Goal: Task Accomplishment & Management: Use online tool/utility

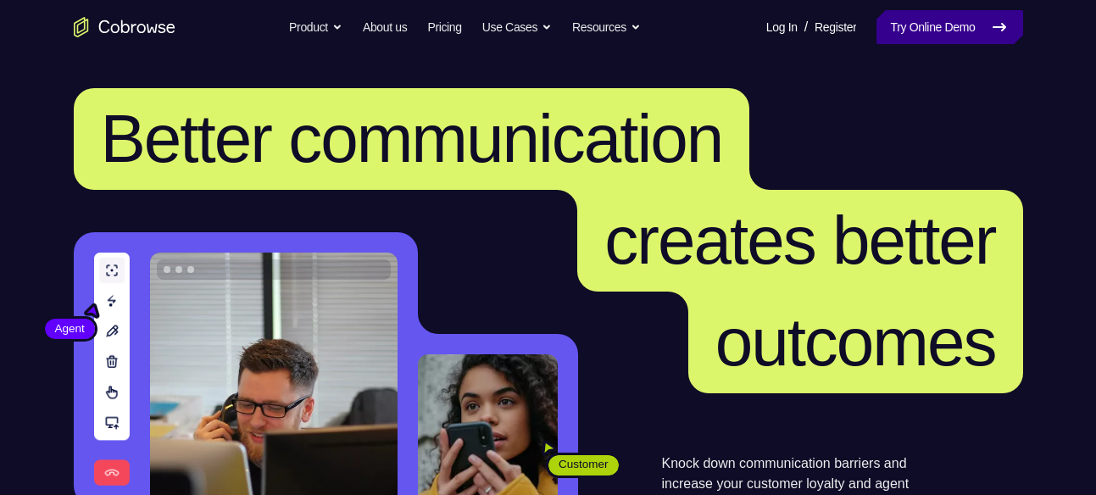
click at [890, 28] on link "Try Online Demo" at bounding box center [950, 27] width 146 height 34
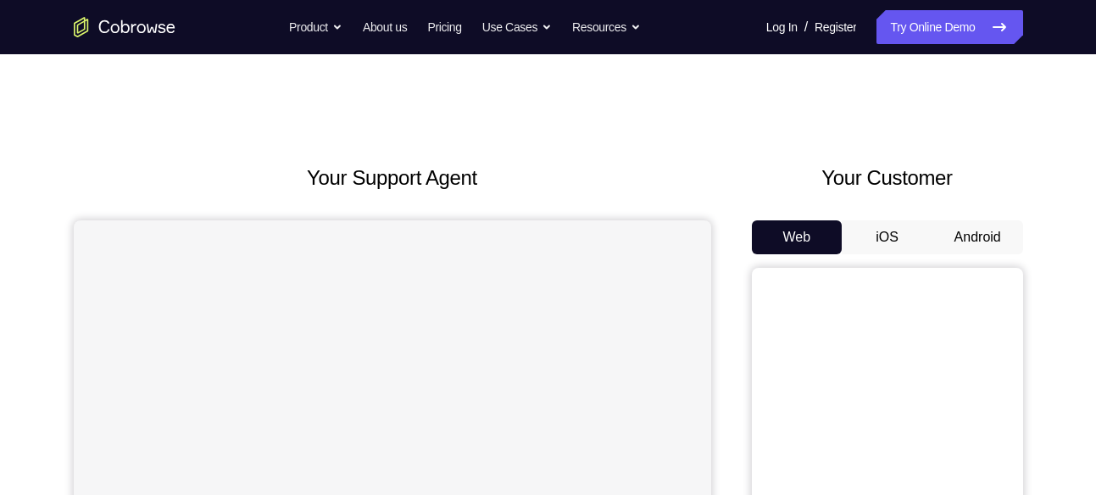
click at [991, 230] on button "Android" at bounding box center [978, 237] width 91 height 34
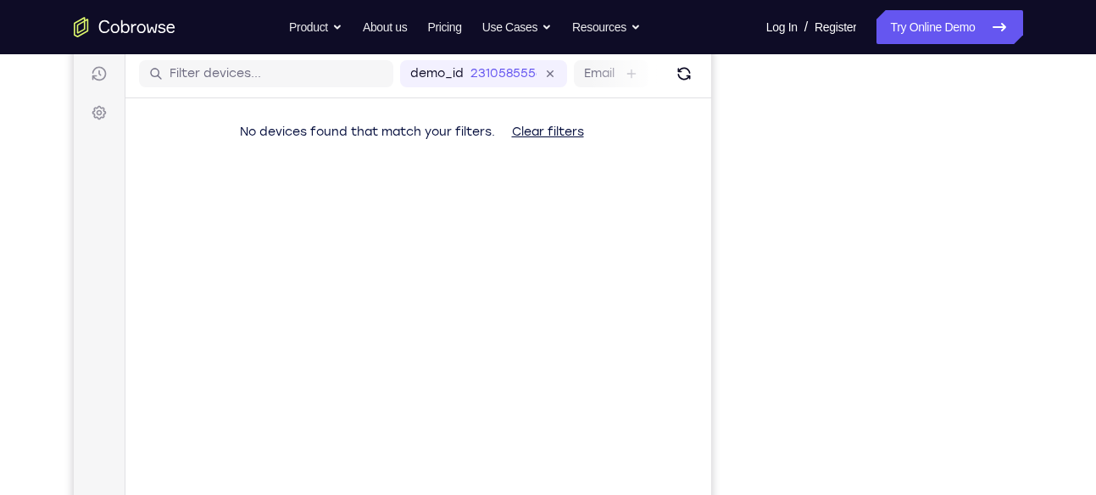
scroll to position [212, 0]
click at [743, 191] on div "Your Support Agent Your Customer Web iOS Android" at bounding box center [549, 264] width 950 height 627
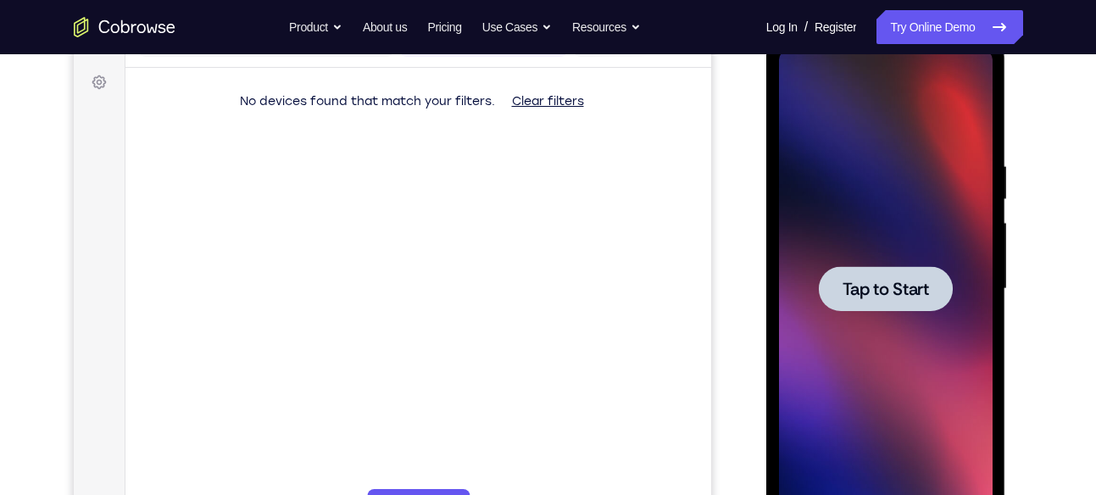
scroll to position [0, 0]
click at [871, 288] on span "Tap to Start" at bounding box center [886, 289] width 86 height 17
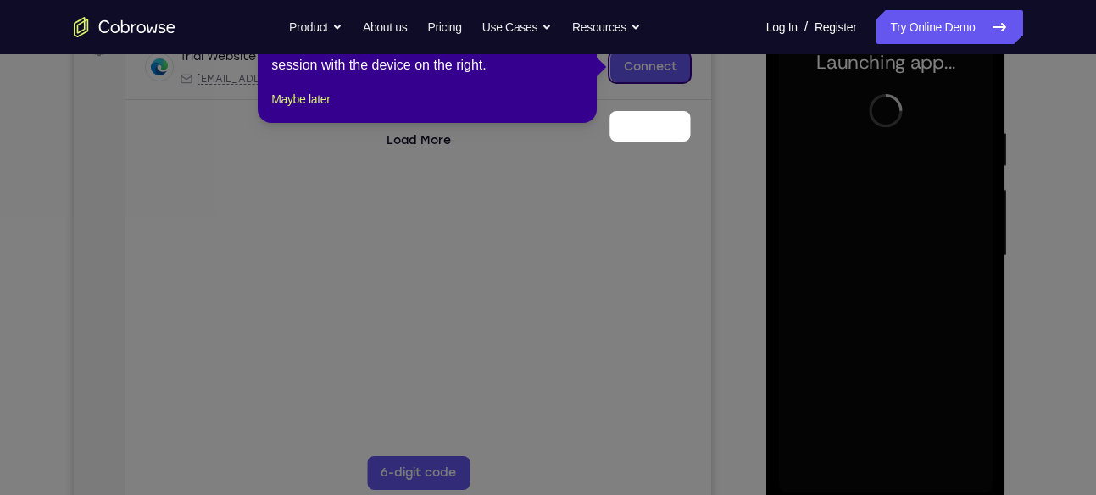
scroll to position [210, 0]
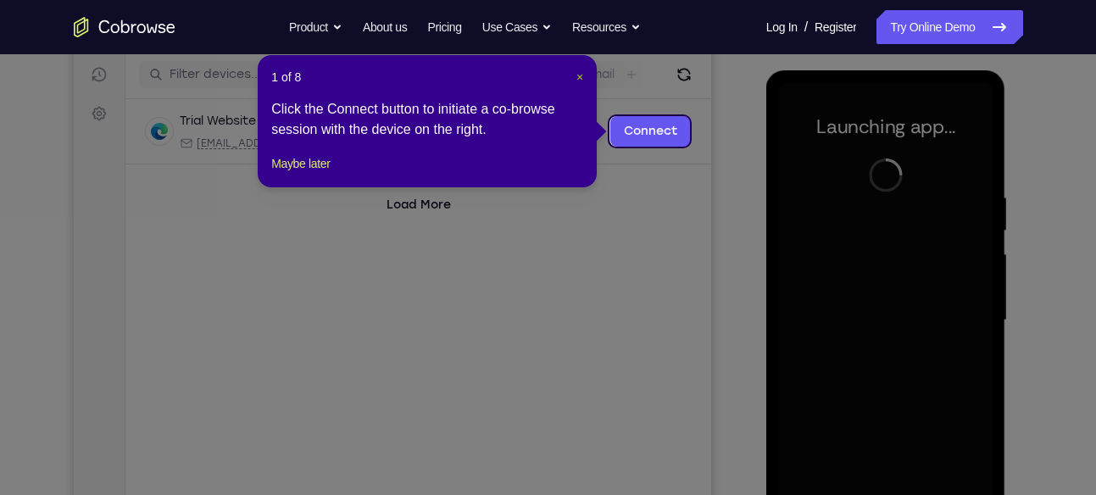
click at [581, 73] on span "×" at bounding box center [580, 77] width 7 height 14
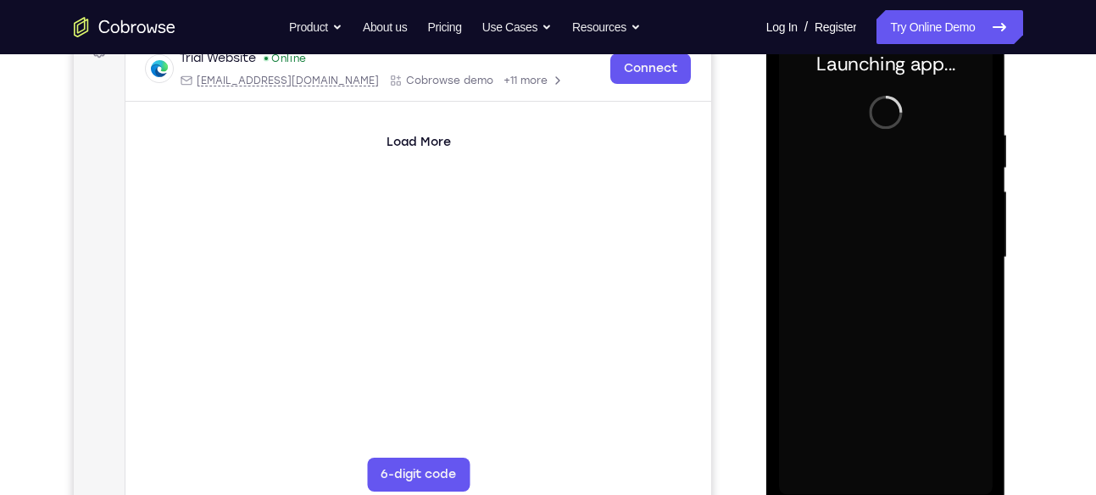
scroll to position [272, 0]
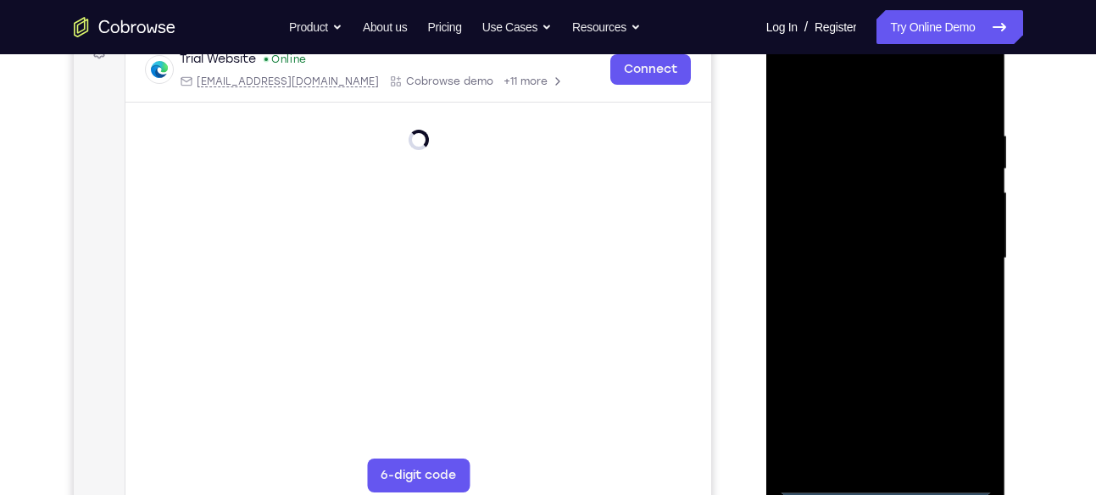
click at [890, 484] on div at bounding box center [886, 258] width 214 height 475
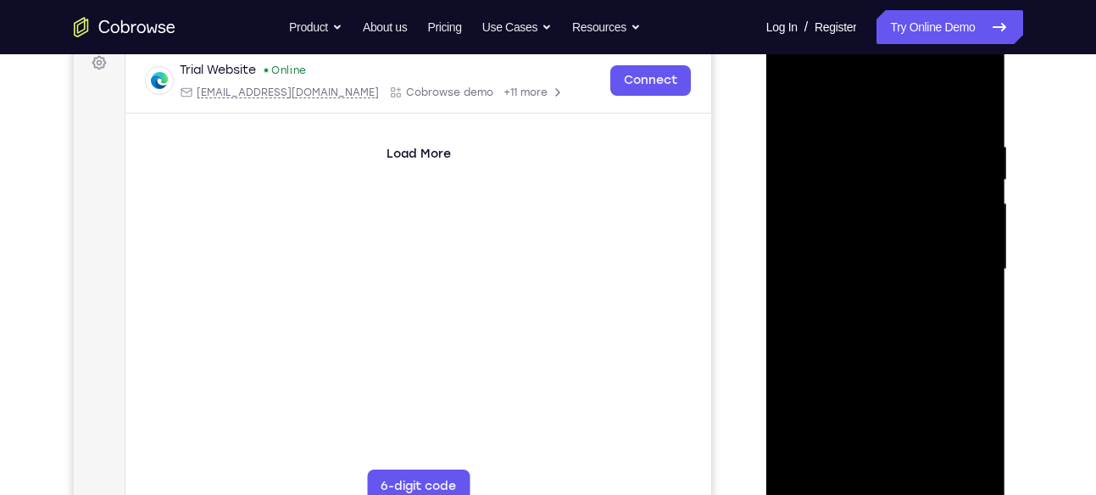
scroll to position [266, 0]
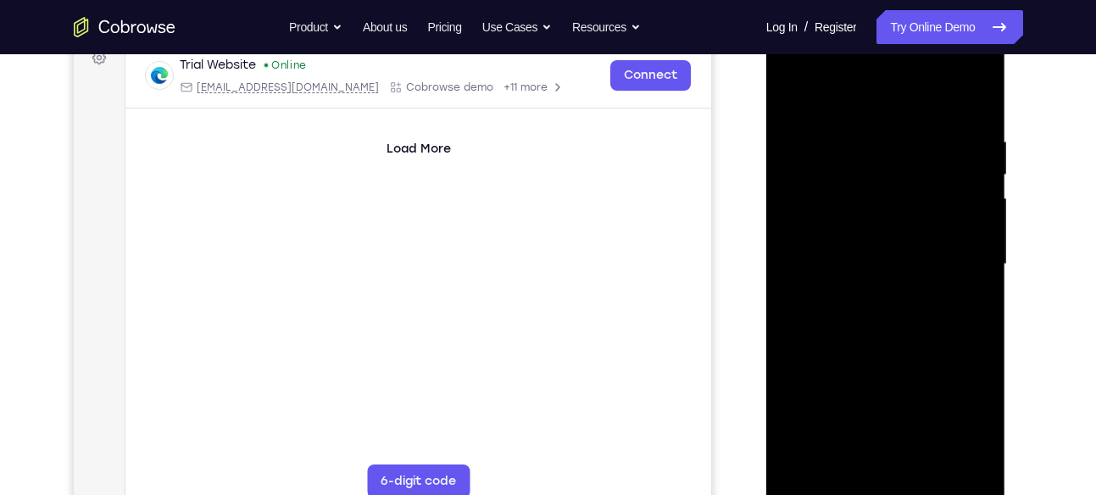
click at [967, 414] on div at bounding box center [886, 264] width 214 height 475
click at [956, 64] on div at bounding box center [886, 264] width 214 height 475
click at [795, 65] on div at bounding box center [886, 264] width 214 height 475
click at [951, 256] on div at bounding box center [886, 264] width 214 height 475
click at [875, 295] on div at bounding box center [886, 264] width 214 height 475
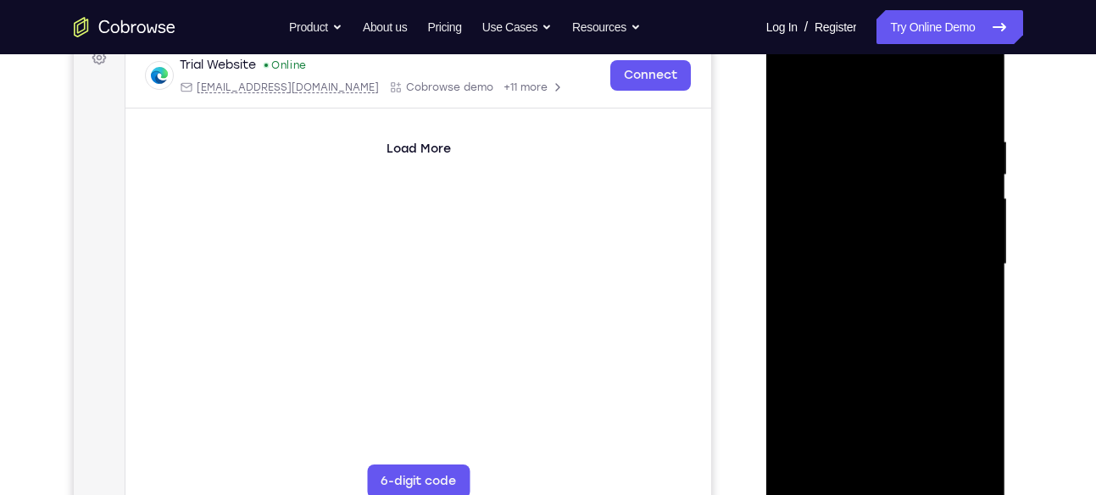
click at [869, 245] on div at bounding box center [886, 264] width 214 height 475
click at [868, 237] on div at bounding box center [886, 264] width 214 height 475
click at [867, 263] on div at bounding box center [886, 264] width 214 height 475
click at [851, 315] on div at bounding box center [886, 264] width 214 height 475
click at [884, 307] on div at bounding box center [886, 264] width 214 height 475
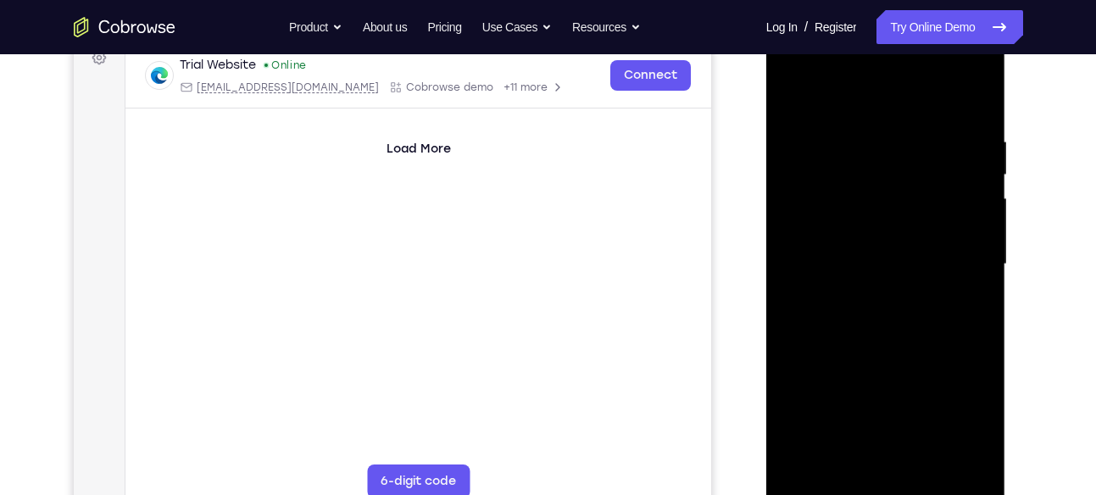
click at [915, 341] on div at bounding box center [886, 264] width 214 height 475
click at [928, 457] on div at bounding box center [886, 264] width 214 height 475
click at [906, 354] on div at bounding box center [886, 264] width 214 height 475
click at [885, 118] on div at bounding box center [886, 264] width 214 height 475
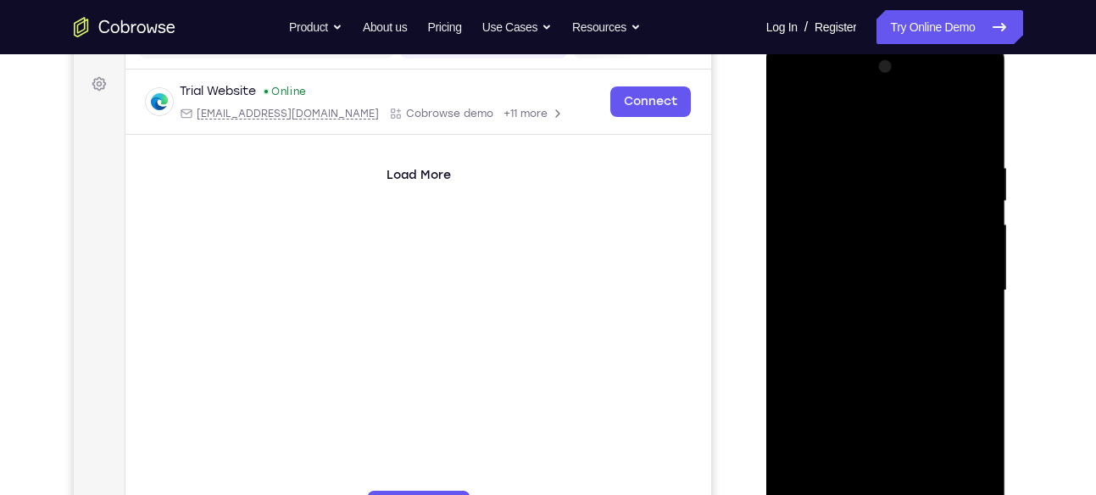
scroll to position [239, 0]
click at [878, 326] on div at bounding box center [886, 291] width 214 height 475
click at [966, 332] on div at bounding box center [886, 291] width 214 height 475
click at [793, 123] on div at bounding box center [886, 291] width 214 height 475
click at [864, 330] on div at bounding box center [886, 291] width 214 height 475
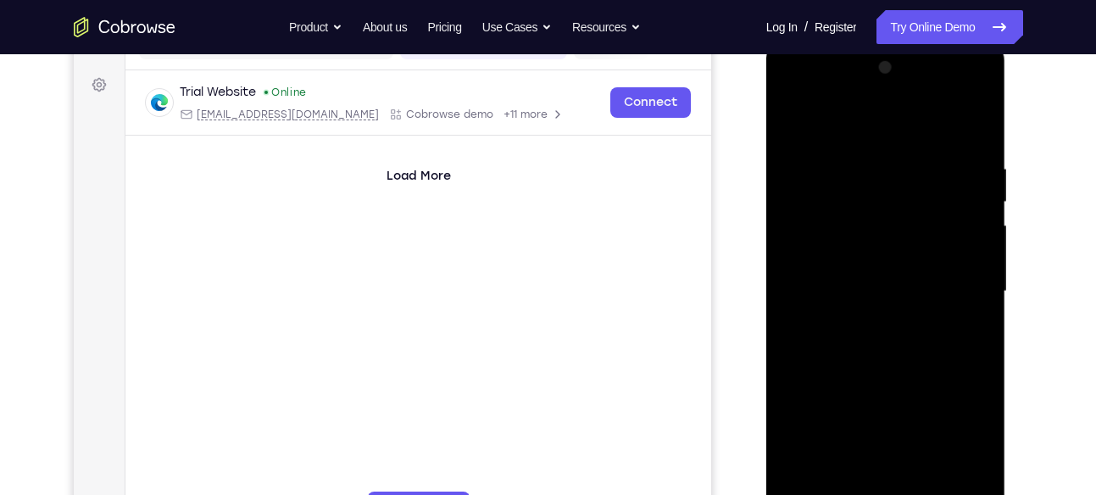
scroll to position [273, 0]
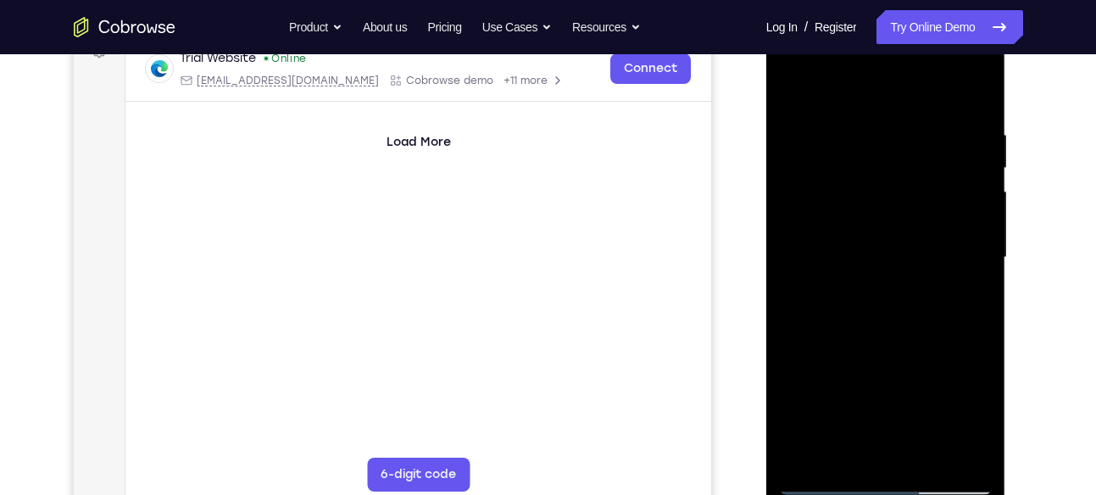
click at [966, 294] on div at bounding box center [886, 257] width 214 height 475
click at [794, 89] on div at bounding box center [886, 257] width 214 height 475
click at [863, 296] on div at bounding box center [886, 257] width 214 height 475
click at [969, 295] on div at bounding box center [886, 257] width 214 height 475
click at [789, 90] on div at bounding box center [886, 257] width 214 height 475
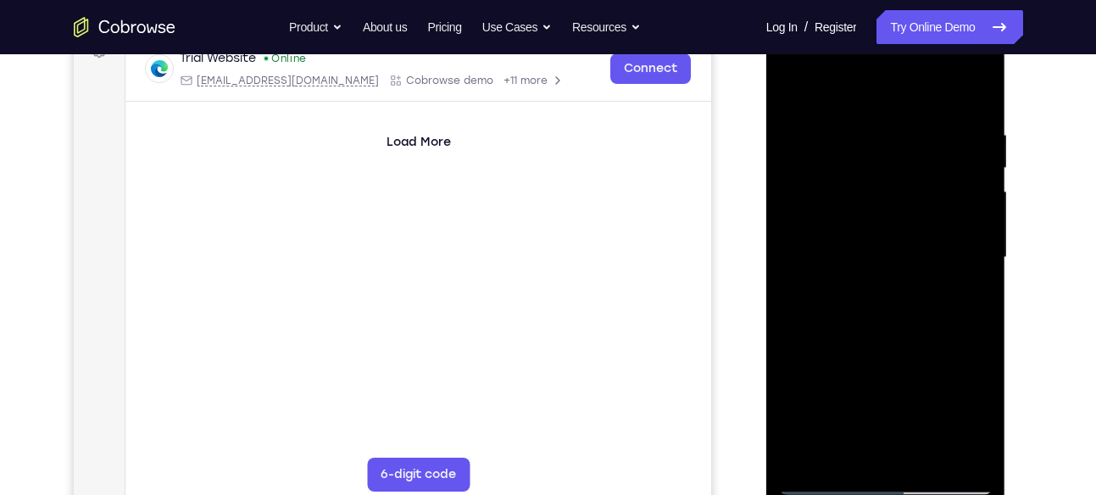
click at [795, 88] on div at bounding box center [886, 257] width 214 height 475
click at [865, 118] on div at bounding box center [886, 257] width 214 height 475
click at [858, 123] on div at bounding box center [886, 257] width 214 height 475
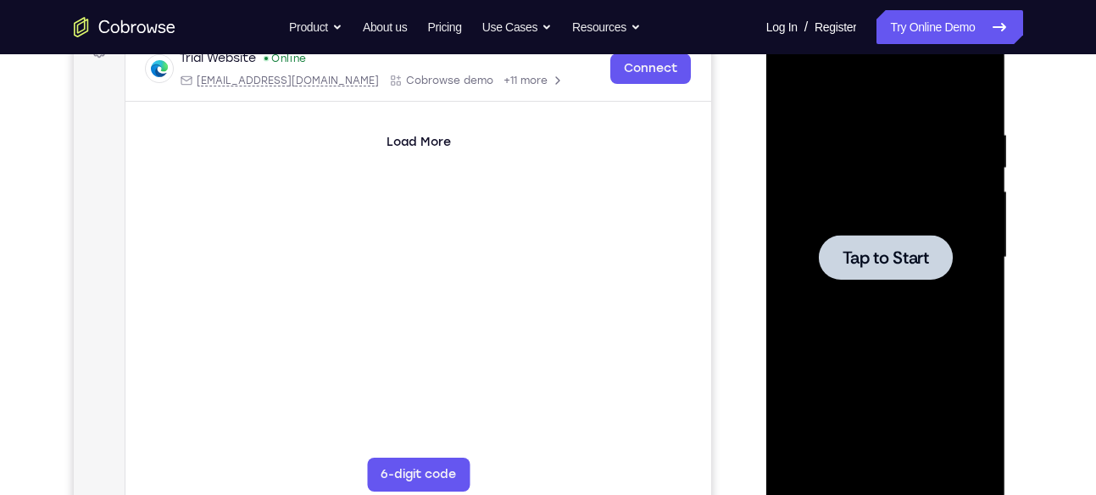
click at [978, 244] on div at bounding box center [886, 257] width 214 height 475
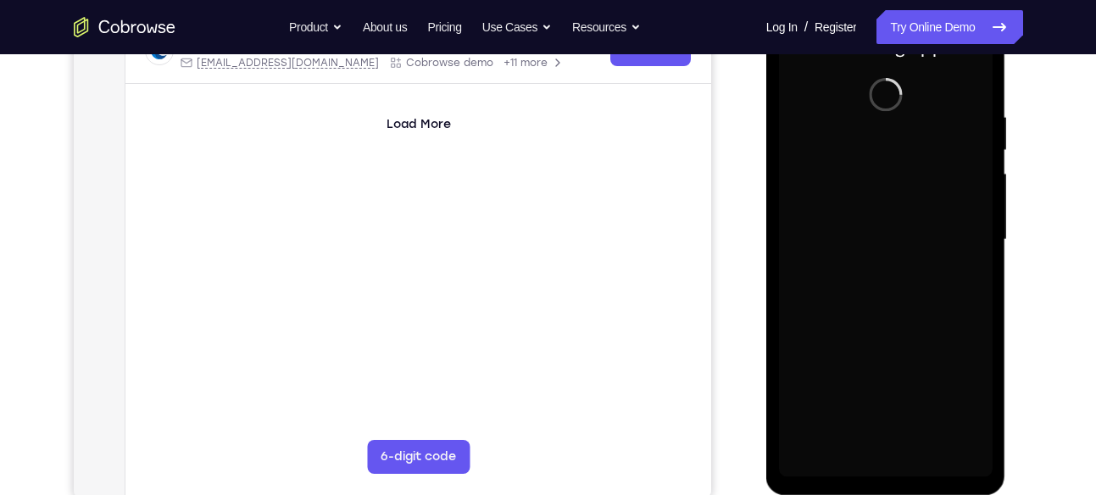
scroll to position [289, 0]
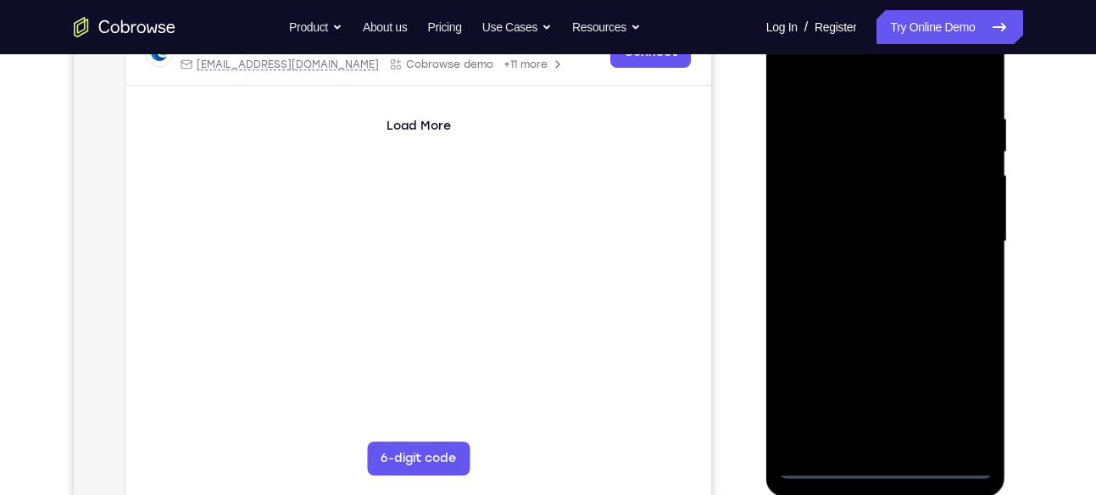
click at [890, 457] on div at bounding box center [886, 241] width 214 height 475
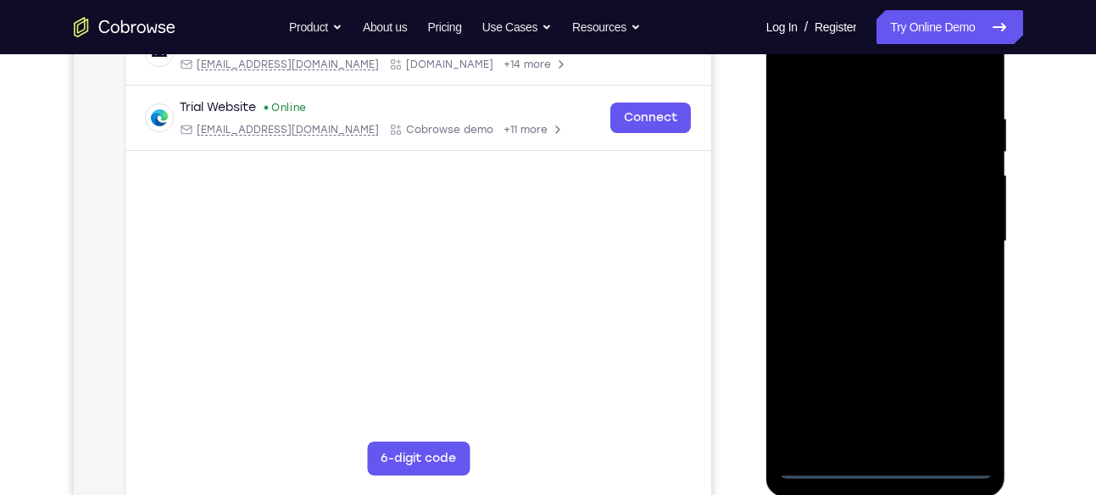
click at [889, 465] on div at bounding box center [886, 241] width 214 height 475
click at [954, 375] on div at bounding box center [886, 241] width 214 height 475
click at [960, 386] on div at bounding box center [886, 241] width 214 height 475
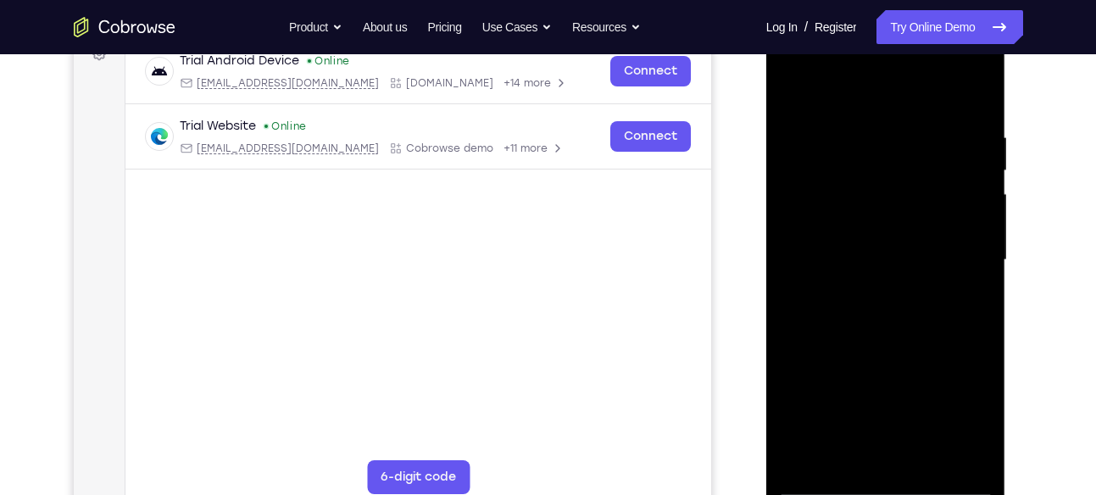
scroll to position [260, 0]
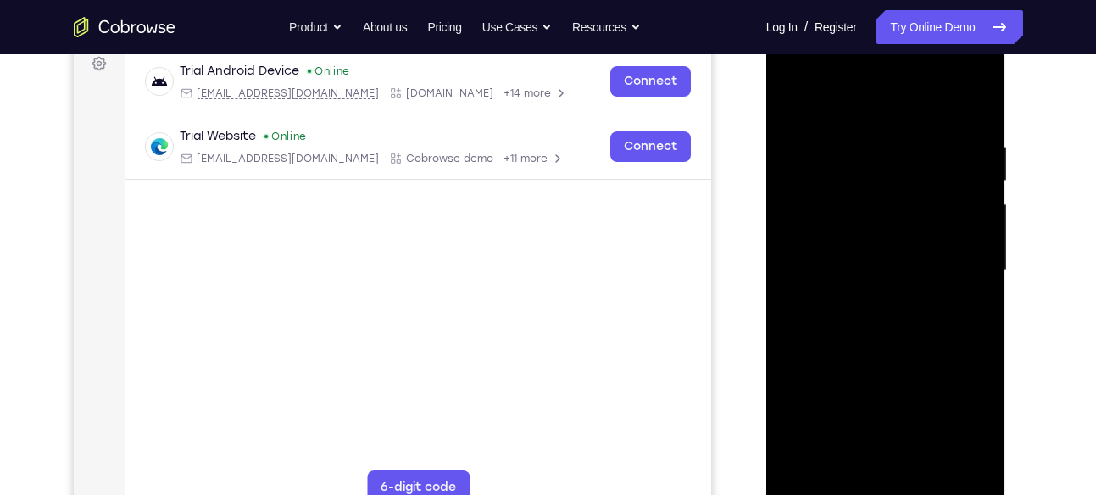
click at [806, 73] on div at bounding box center [886, 270] width 214 height 475
click at [952, 259] on div at bounding box center [886, 270] width 214 height 475
click at [871, 296] on div at bounding box center [886, 270] width 214 height 475
click at [853, 248] on div at bounding box center [886, 270] width 214 height 475
click at [852, 236] on div at bounding box center [886, 270] width 214 height 475
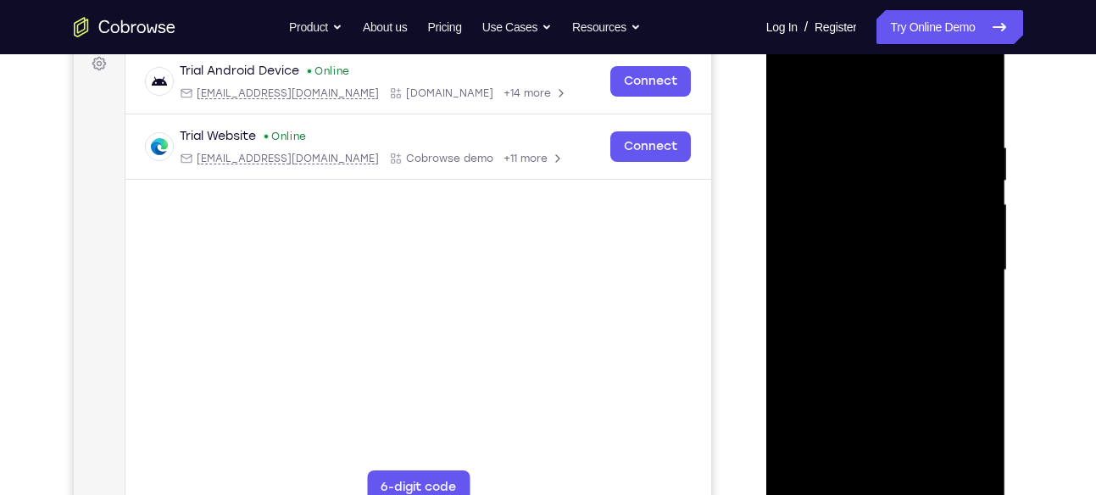
click at [869, 266] on div at bounding box center [886, 270] width 214 height 475
click at [849, 321] on div at bounding box center [886, 270] width 214 height 475
click at [882, 321] on div at bounding box center [886, 270] width 214 height 475
click at [897, 350] on div at bounding box center [886, 270] width 214 height 475
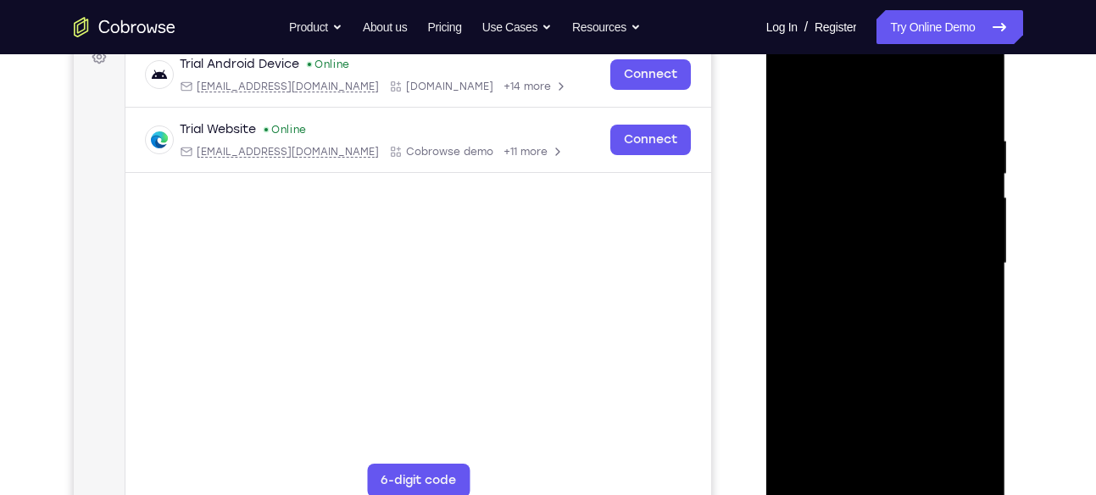
scroll to position [264, 0]
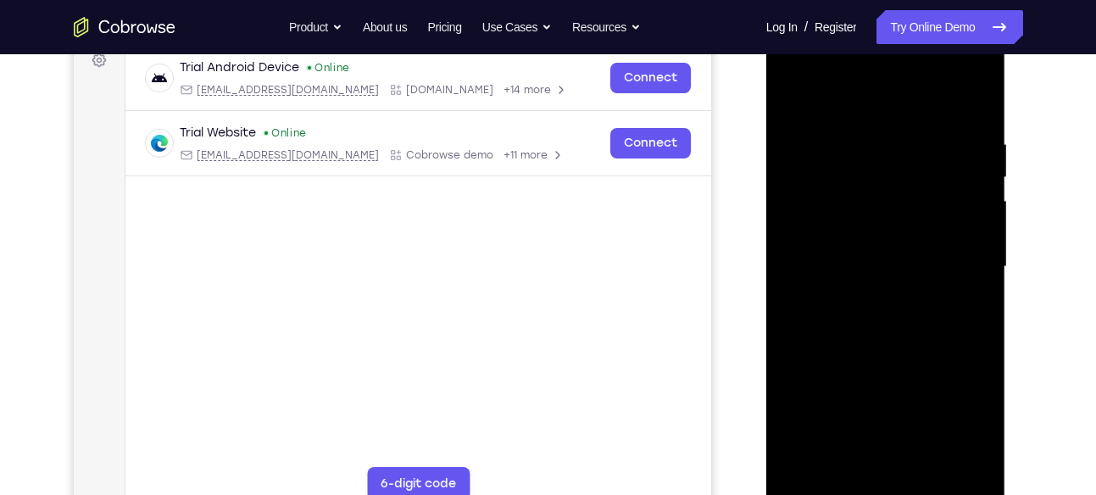
click at [975, 92] on div at bounding box center [886, 267] width 214 height 475
drag, startPoint x: 868, startPoint y: 131, endPoint x: 861, endPoint y: 228, distance: 97.8
click at [861, 228] on div at bounding box center [886, 267] width 214 height 475
click at [795, 96] on div at bounding box center [886, 267] width 214 height 475
click at [864, 130] on div at bounding box center [886, 267] width 214 height 475
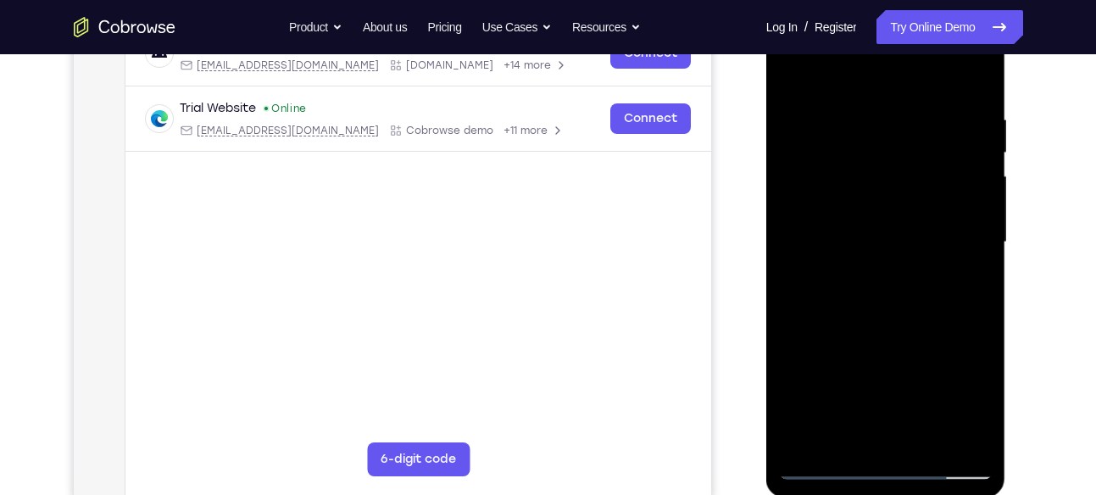
scroll to position [290, 0]
click at [962, 245] on div at bounding box center [886, 240] width 214 height 475
click at [968, 234] on div at bounding box center [886, 240] width 214 height 475
drag, startPoint x: 983, startPoint y: 239, endPoint x: 871, endPoint y: 253, distance: 112.8
click at [871, 253] on div at bounding box center [886, 240] width 214 height 475
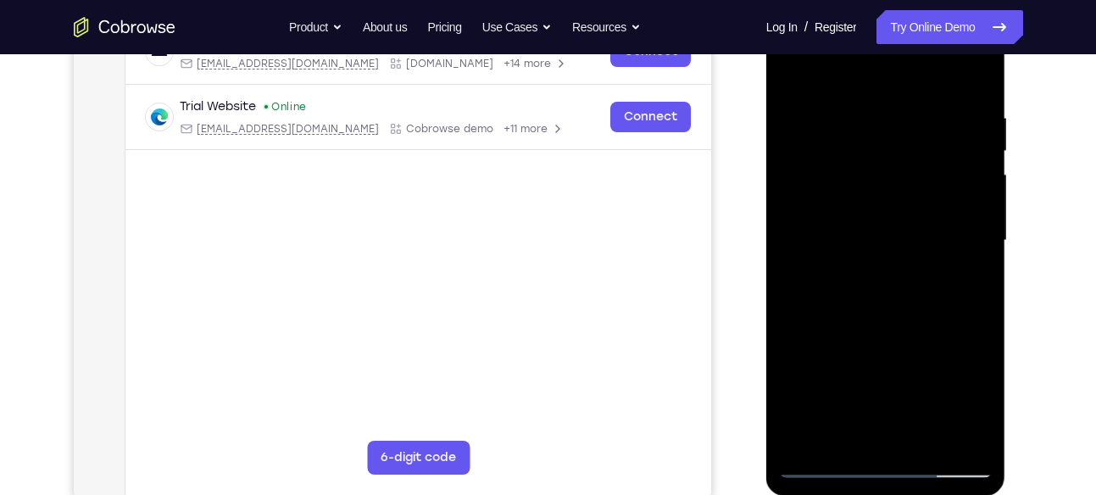
click at [796, 273] on div at bounding box center [886, 240] width 214 height 475
drag, startPoint x: 796, startPoint y: 273, endPoint x: 882, endPoint y: 283, distance: 86.3
click at [882, 283] on div at bounding box center [886, 240] width 214 height 475
click at [803, 277] on div at bounding box center [886, 240] width 214 height 475
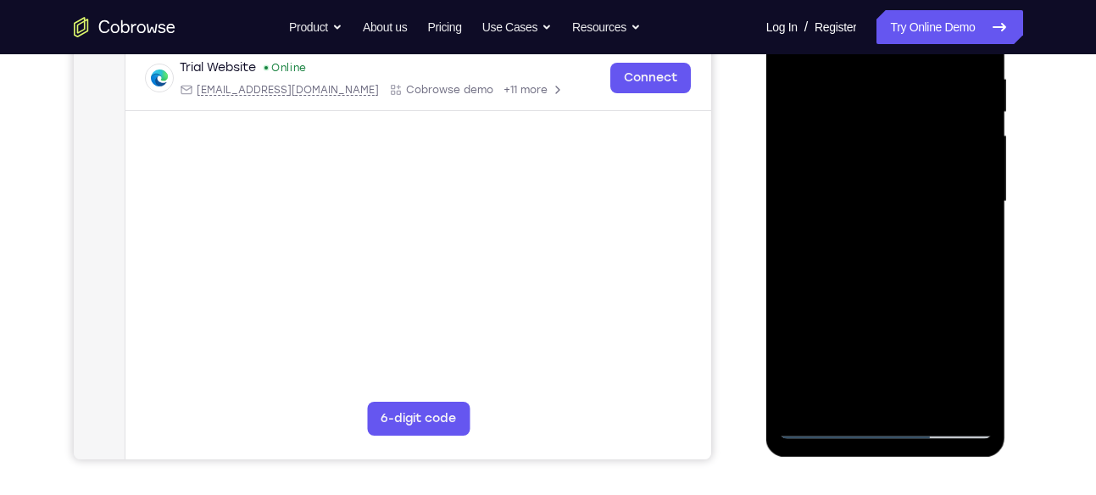
scroll to position [330, 0]
click at [966, 294] on div at bounding box center [886, 201] width 214 height 475
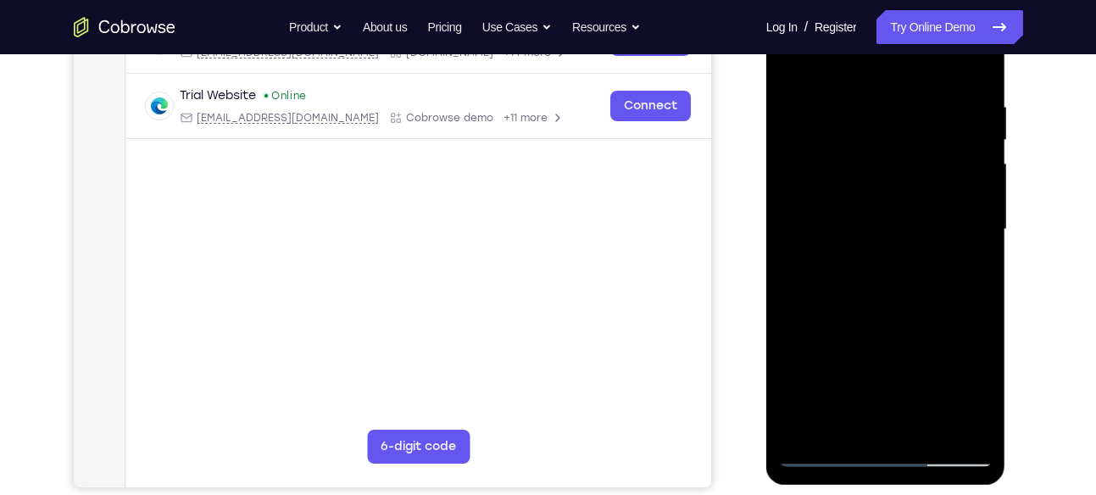
scroll to position [296, 0]
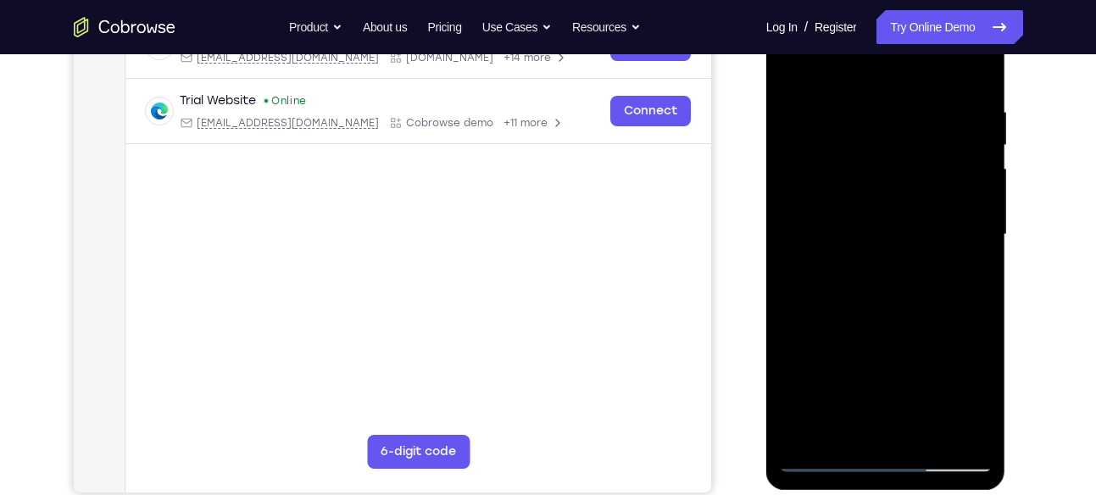
click at [961, 247] on div at bounding box center [886, 234] width 214 height 475
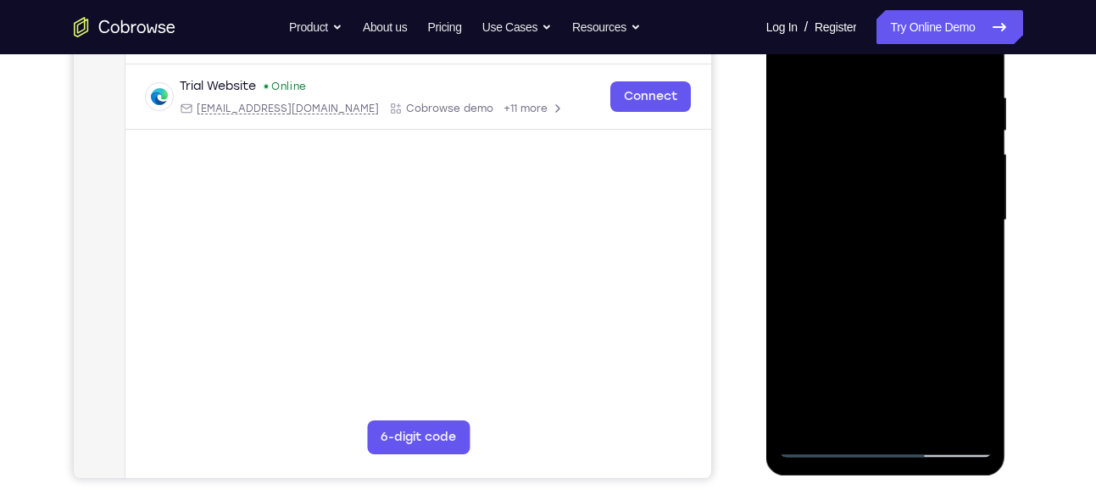
scroll to position [311, 0]
click at [968, 58] on div at bounding box center [886, 219] width 214 height 475
click at [904, 91] on div at bounding box center [886, 219] width 214 height 475
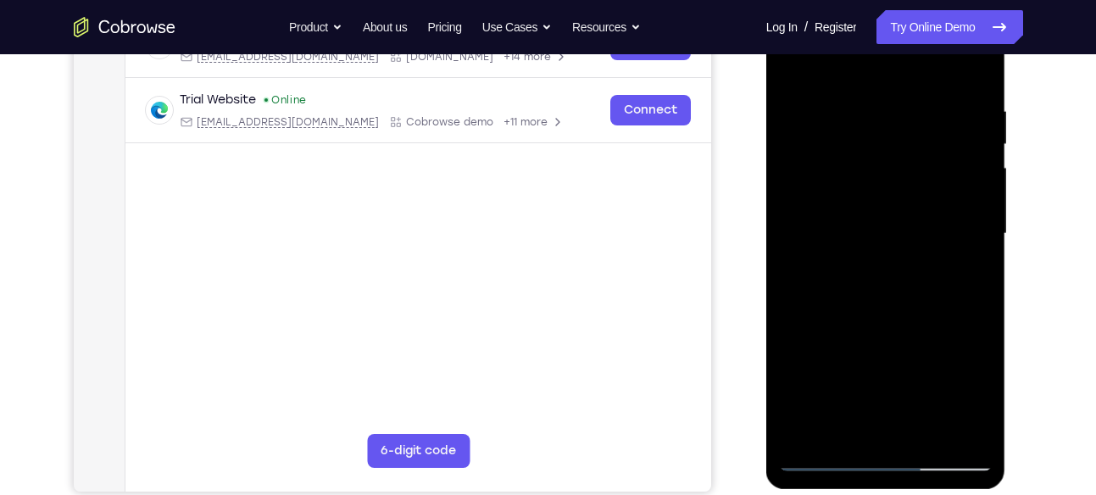
scroll to position [296, 0]
click at [973, 232] on div at bounding box center [886, 234] width 214 height 475
drag, startPoint x: 824, startPoint y: 330, endPoint x: 931, endPoint y: 322, distance: 107.1
click at [931, 322] on div at bounding box center [886, 234] width 214 height 475
click at [794, 283] on div at bounding box center [886, 234] width 214 height 475
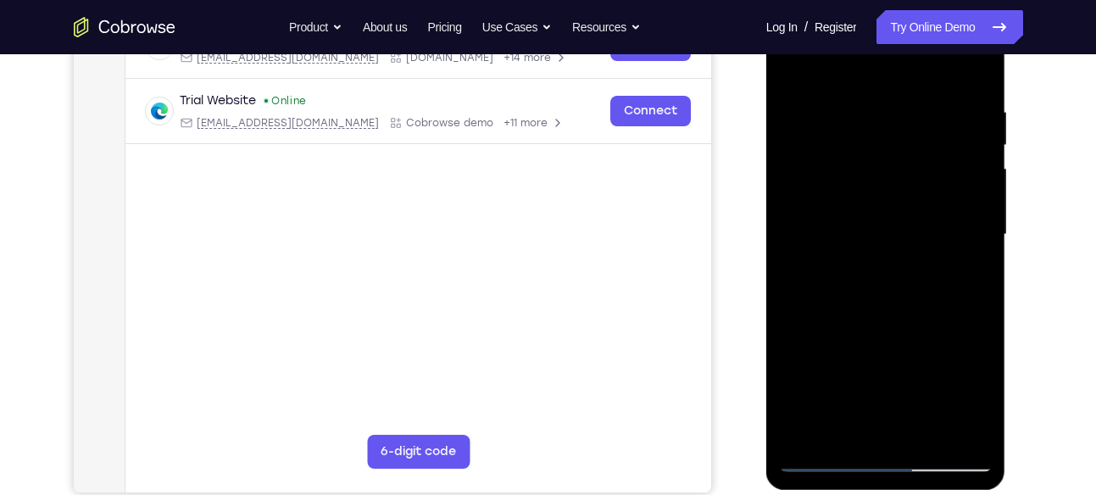
click at [949, 423] on div at bounding box center [886, 234] width 214 height 475
click at [966, 280] on div at bounding box center [886, 234] width 214 height 475
click at [956, 429] on div at bounding box center [886, 234] width 214 height 475
click at [969, 319] on div at bounding box center [886, 234] width 214 height 475
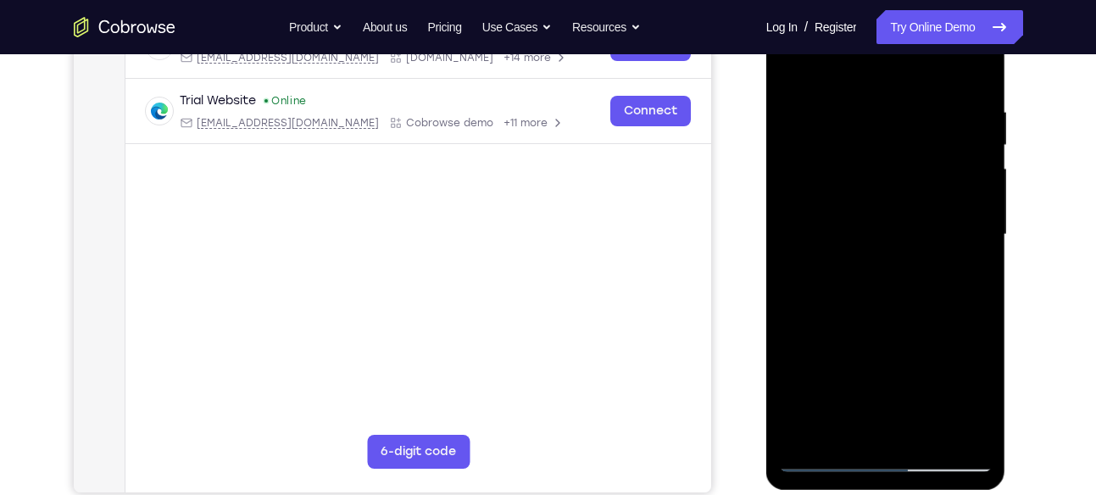
click at [974, 427] on div at bounding box center [886, 234] width 214 height 475
click at [970, 302] on div at bounding box center [886, 234] width 214 height 475
click at [954, 429] on div at bounding box center [886, 234] width 214 height 475
click at [974, 286] on div at bounding box center [886, 234] width 214 height 475
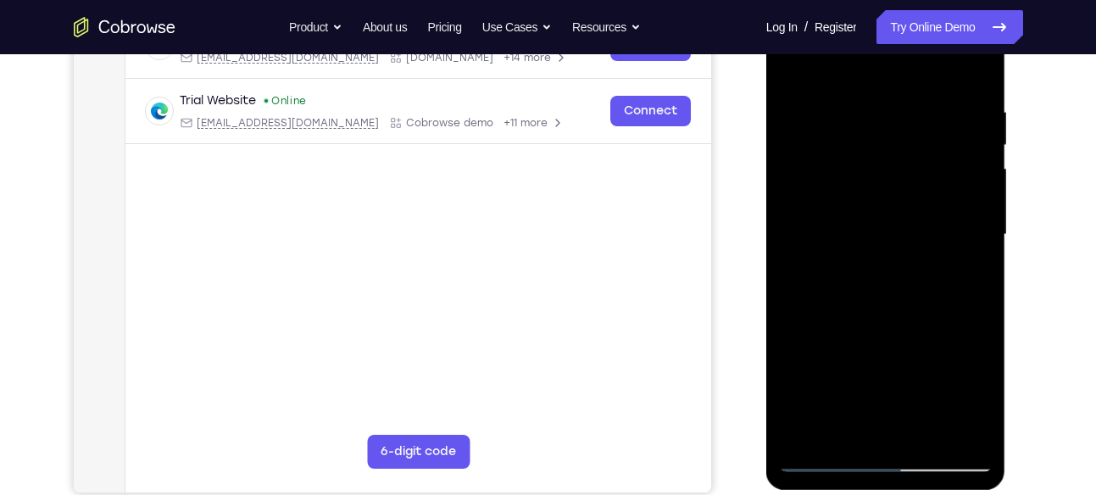
click at [957, 434] on div at bounding box center [886, 234] width 214 height 475
click at [968, 298] on div at bounding box center [886, 234] width 214 height 475
click at [957, 427] on div at bounding box center [886, 234] width 214 height 475
click at [956, 287] on div at bounding box center [886, 234] width 214 height 475
drag, startPoint x: 959, startPoint y: 288, endPoint x: 851, endPoint y: 301, distance: 109.3
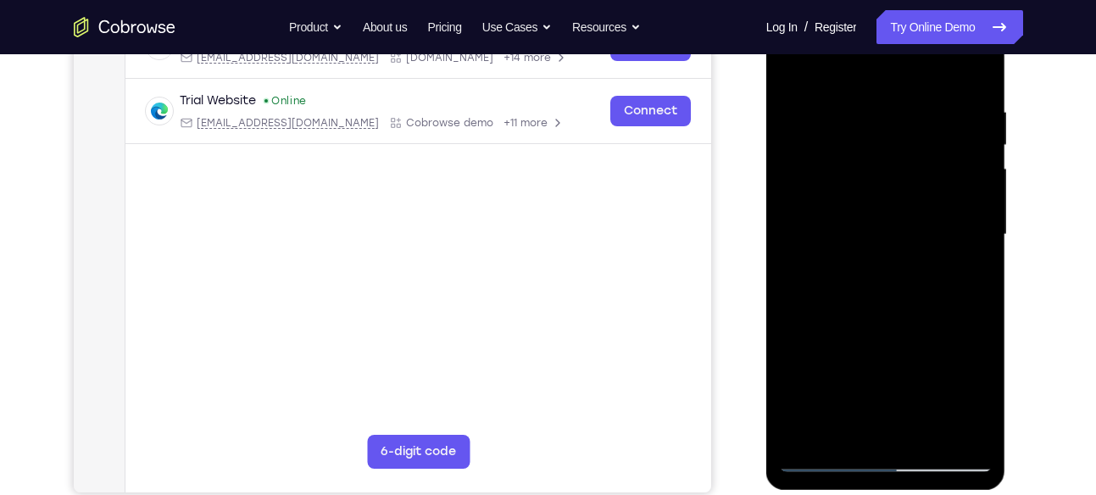
click at [851, 301] on div at bounding box center [886, 234] width 214 height 475
drag, startPoint x: 949, startPoint y: 262, endPoint x: 815, endPoint y: 258, distance: 134.1
click at [815, 258] on div at bounding box center [886, 234] width 214 height 475
click at [974, 68] on div at bounding box center [886, 234] width 214 height 475
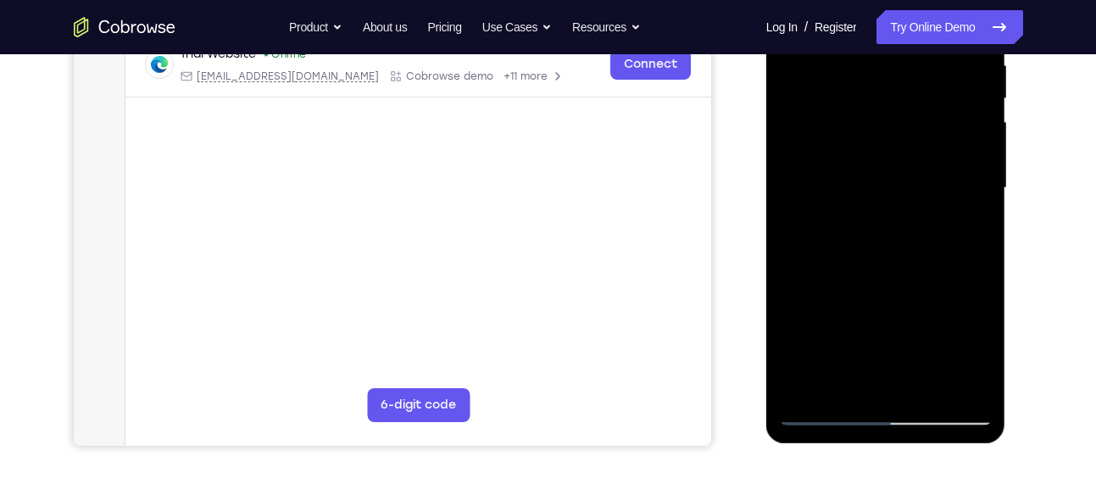
scroll to position [343, 0]
click at [920, 388] on div at bounding box center [886, 187] width 214 height 475
click at [869, 271] on div at bounding box center [886, 187] width 214 height 475
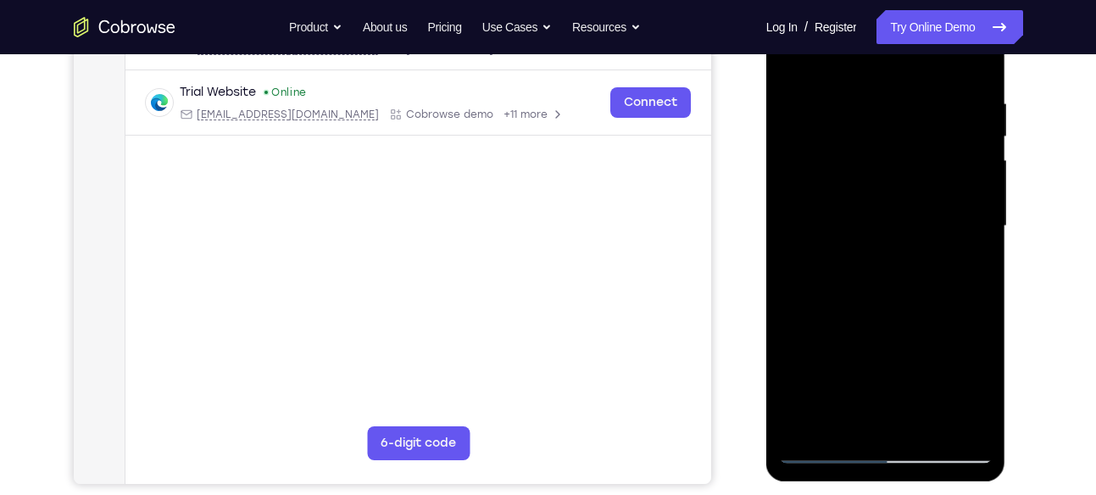
click at [870, 76] on div at bounding box center [886, 226] width 214 height 475
click at [864, 270] on div at bounding box center [886, 226] width 214 height 475
click at [849, 415] on div at bounding box center [886, 226] width 214 height 475
click at [959, 271] on div at bounding box center [886, 226] width 214 height 475
click at [962, 266] on div at bounding box center [886, 226] width 214 height 475
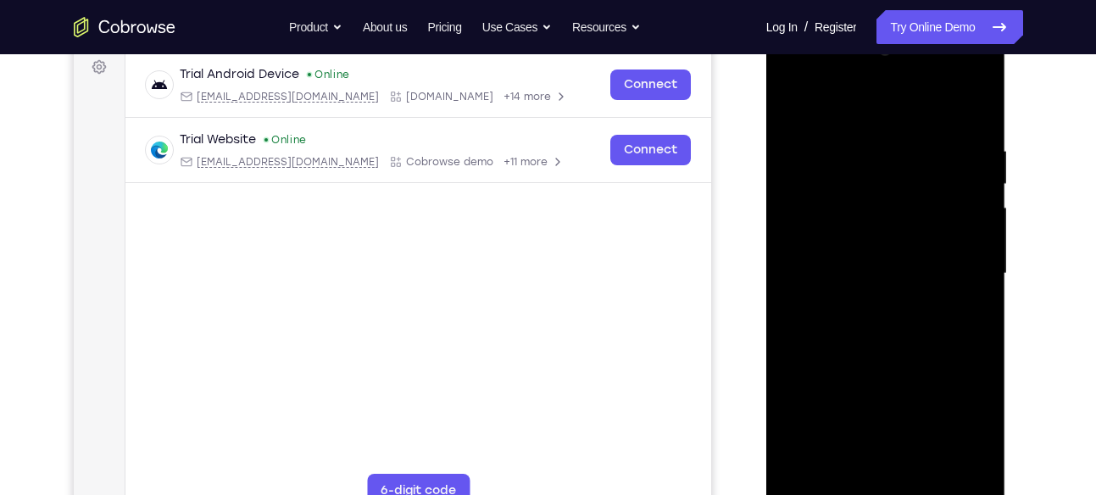
scroll to position [255, 0]
click at [791, 242] on div at bounding box center [886, 275] width 214 height 475
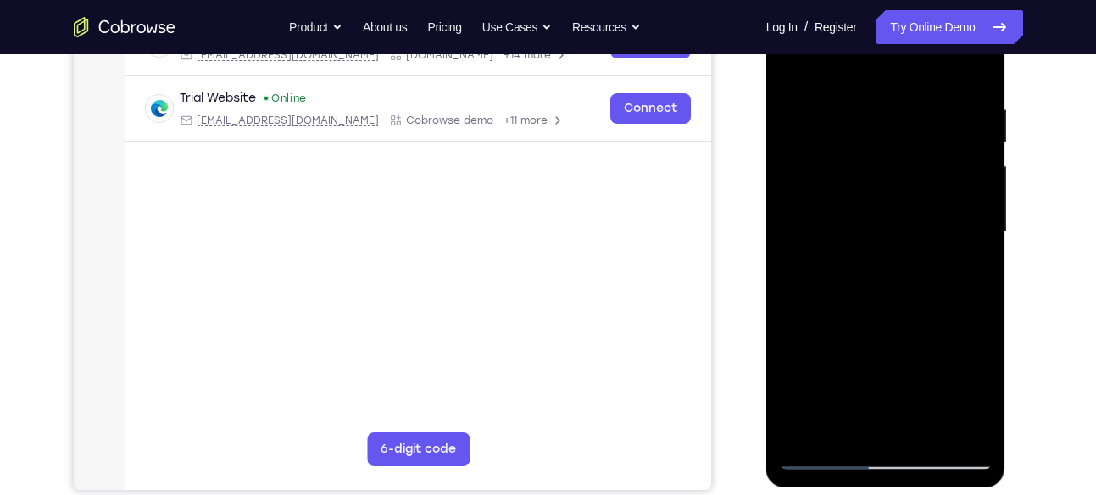
scroll to position [315, 0]
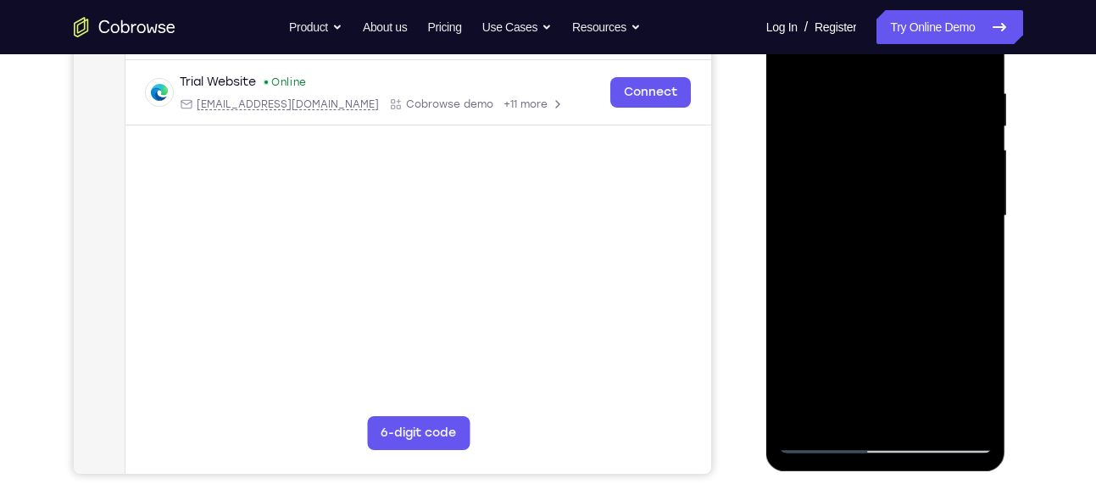
click at [813, 413] on div at bounding box center [886, 216] width 214 height 475
click at [928, 411] on div at bounding box center [886, 216] width 214 height 475
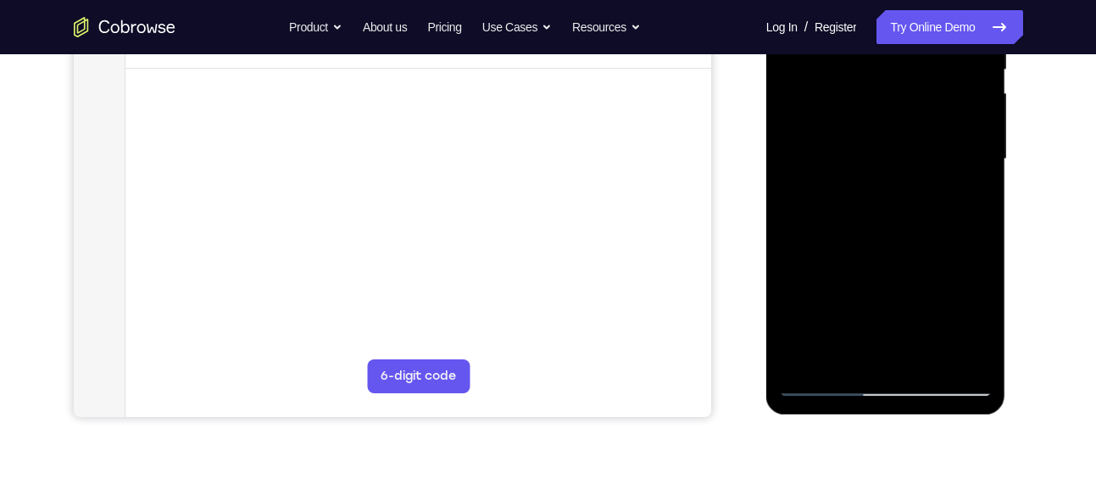
scroll to position [385, 0]
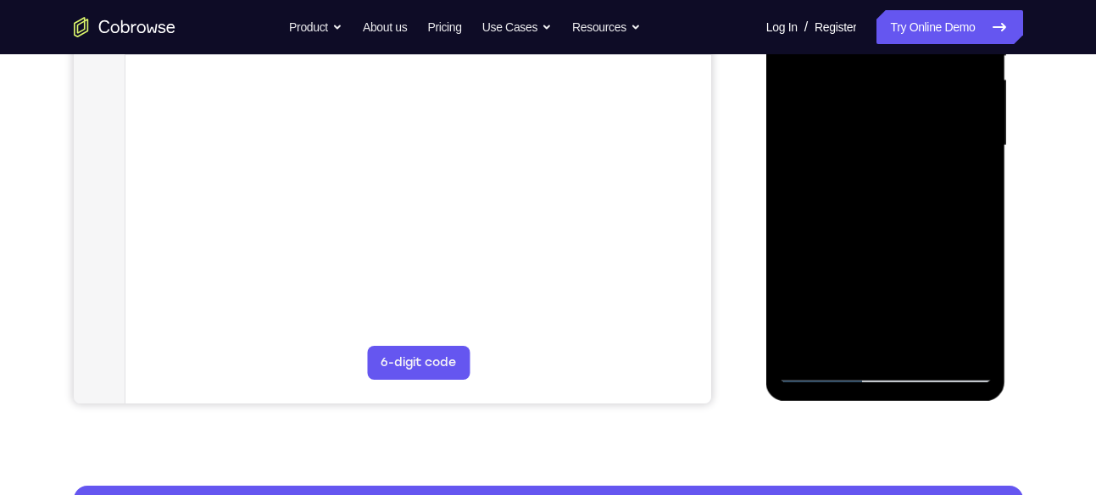
click at [814, 369] on div at bounding box center [886, 145] width 214 height 475
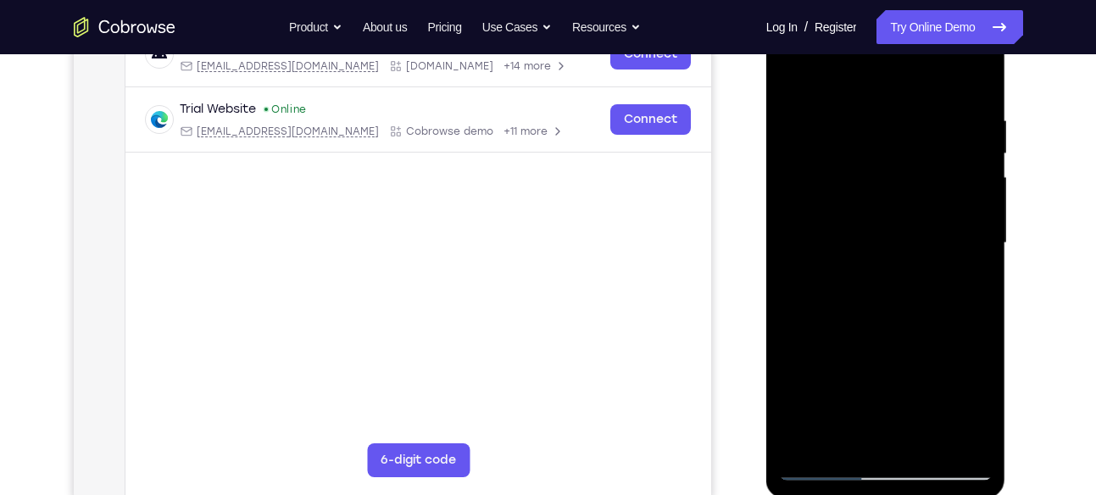
scroll to position [287, 0]
click at [976, 101] on div at bounding box center [886, 244] width 214 height 475
click at [963, 215] on div at bounding box center [886, 244] width 214 height 475
click at [972, 81] on div at bounding box center [886, 244] width 214 height 475
click at [928, 438] on div at bounding box center [886, 244] width 214 height 475
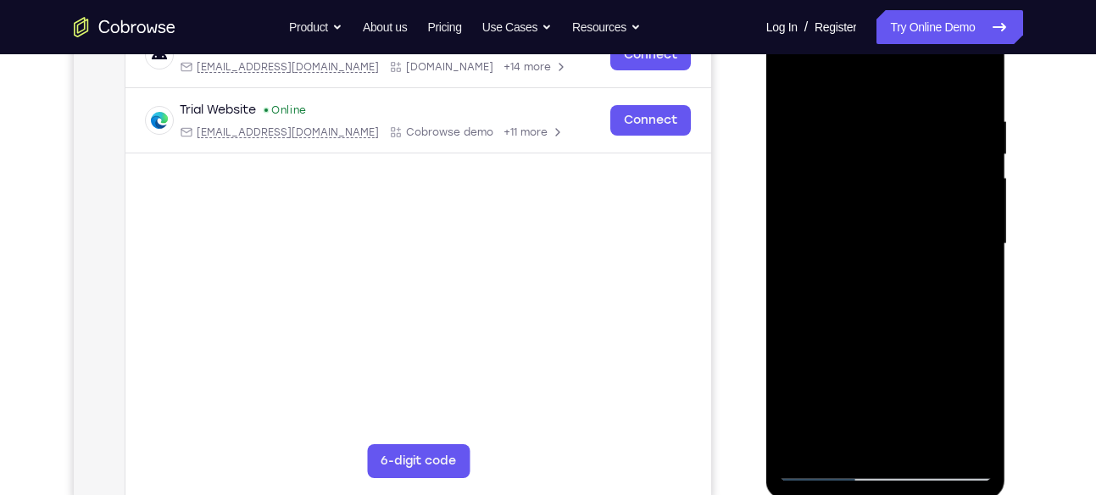
click at [873, 93] on div at bounding box center [886, 244] width 214 height 475
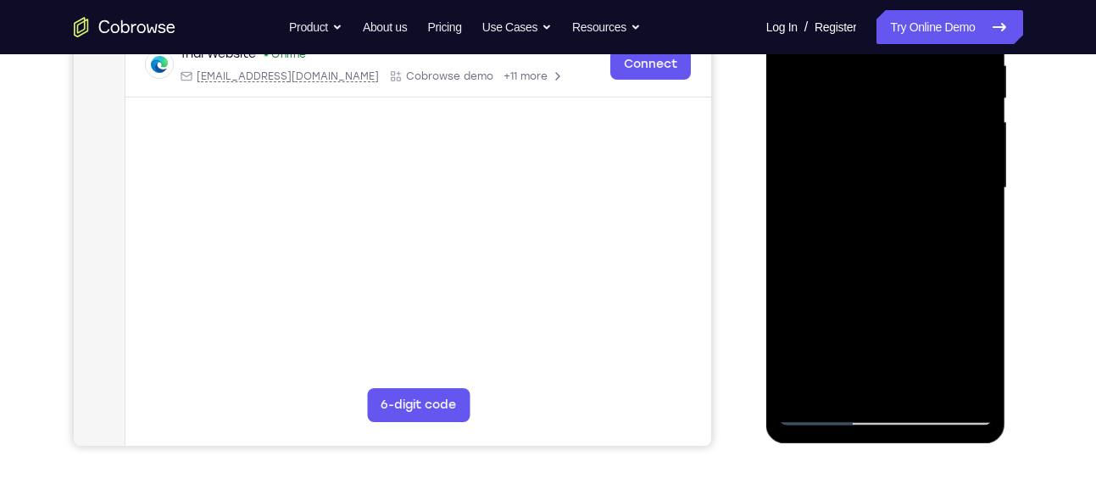
scroll to position [344, 0]
click at [866, 183] on div at bounding box center [886, 186] width 214 height 475
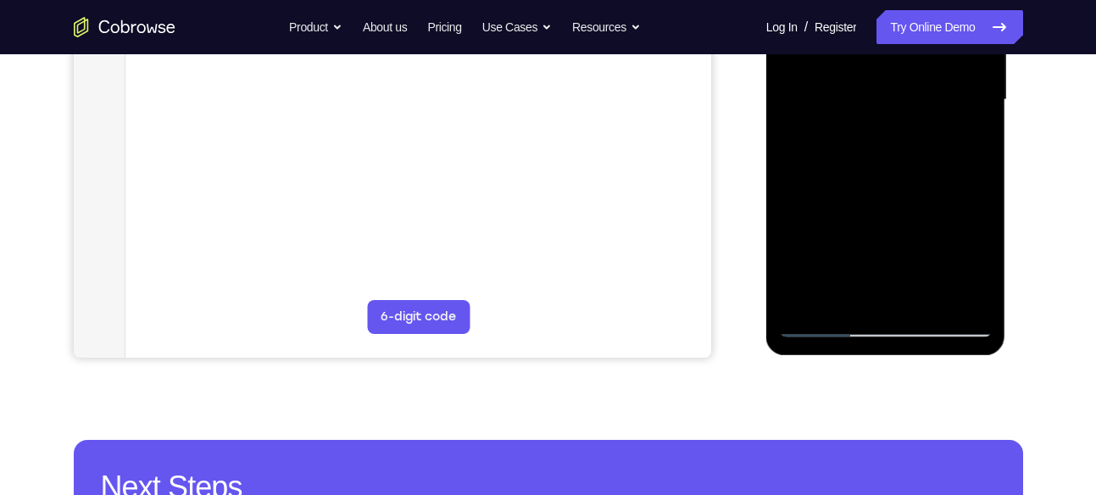
scroll to position [432, 0]
click at [966, 133] on div at bounding box center [886, 99] width 214 height 475
click at [963, 140] on div at bounding box center [886, 99] width 214 height 475
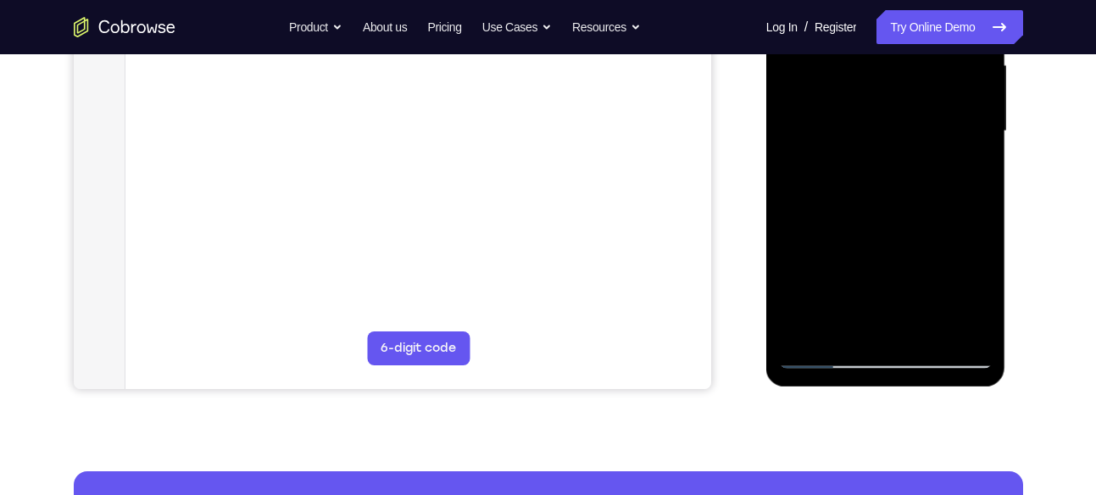
scroll to position [395, 0]
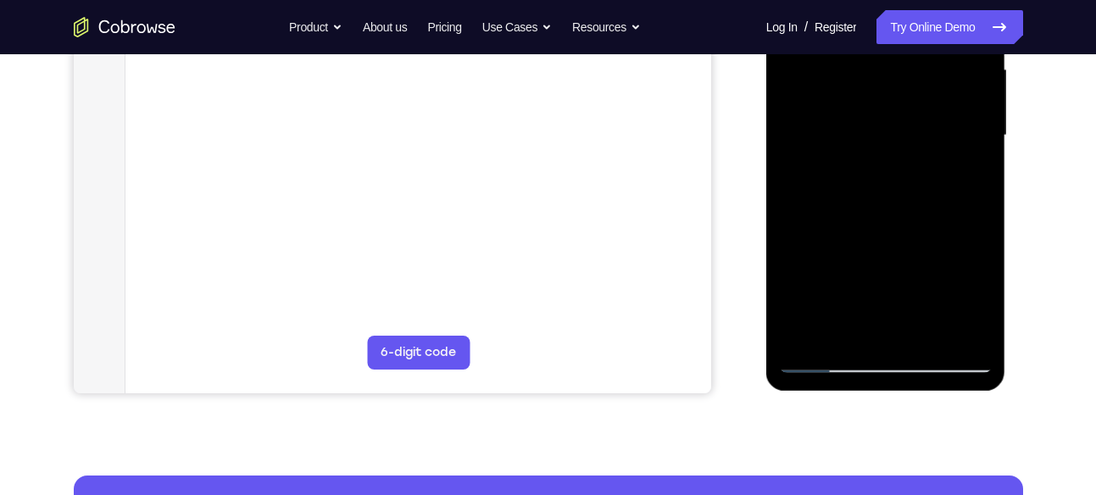
click at [968, 178] on div at bounding box center [886, 135] width 214 height 475
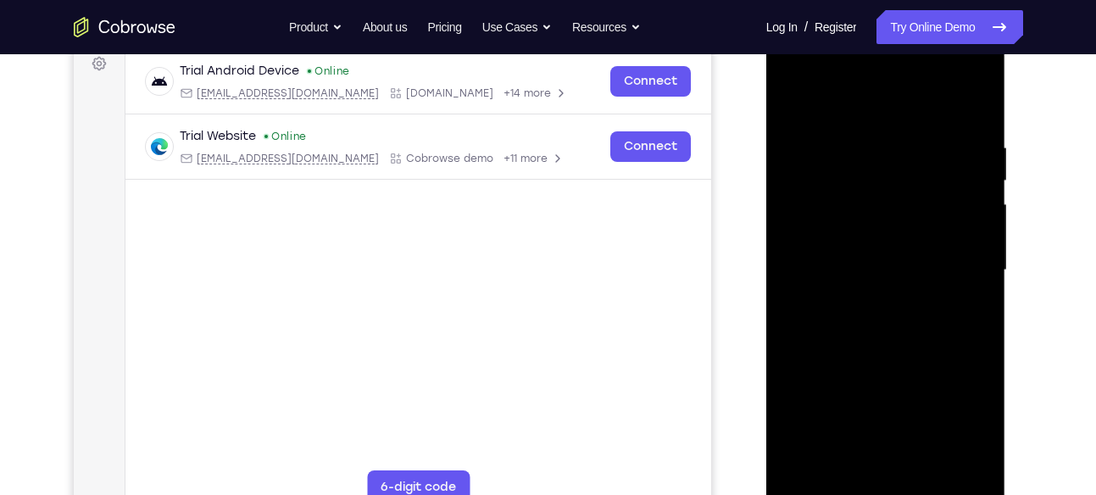
scroll to position [255, 0]
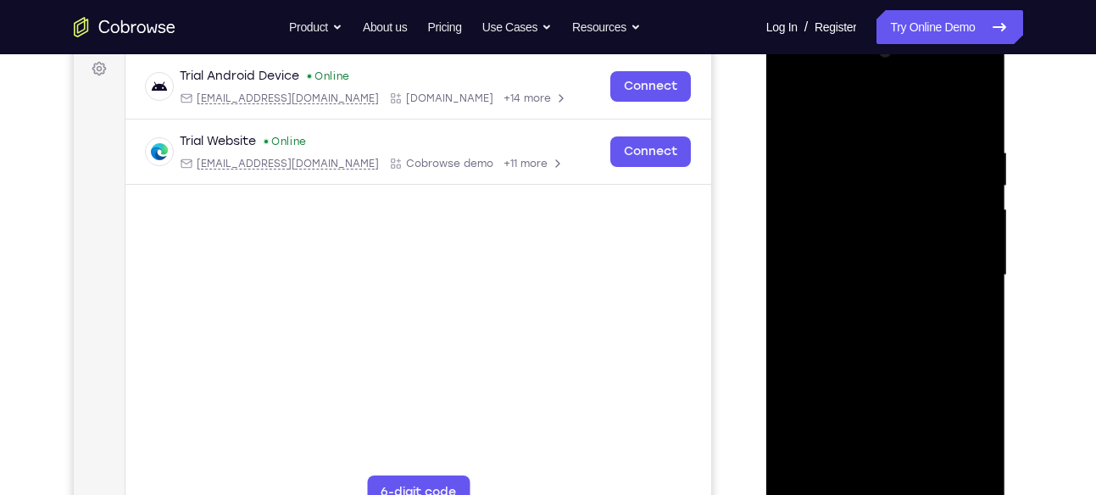
click at [789, 105] on div at bounding box center [886, 275] width 214 height 475
click at [850, 268] on div at bounding box center [886, 275] width 214 height 475
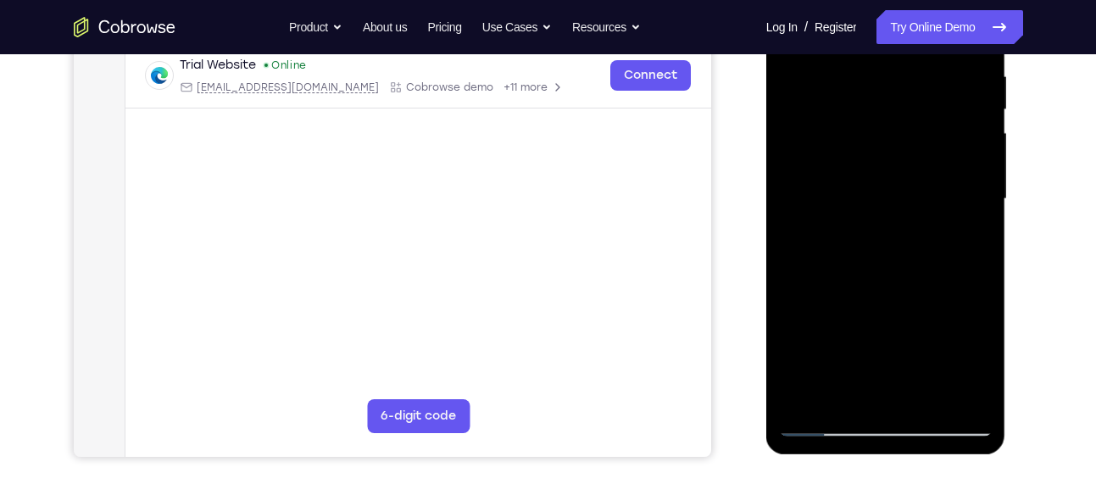
scroll to position [333, 0]
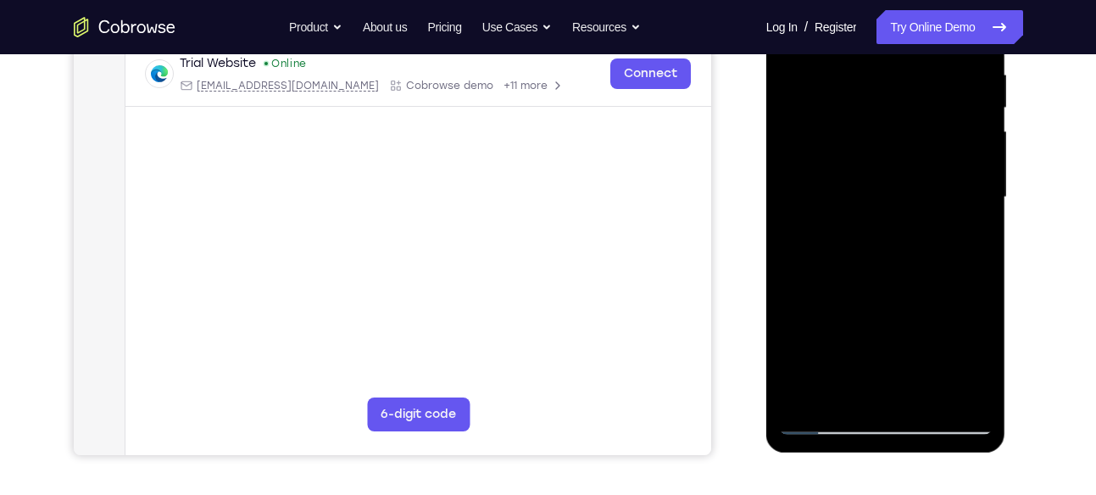
click at [968, 237] on div at bounding box center [886, 197] width 214 height 475
click at [984, 357] on div at bounding box center [886, 197] width 214 height 475
click at [968, 238] on div at bounding box center [886, 197] width 214 height 475
click at [824, 186] on div at bounding box center [886, 197] width 214 height 475
click at [838, 319] on div at bounding box center [886, 197] width 214 height 475
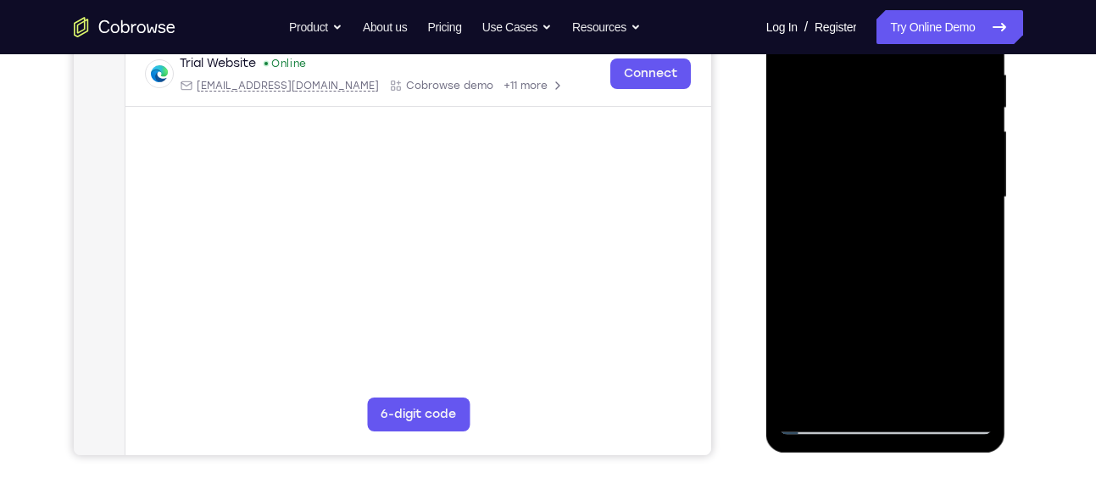
click at [867, 321] on div at bounding box center [886, 197] width 214 height 475
click at [972, 239] on div at bounding box center [886, 197] width 214 height 475
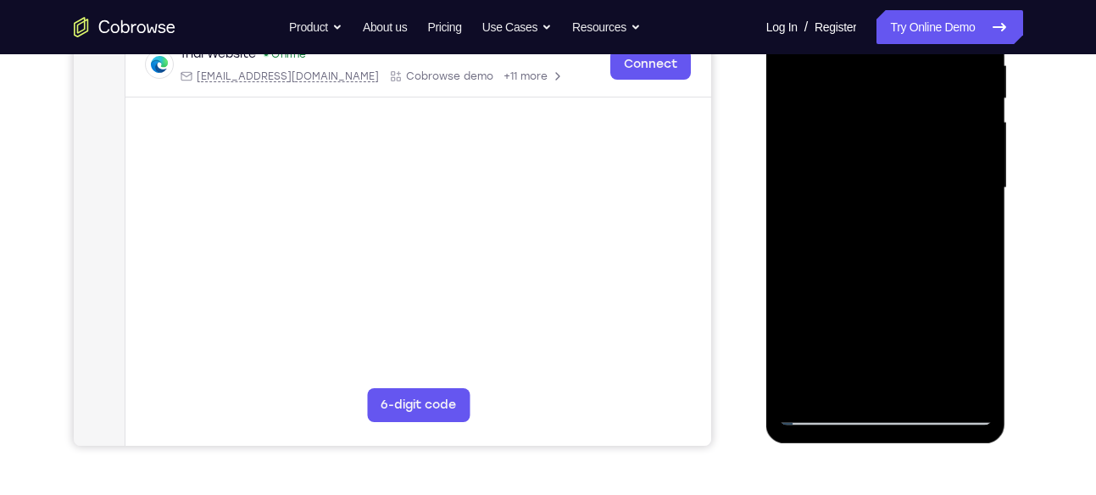
scroll to position [358, 0]
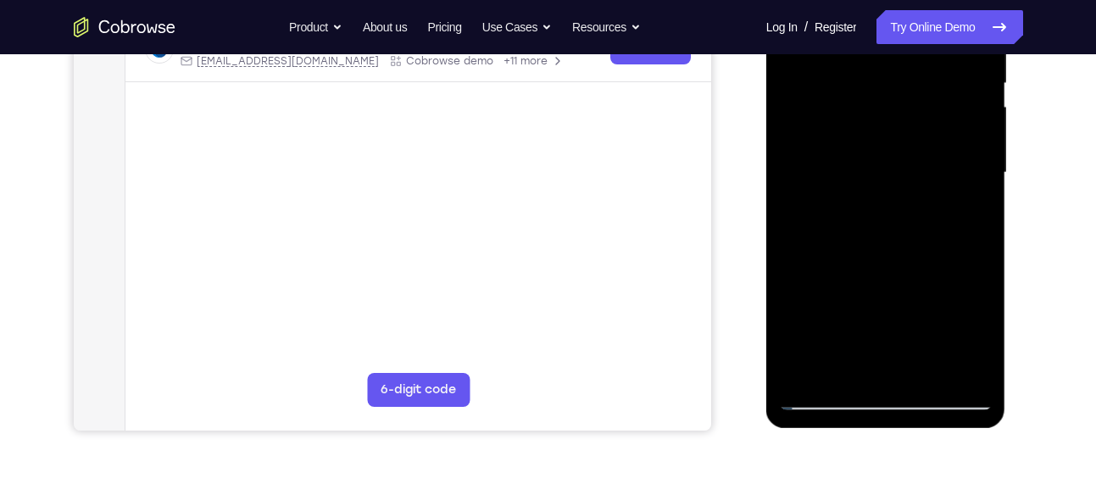
click at [896, 189] on div at bounding box center [886, 173] width 214 height 475
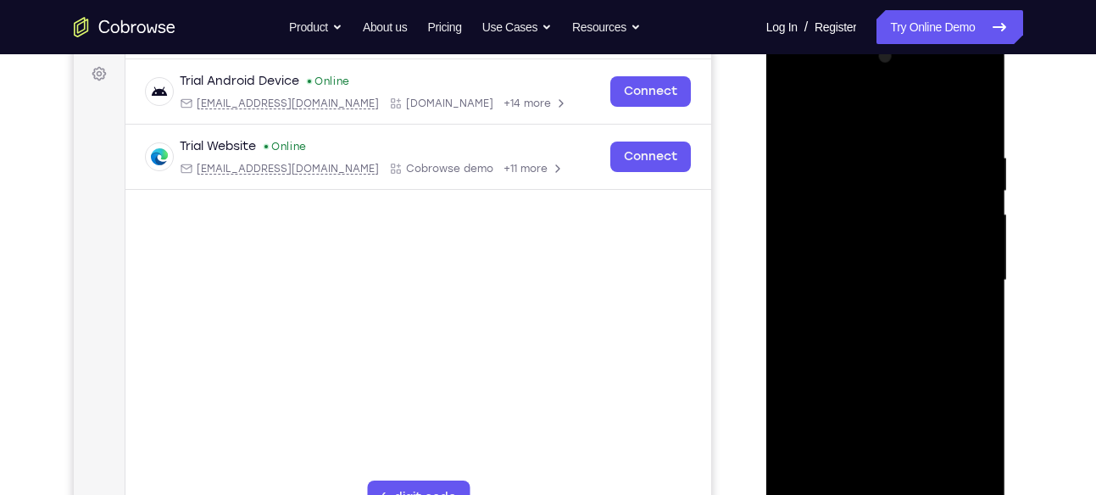
scroll to position [247, 0]
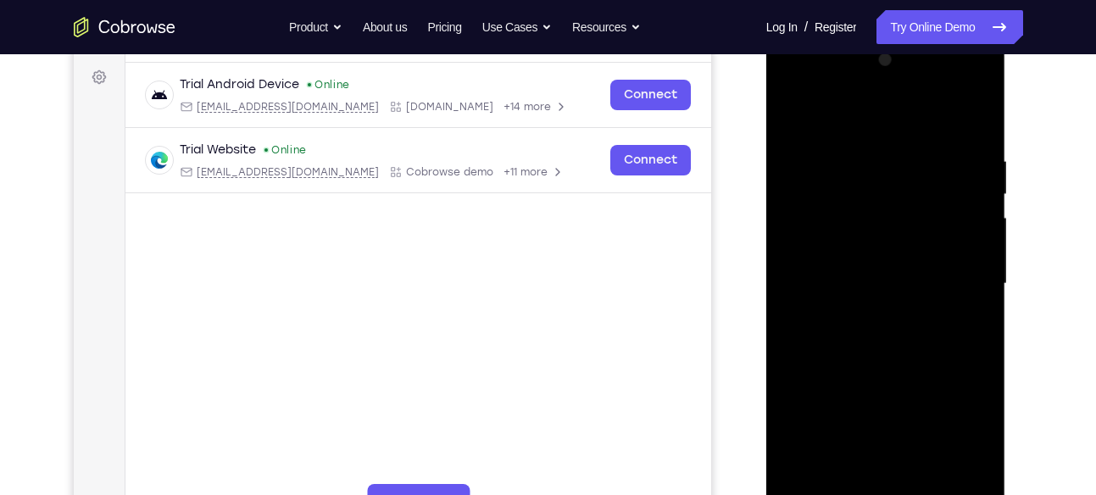
click at [792, 121] on div at bounding box center [886, 284] width 214 height 475
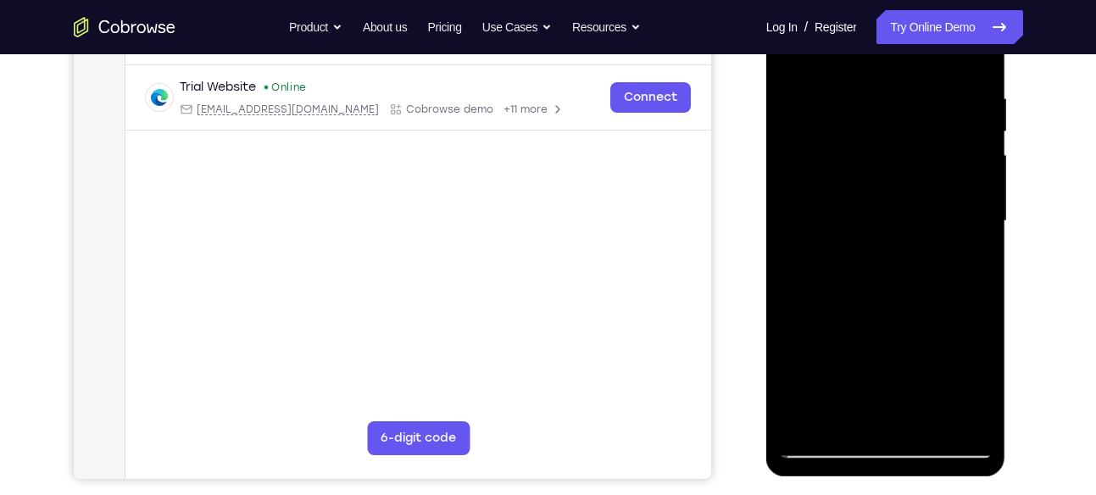
scroll to position [320, 0]
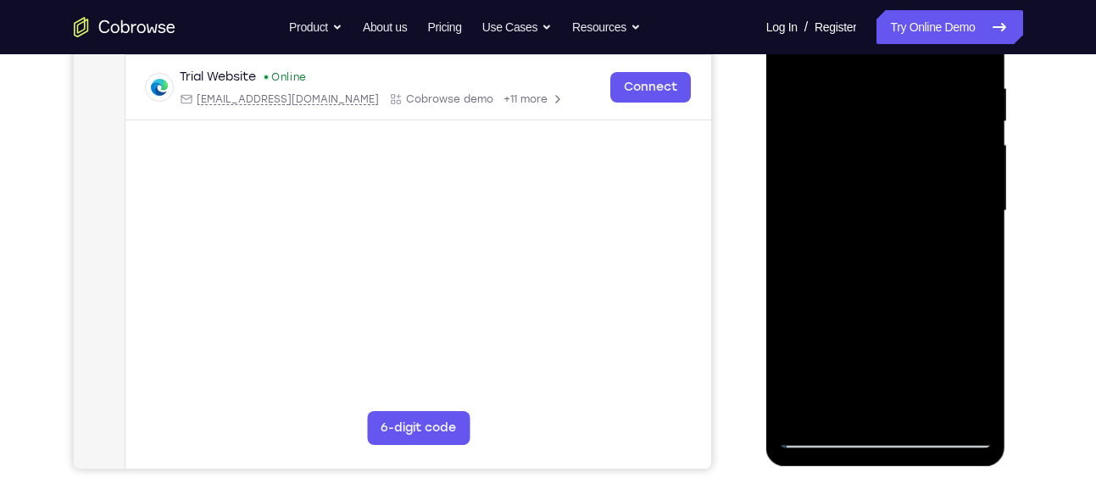
click at [873, 251] on div at bounding box center [886, 211] width 214 height 475
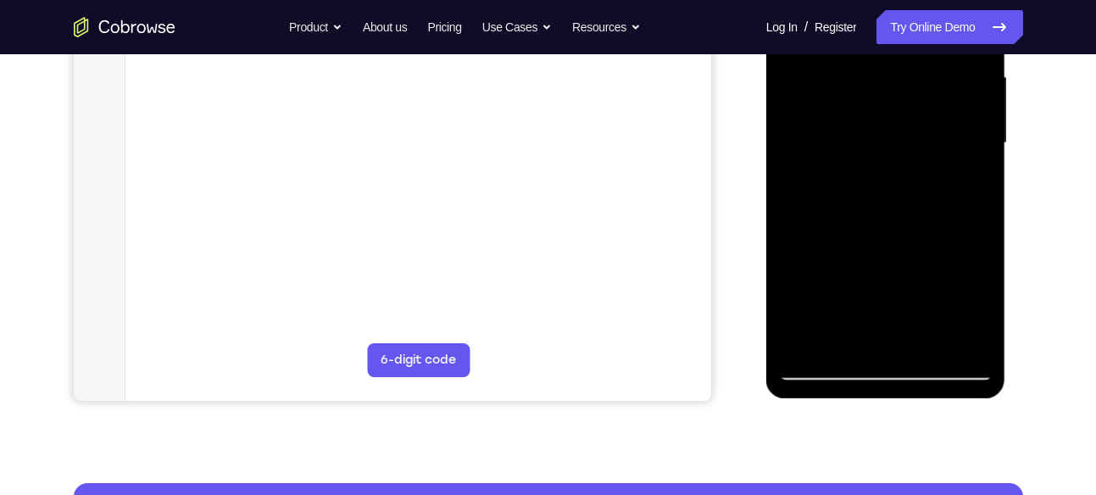
scroll to position [391, 0]
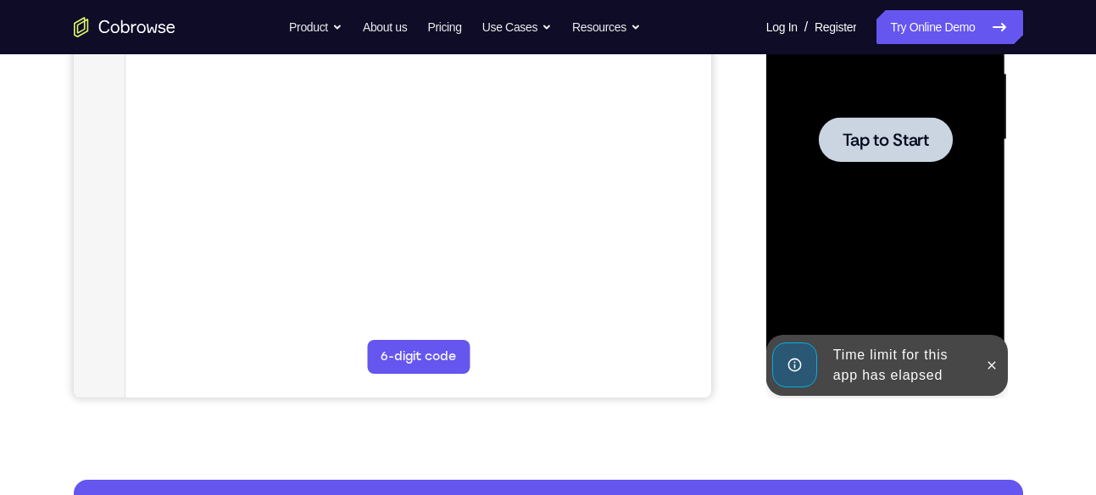
click at [896, 140] on span "Tap to Start" at bounding box center [886, 139] width 86 height 17
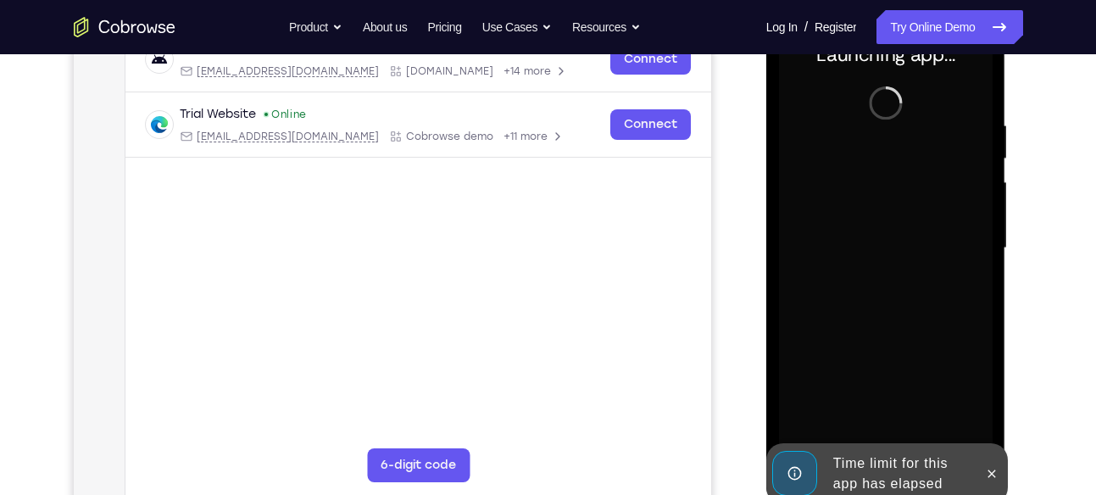
scroll to position [284, 0]
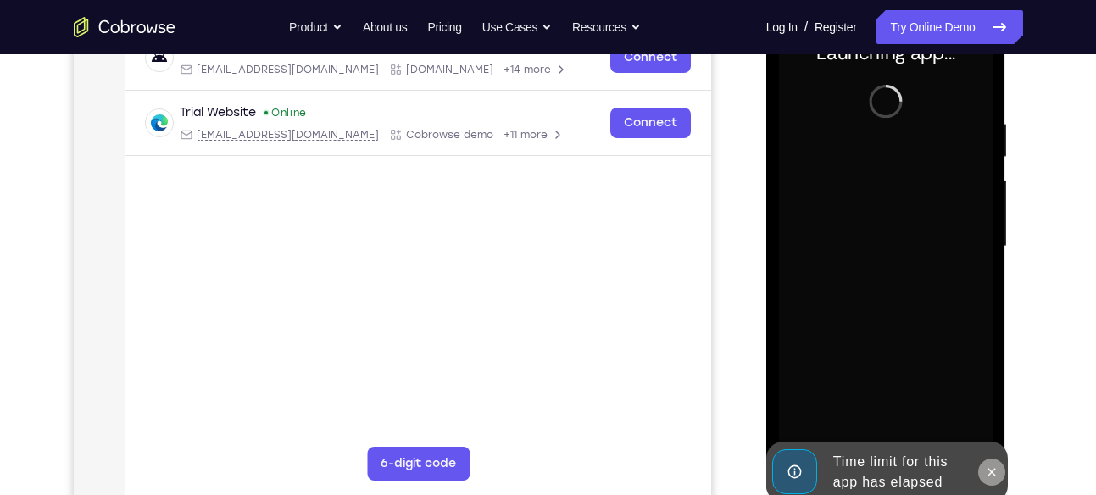
click at [982, 465] on button at bounding box center [992, 472] width 27 height 27
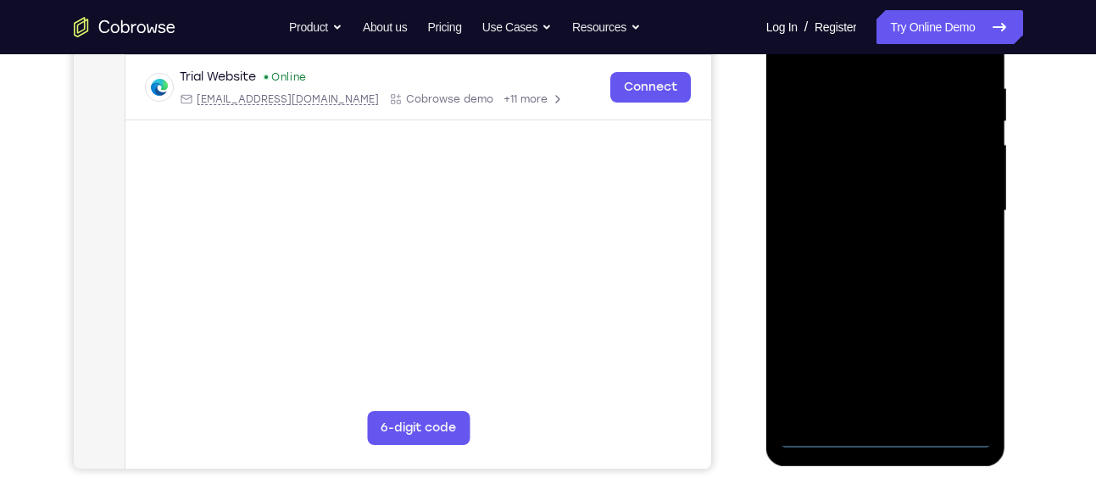
scroll to position [273, 0]
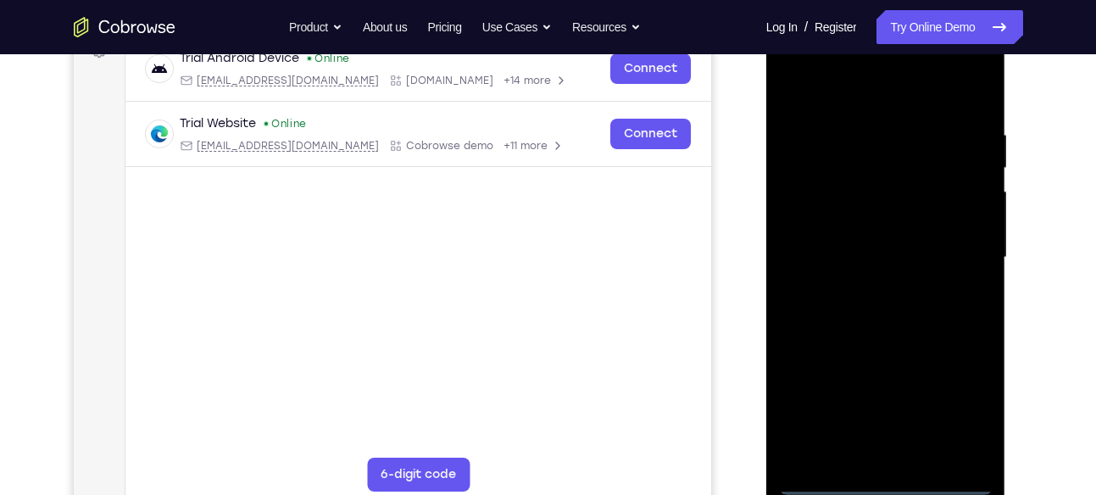
click at [884, 474] on div at bounding box center [886, 257] width 214 height 475
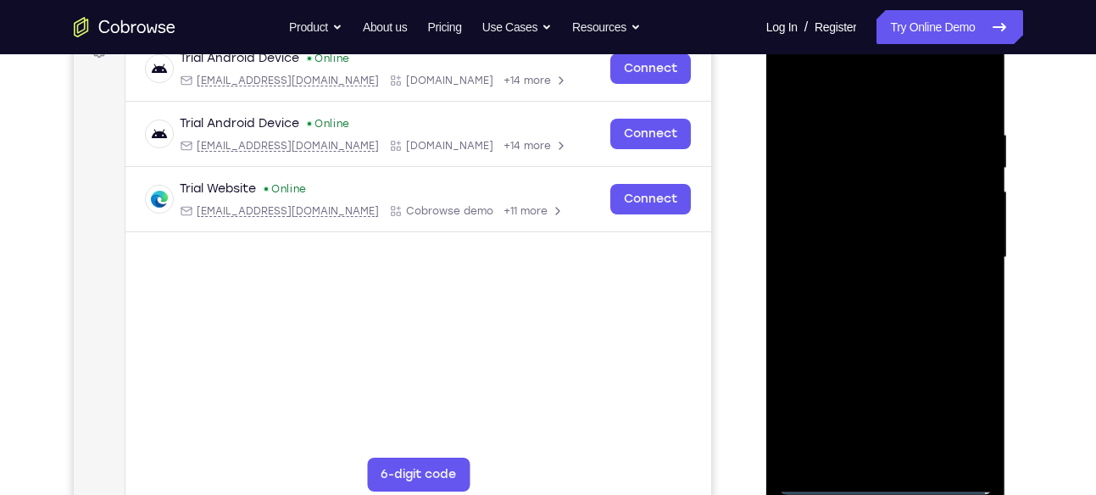
click at [886, 473] on div at bounding box center [886, 257] width 214 height 475
click at [890, 482] on div at bounding box center [886, 257] width 214 height 475
click at [970, 421] on div at bounding box center [886, 257] width 214 height 475
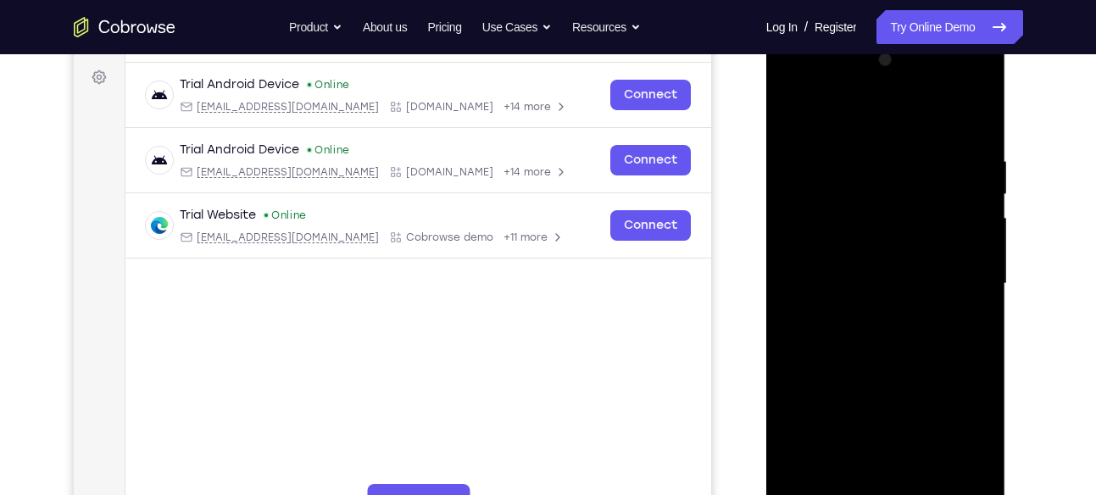
scroll to position [261, 0]
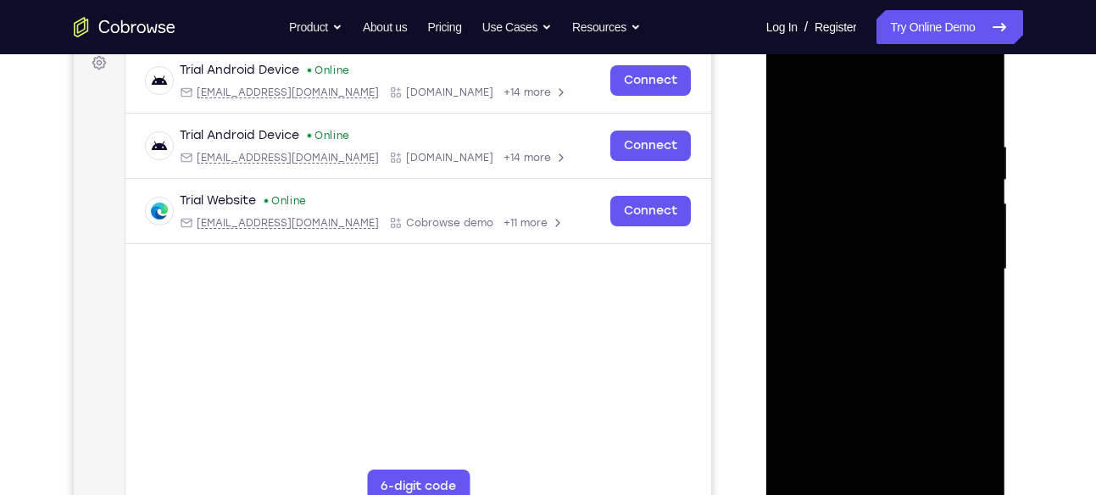
click at [826, 66] on div at bounding box center [886, 269] width 214 height 475
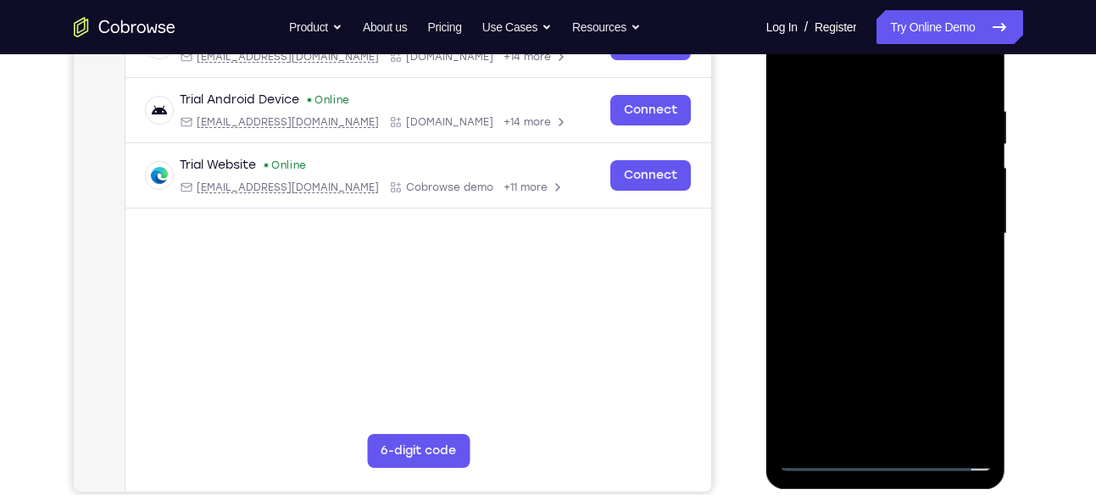
scroll to position [260, 0]
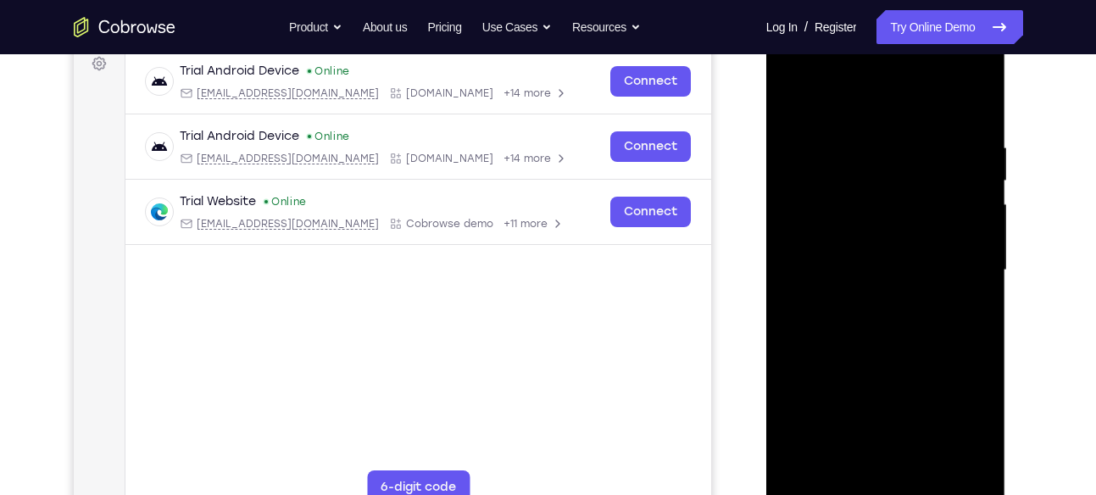
click at [958, 258] on div at bounding box center [886, 270] width 214 height 475
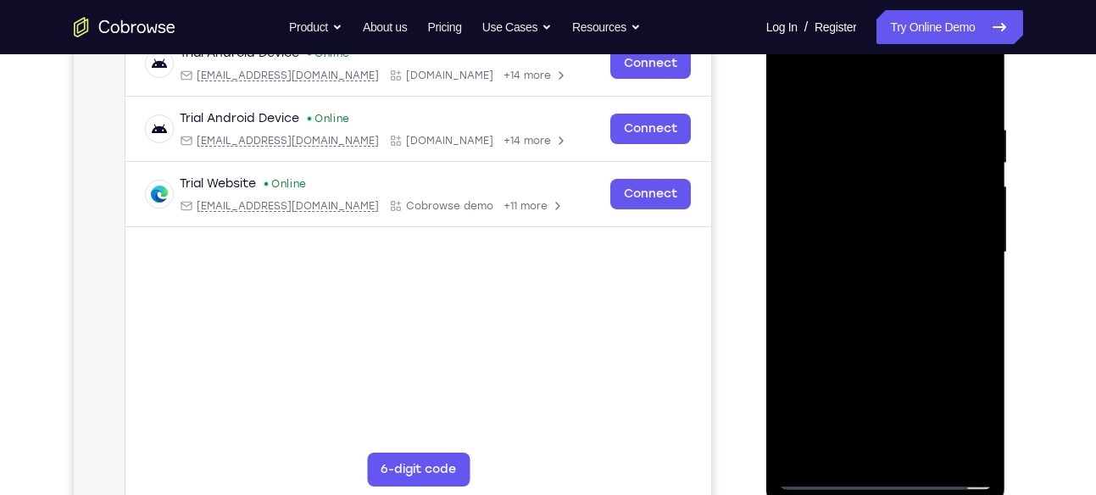
scroll to position [279, 0]
click at [869, 281] on div at bounding box center [886, 251] width 214 height 475
click at [845, 215] on div at bounding box center [886, 251] width 214 height 475
click at [839, 242] on div at bounding box center [886, 251] width 214 height 475
click at [853, 206] on div at bounding box center [886, 251] width 214 height 475
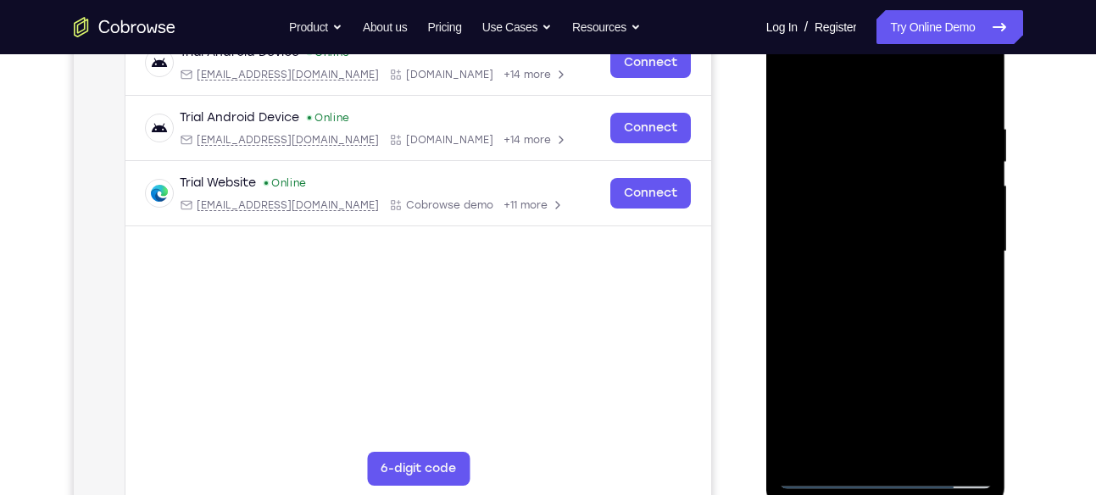
click at [864, 251] on div at bounding box center [886, 251] width 214 height 475
click at [875, 318] on div at bounding box center [886, 251] width 214 height 475
click at [873, 298] on div at bounding box center [886, 251] width 214 height 475
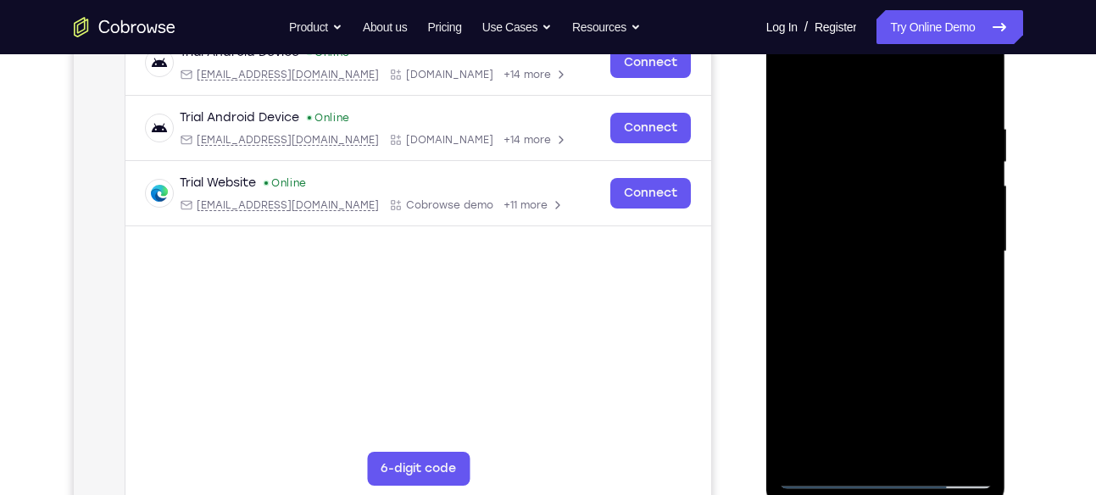
click at [893, 328] on div at bounding box center [886, 251] width 214 height 475
click at [925, 448] on div at bounding box center [886, 251] width 214 height 475
click at [880, 338] on div at bounding box center [886, 251] width 214 height 475
click at [877, 93] on div at bounding box center [886, 251] width 214 height 475
click at [870, 255] on div at bounding box center [886, 251] width 214 height 475
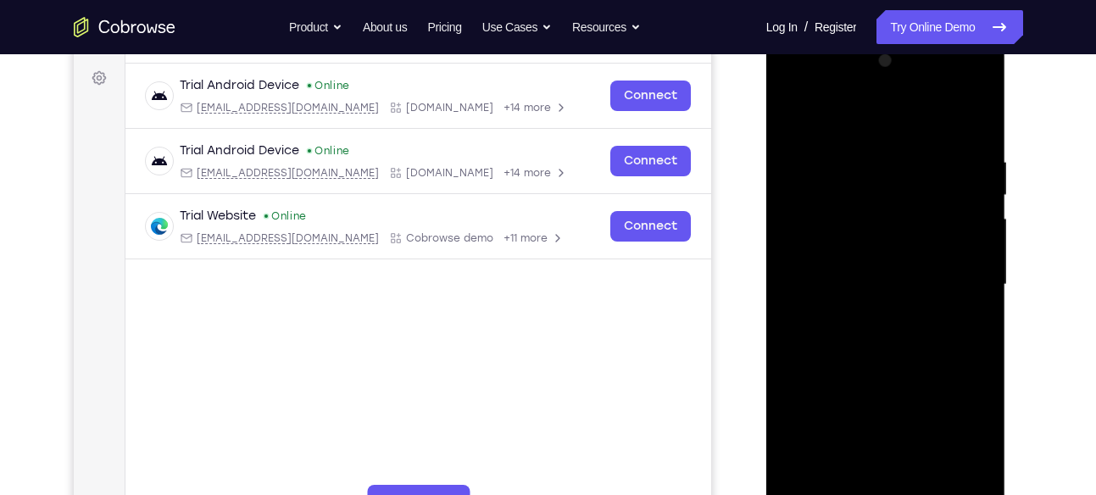
scroll to position [245, 0]
click at [786, 112] on div at bounding box center [886, 285] width 214 height 475
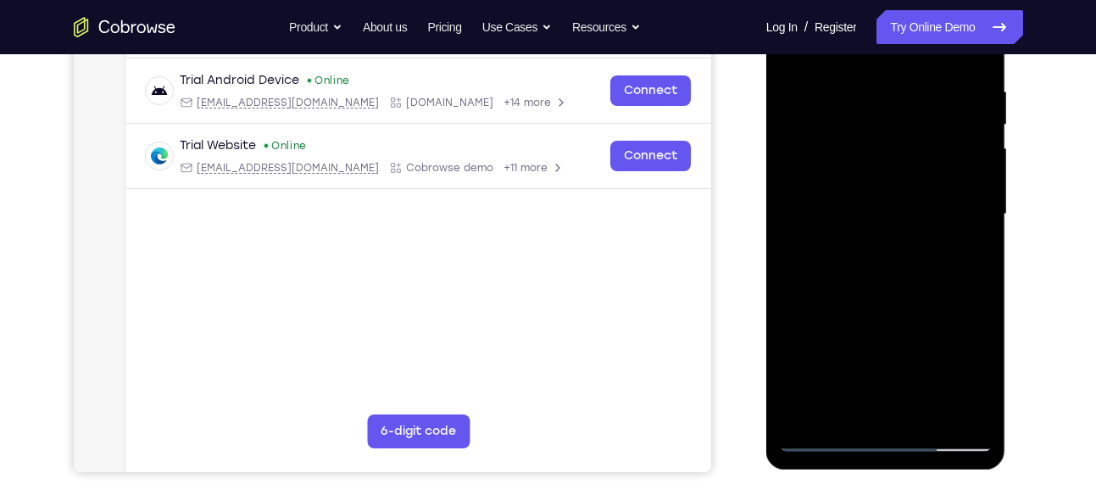
scroll to position [319, 0]
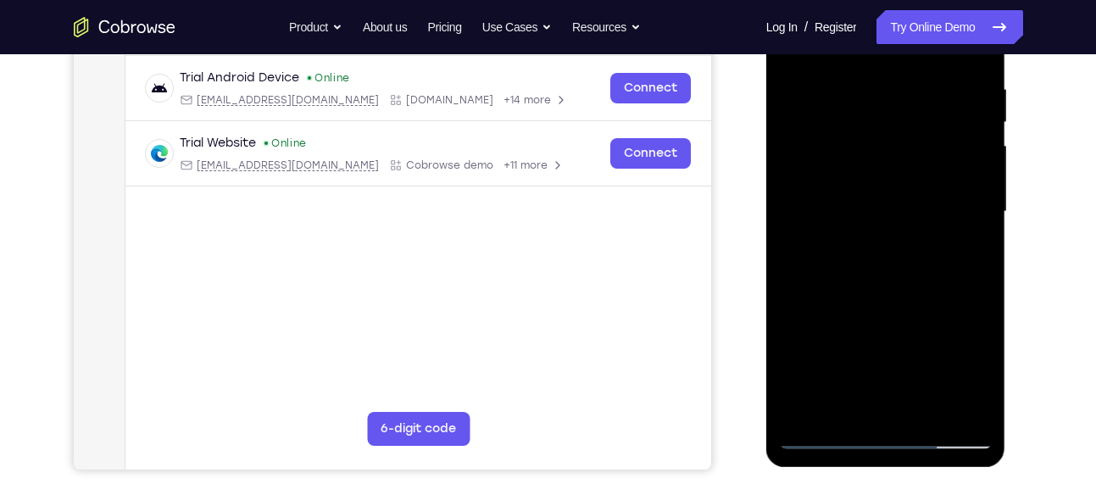
click at [897, 252] on div at bounding box center [886, 212] width 214 height 475
click at [959, 253] on div at bounding box center [886, 212] width 214 height 475
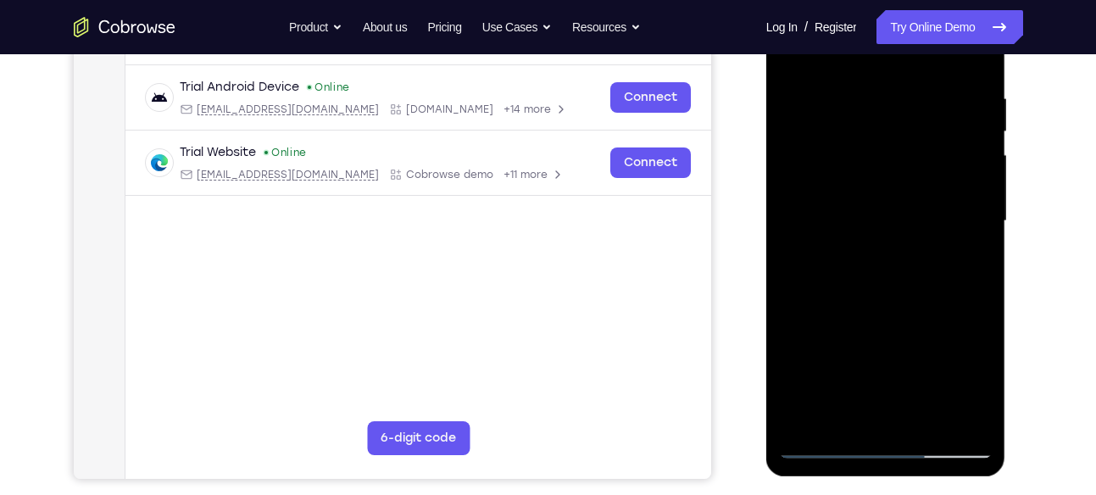
scroll to position [309, 0]
click at [964, 263] on div at bounding box center [886, 222] width 214 height 475
click at [961, 217] on div at bounding box center [886, 222] width 214 height 475
click at [919, 376] on div at bounding box center [886, 222] width 214 height 475
click at [907, 358] on div at bounding box center [886, 222] width 214 height 475
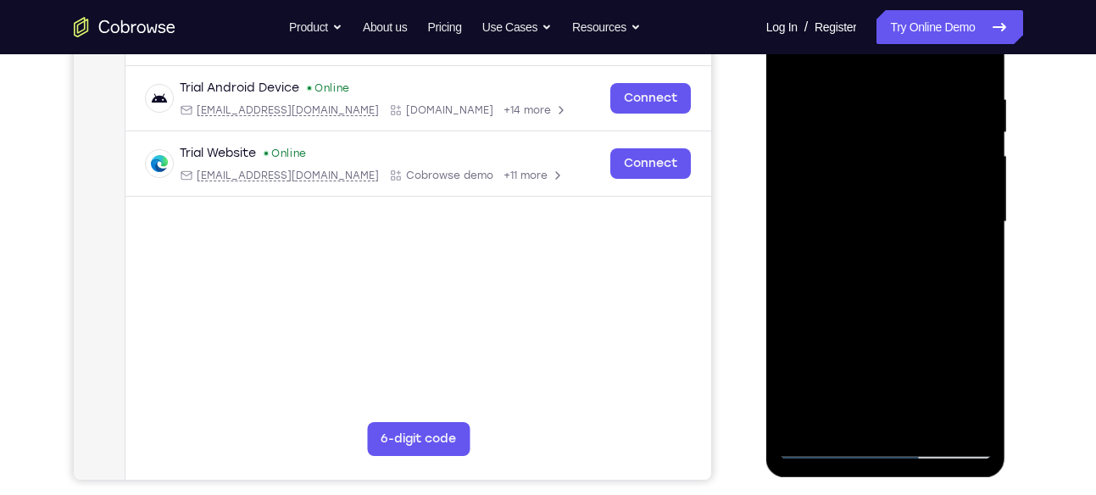
click at [903, 221] on div at bounding box center [886, 222] width 214 height 475
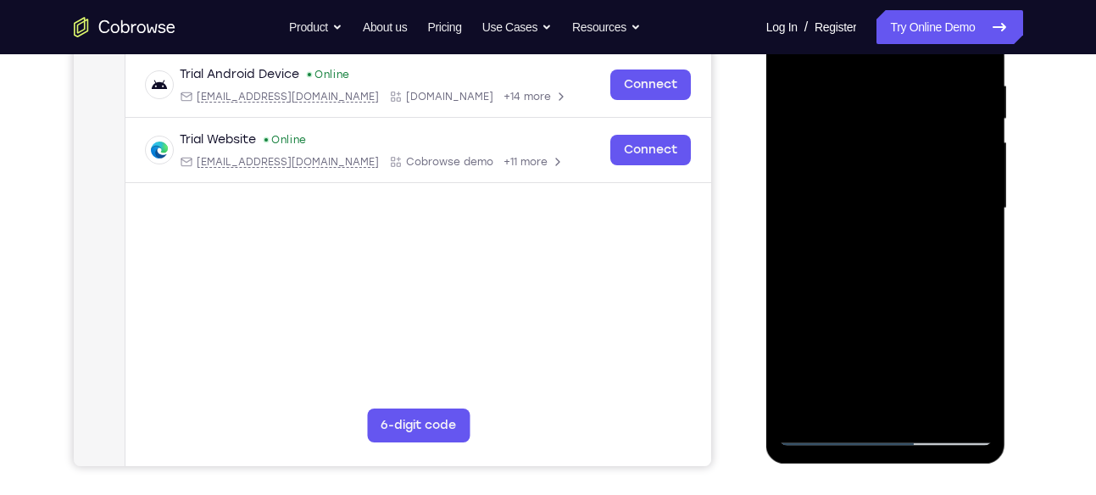
scroll to position [318, 0]
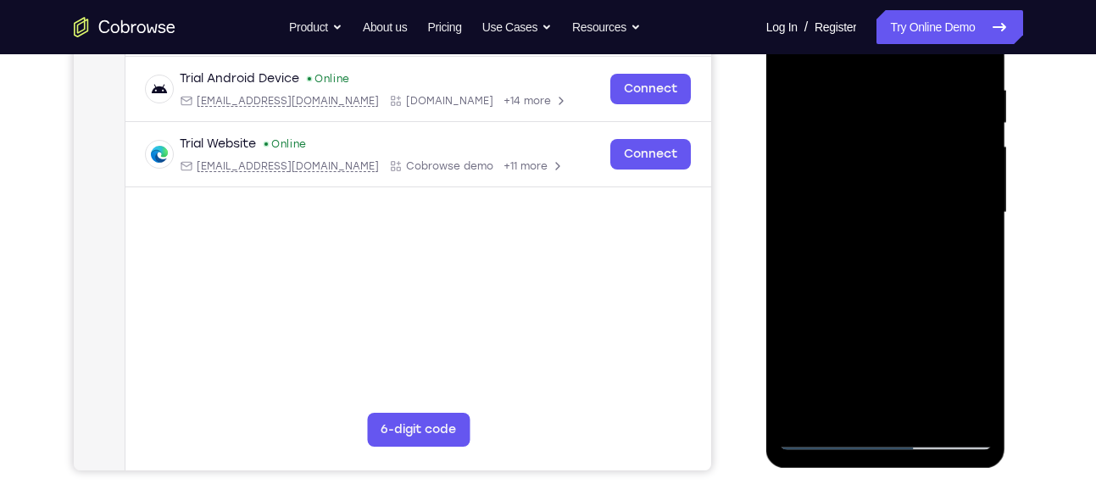
drag, startPoint x: 858, startPoint y: 154, endPoint x: 831, endPoint y: 105, distance: 56.2
click at [831, 105] on div at bounding box center [886, 212] width 214 height 475
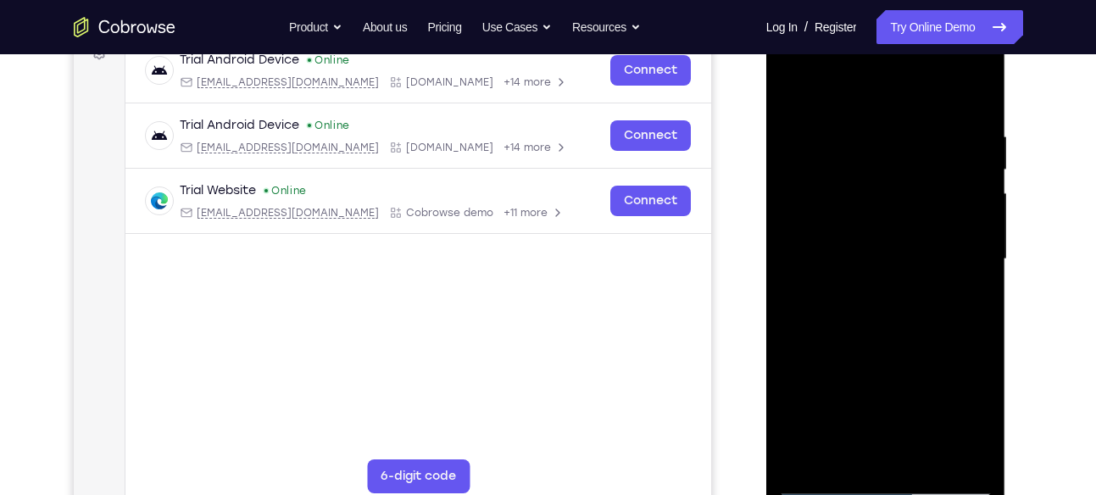
click at [794, 85] on div at bounding box center [886, 259] width 214 height 475
click at [884, 281] on div at bounding box center [886, 259] width 214 height 475
click at [793, 88] on div at bounding box center [886, 259] width 214 height 475
click at [856, 291] on div at bounding box center [886, 259] width 214 height 475
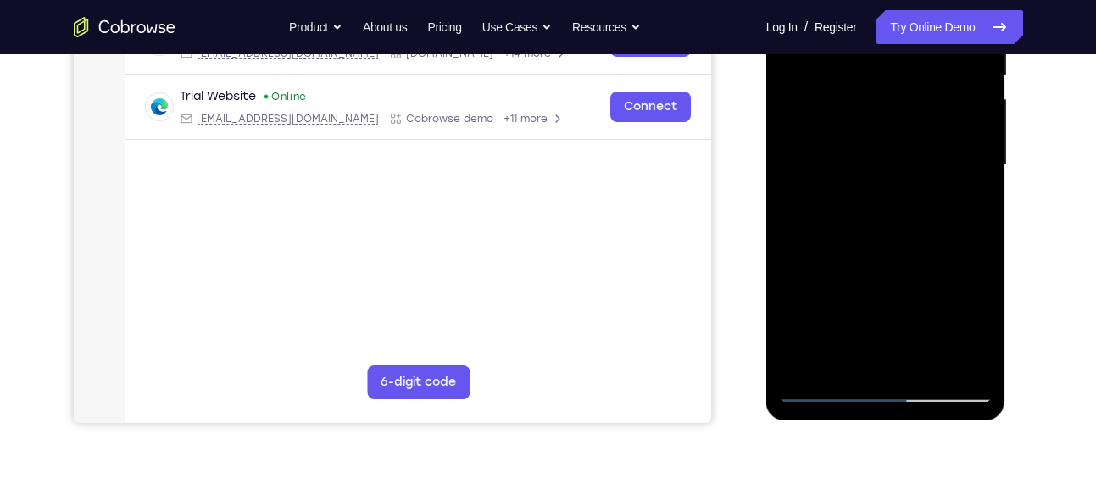
scroll to position [366, 0]
click at [860, 359] on div at bounding box center [886, 164] width 214 height 475
click at [977, 321] on div at bounding box center [886, 164] width 214 height 475
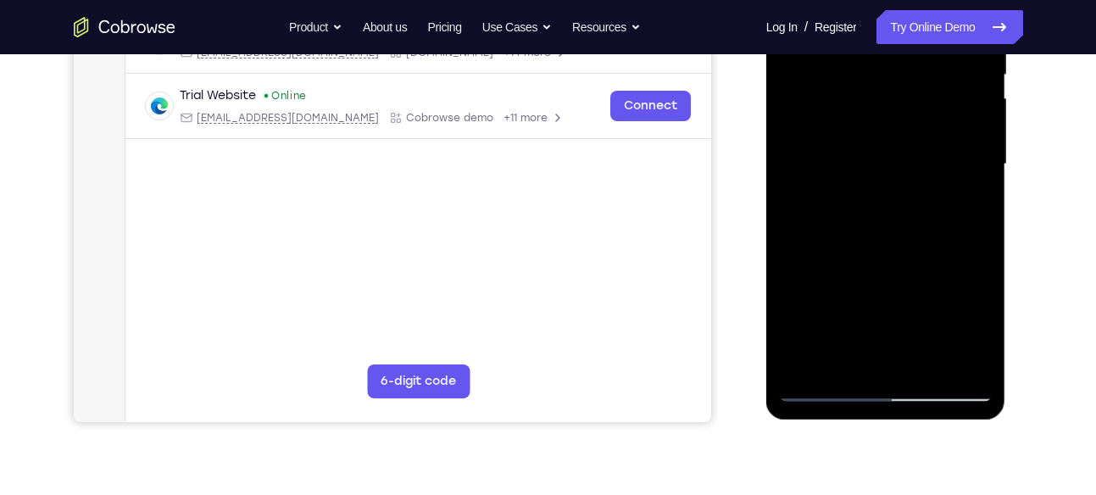
click at [957, 207] on div at bounding box center [886, 164] width 214 height 475
click at [962, 207] on div at bounding box center [886, 164] width 214 height 475
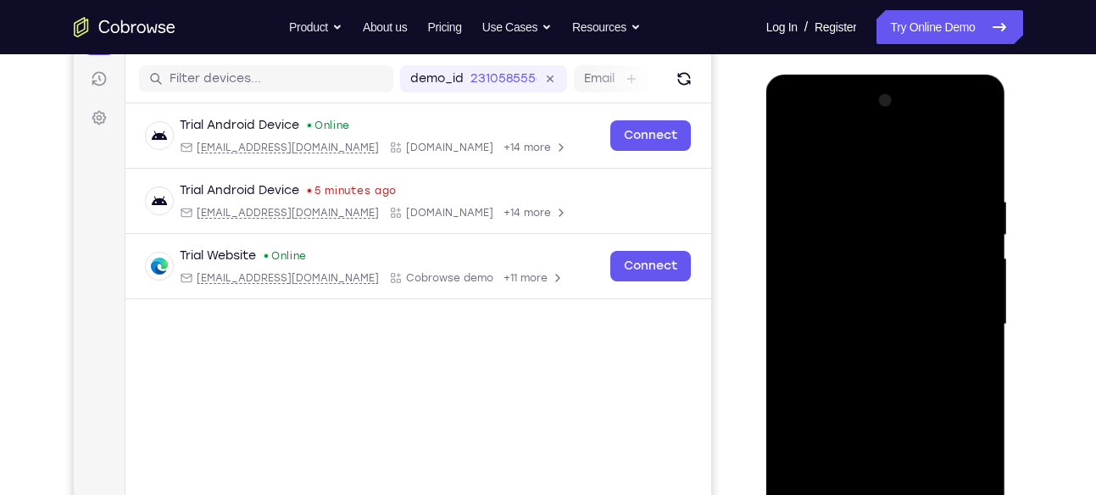
scroll to position [176, 0]
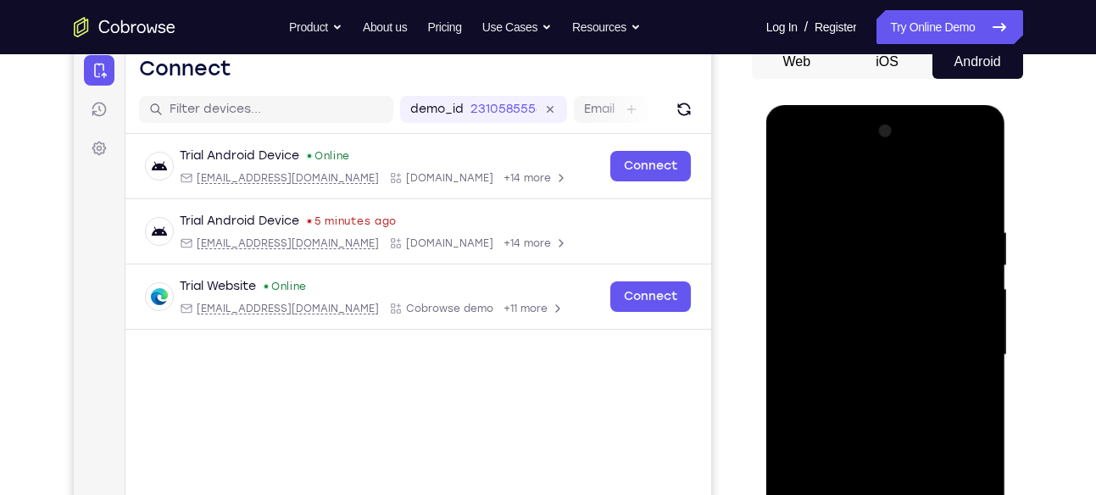
drag, startPoint x: 834, startPoint y: 263, endPoint x: 834, endPoint y: 314, distance: 50.9
click at [834, 314] on div at bounding box center [886, 355] width 214 height 475
drag, startPoint x: 834, startPoint y: 314, endPoint x: 831, endPoint y: 344, distance: 30.6
click at [831, 344] on div at bounding box center [886, 355] width 214 height 475
drag, startPoint x: 841, startPoint y: 329, endPoint x: 844, endPoint y: 234, distance: 95.0
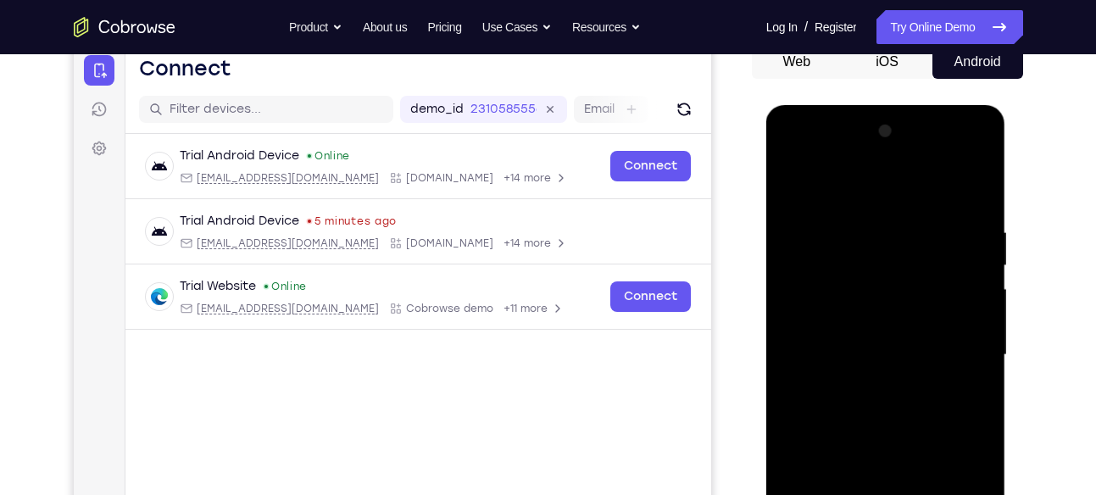
click at [844, 234] on div at bounding box center [886, 355] width 214 height 475
drag, startPoint x: 844, startPoint y: 234, endPoint x: 833, endPoint y: 165, distance: 70.4
click at [833, 165] on div at bounding box center [886, 355] width 214 height 475
click at [790, 184] on div at bounding box center [886, 355] width 214 height 475
click at [833, 324] on div at bounding box center [886, 355] width 214 height 475
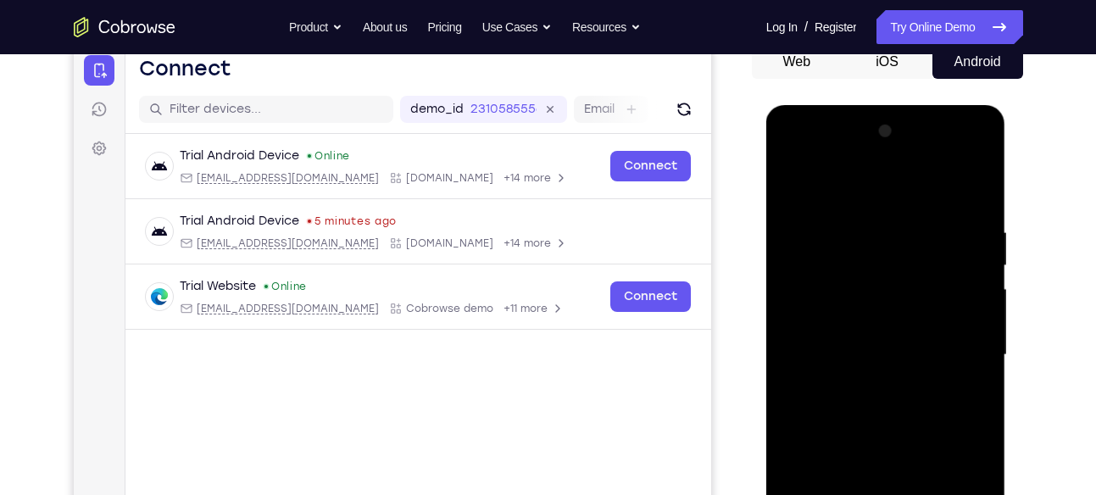
click at [848, 354] on div at bounding box center [886, 355] width 214 height 475
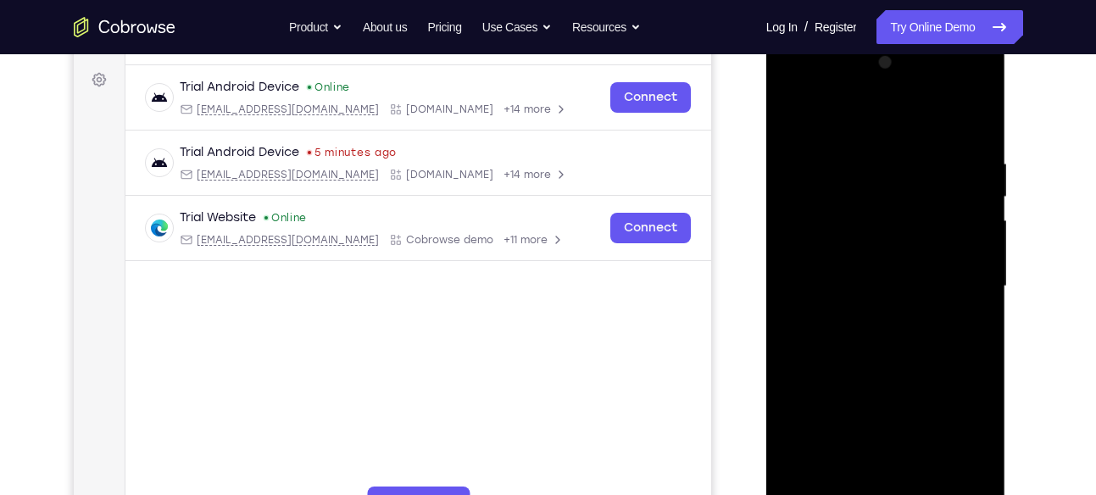
scroll to position [245, 0]
click at [789, 126] on div at bounding box center [886, 285] width 214 height 475
drag, startPoint x: 851, startPoint y: 282, endPoint x: 929, endPoint y: 301, distance: 80.2
click at [929, 301] on div at bounding box center [886, 285] width 214 height 475
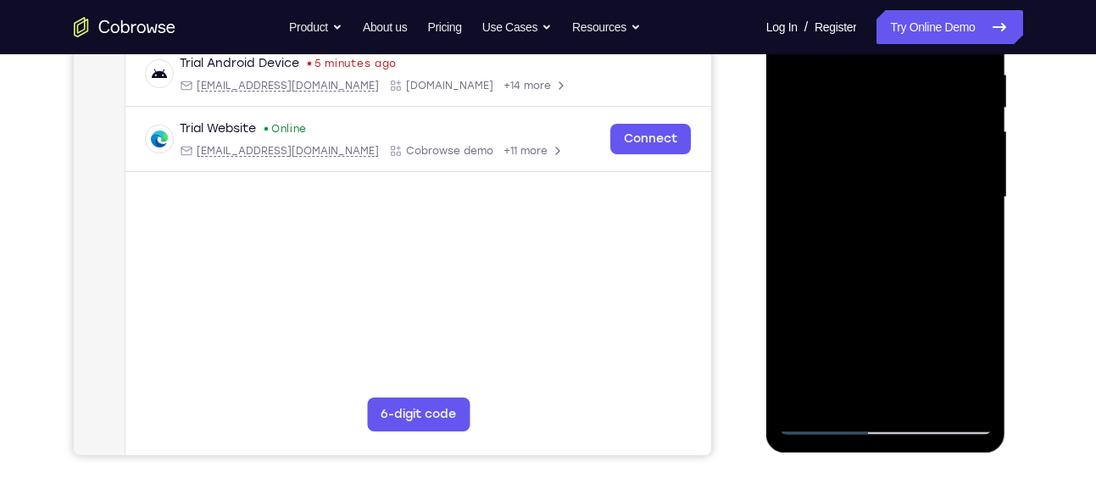
scroll to position [339, 0]
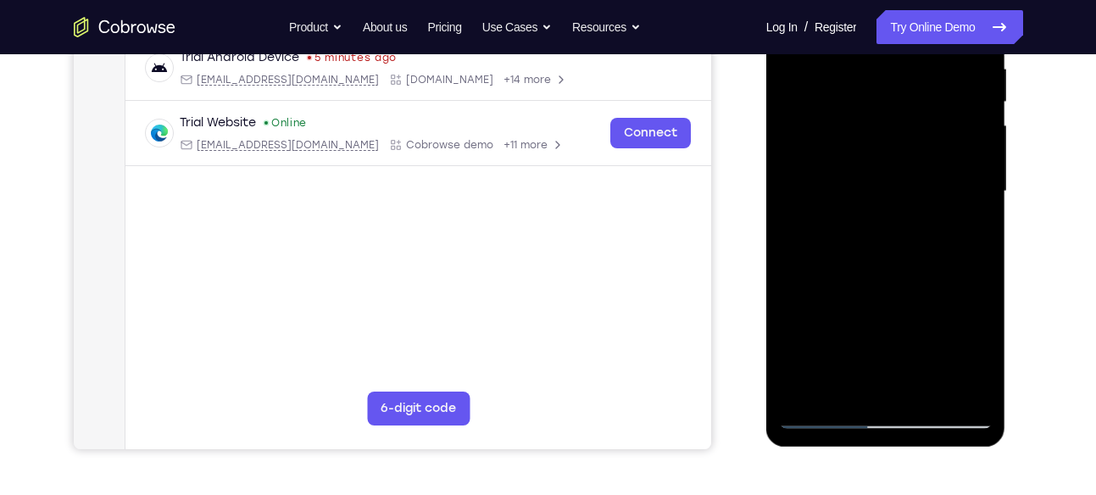
click at [850, 383] on div at bounding box center [886, 191] width 214 height 475
click at [974, 237] on div at bounding box center [886, 191] width 214 height 475
drag, startPoint x: 974, startPoint y: 237, endPoint x: 823, endPoint y: 235, distance: 151.0
click at [823, 235] on div at bounding box center [886, 191] width 214 height 475
click at [973, 353] on div at bounding box center [886, 191] width 214 height 475
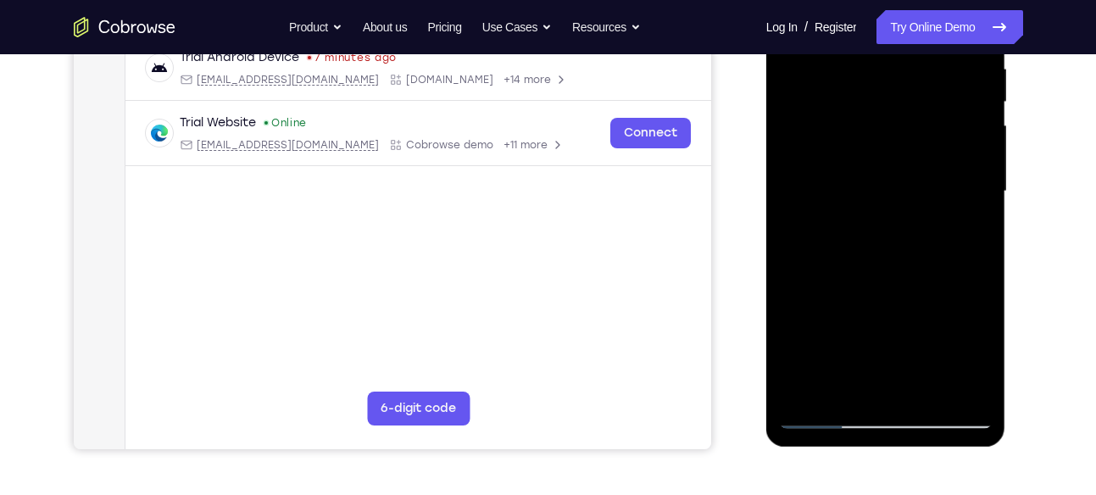
click at [869, 236] on div at bounding box center [886, 191] width 214 height 475
click at [981, 354] on div at bounding box center [886, 191] width 214 height 475
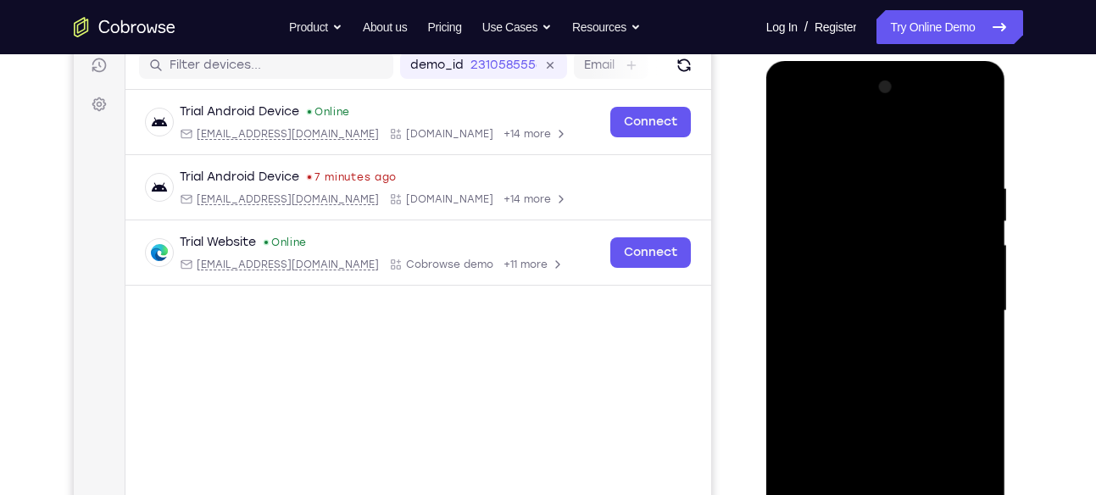
scroll to position [219, 0]
click at [792, 140] on div at bounding box center [886, 312] width 214 height 475
click at [884, 323] on div at bounding box center [886, 312] width 214 height 475
click at [797, 148] on div at bounding box center [886, 312] width 214 height 475
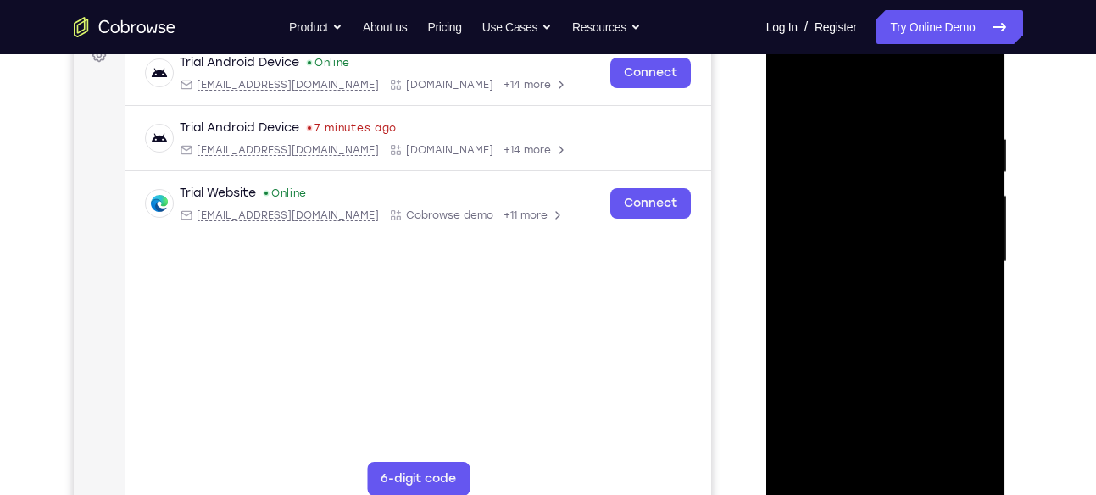
scroll to position [277, 0]
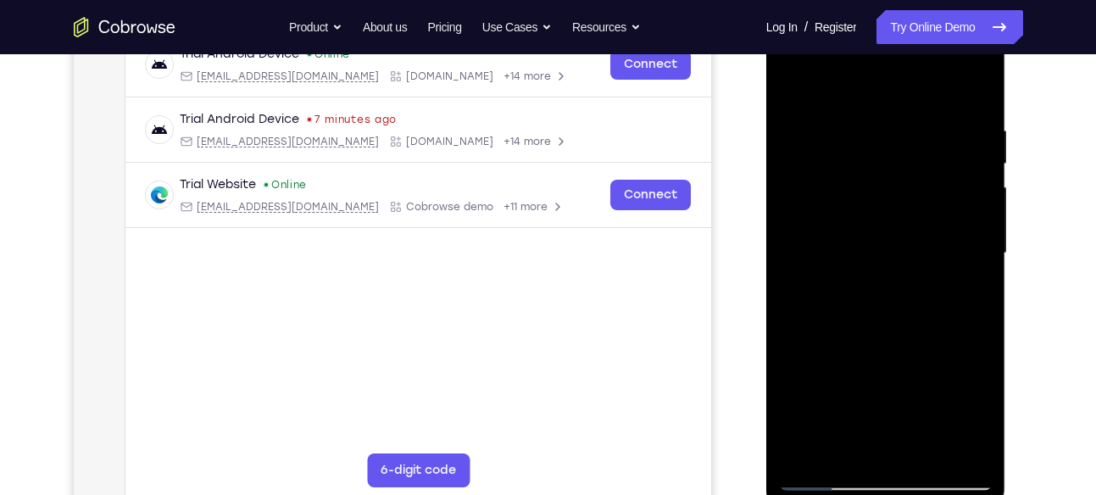
click at [840, 294] on div at bounding box center [886, 253] width 214 height 475
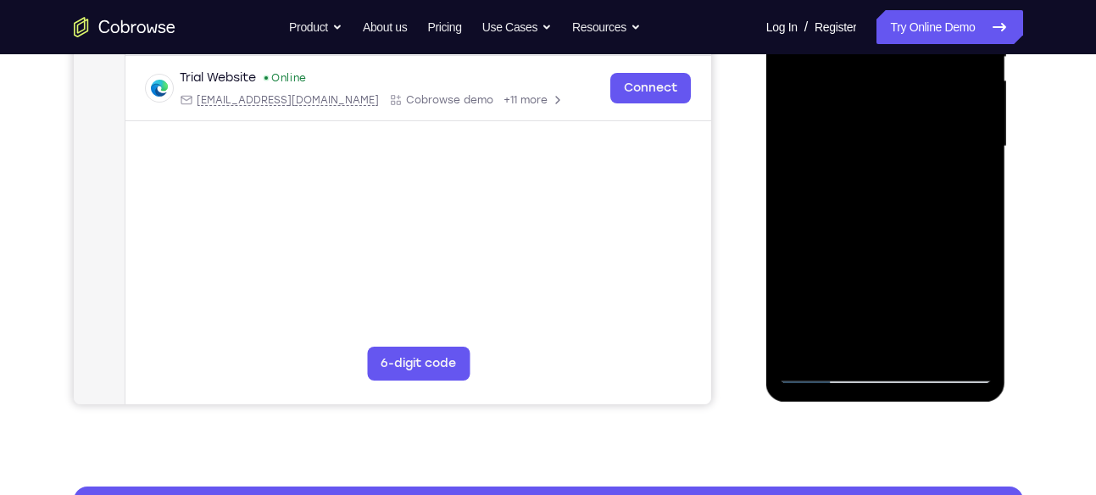
scroll to position [385, 0]
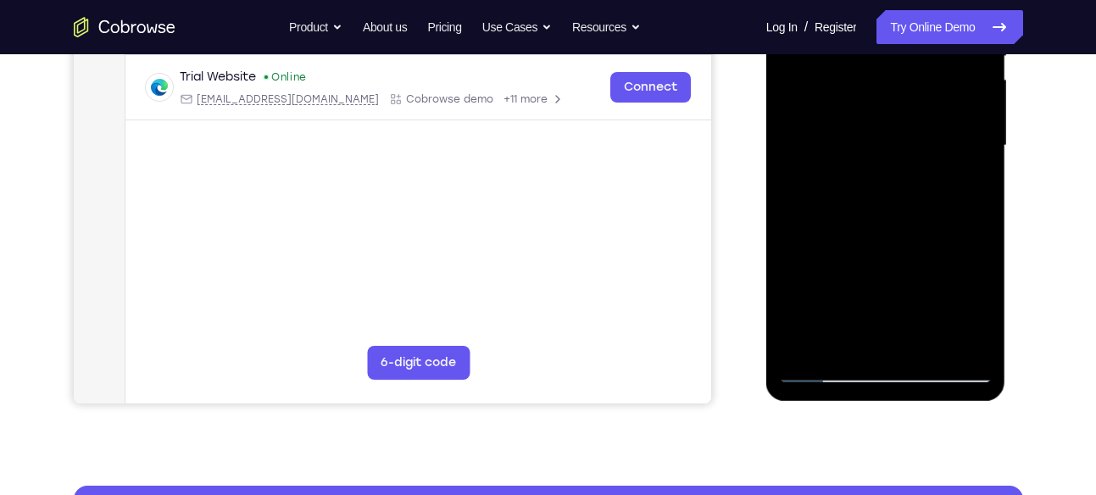
click at [962, 187] on div at bounding box center [886, 145] width 214 height 475
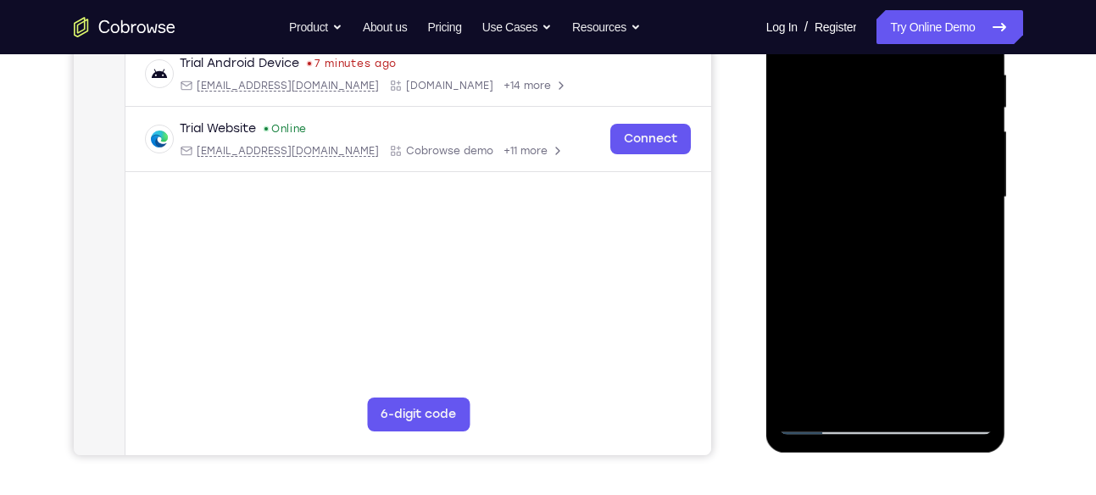
scroll to position [331, 0]
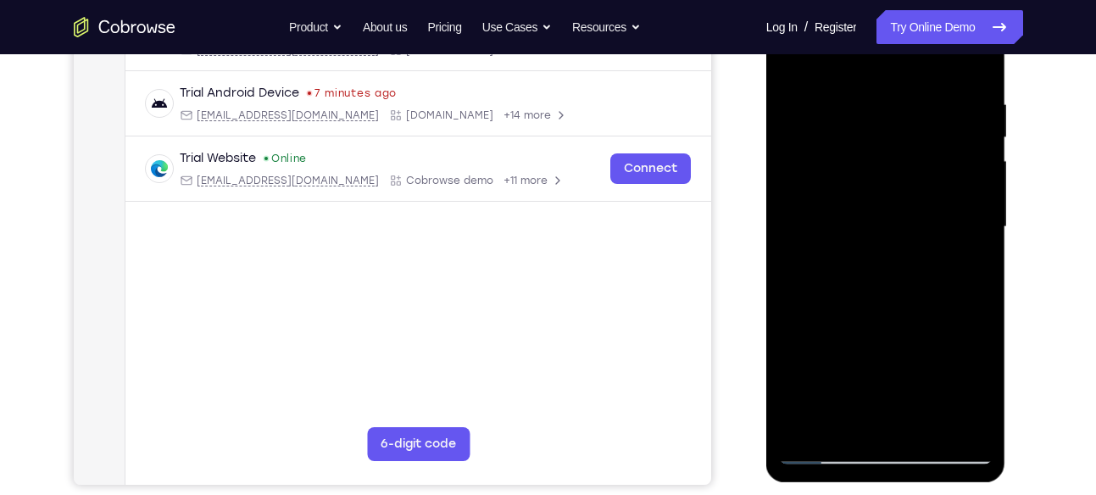
click at [1019, 137] on div at bounding box center [887, 225] width 271 height 522
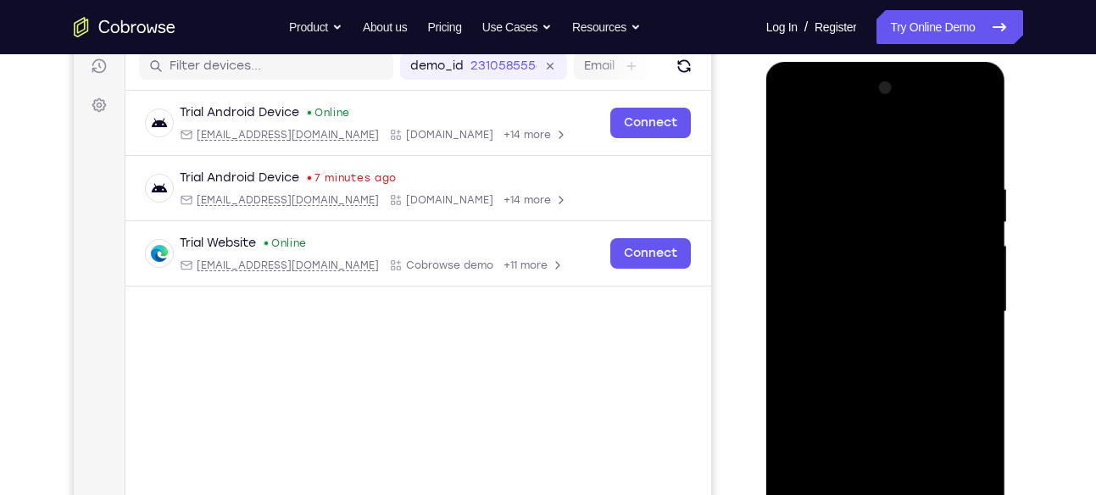
scroll to position [218, 0]
click at [789, 143] on div at bounding box center [886, 312] width 214 height 475
click at [868, 345] on div at bounding box center [886, 312] width 214 height 475
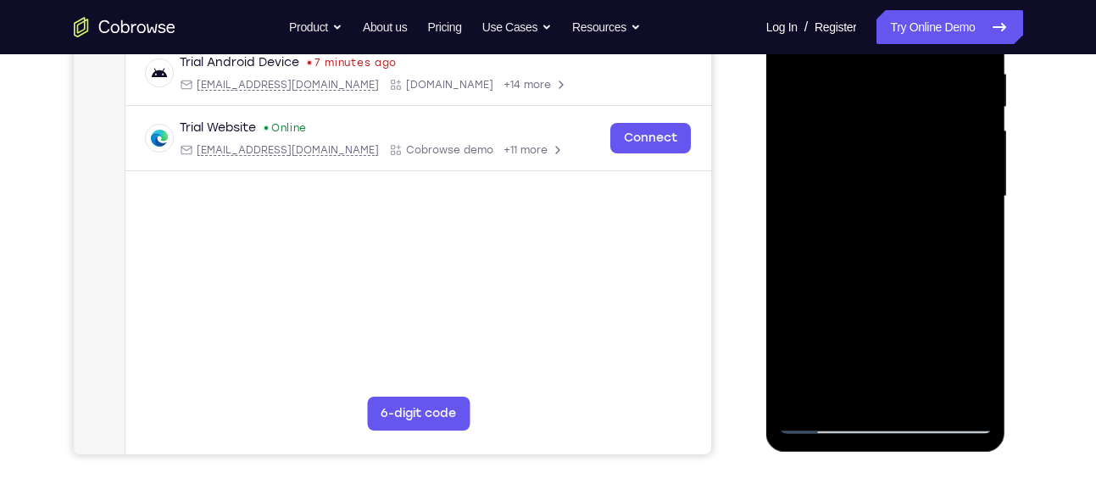
scroll to position [335, 0]
click at [969, 237] on div at bounding box center [886, 195] width 214 height 475
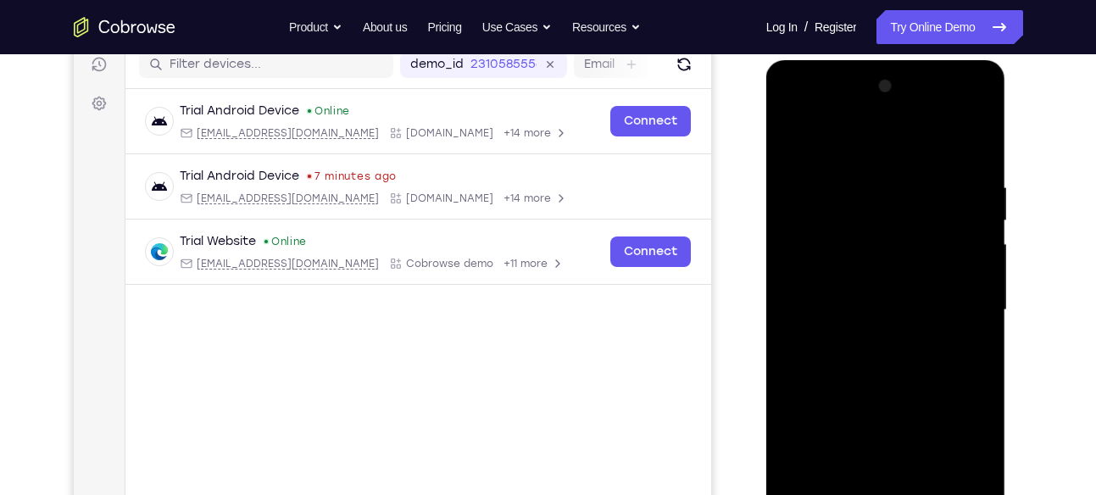
scroll to position [220, 0]
click at [961, 349] on div at bounding box center [886, 311] width 214 height 475
click at [789, 146] on div at bounding box center [886, 311] width 214 height 475
click at [845, 352] on div at bounding box center [886, 311] width 214 height 475
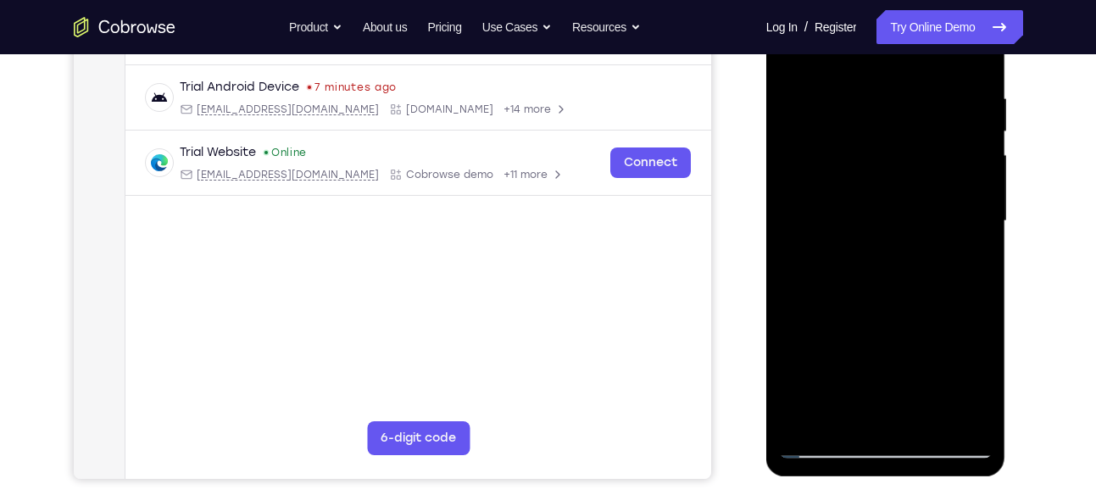
scroll to position [314, 0]
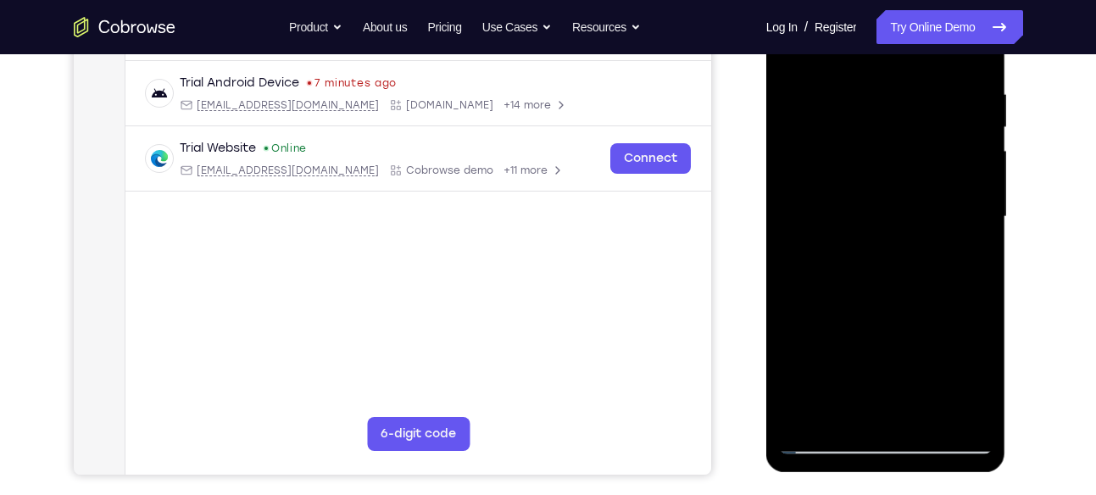
click at [973, 264] on div at bounding box center [886, 217] width 214 height 475
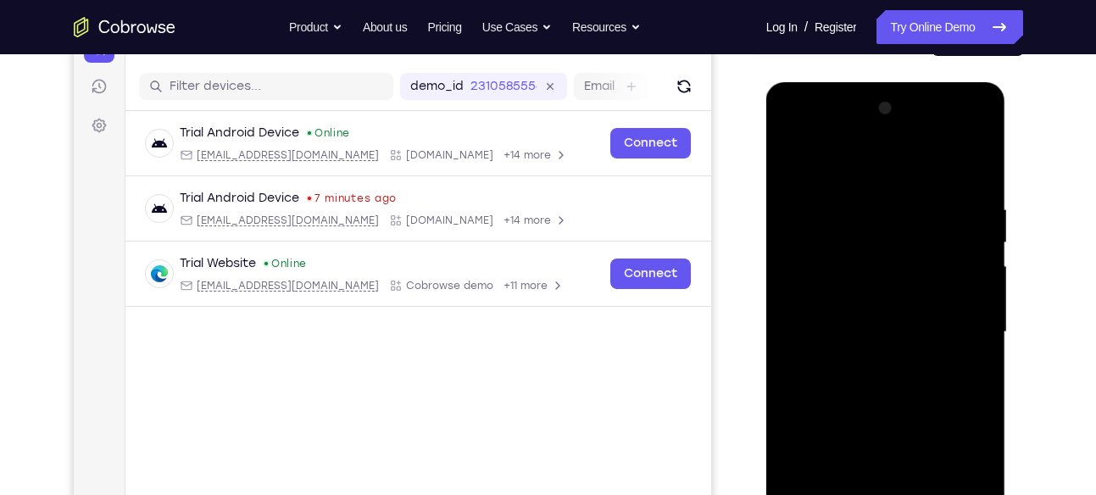
scroll to position [197, 0]
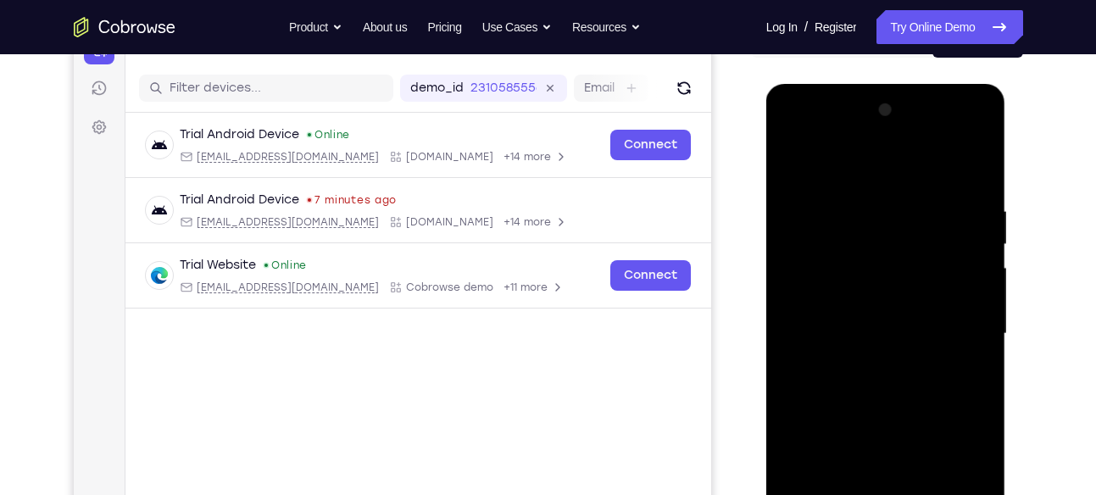
click at [794, 166] on div at bounding box center [886, 334] width 214 height 475
click at [842, 373] on div at bounding box center [886, 334] width 214 height 475
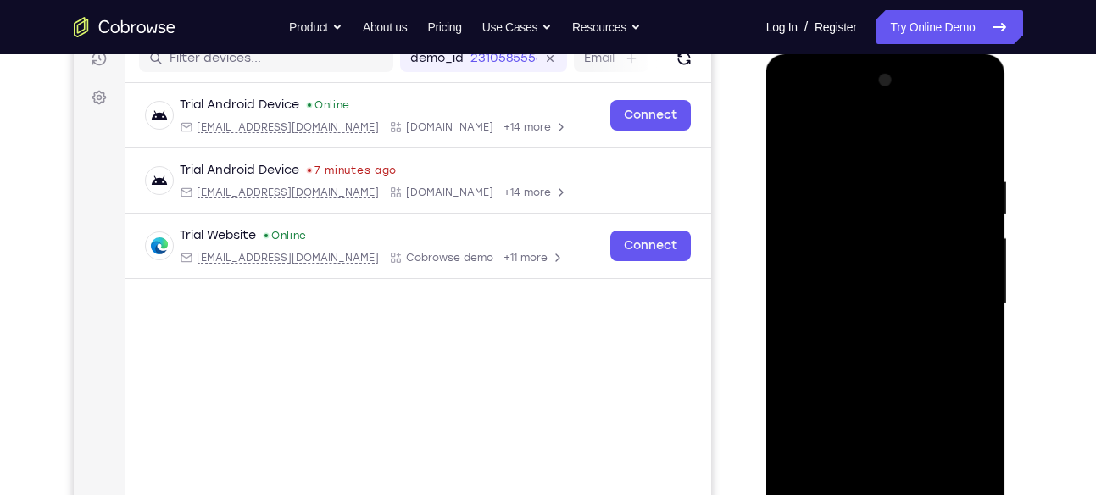
click at [795, 141] on div at bounding box center [886, 304] width 214 height 475
click at [794, 136] on div at bounding box center [886, 304] width 214 height 475
drag, startPoint x: 859, startPoint y: 190, endPoint x: 857, endPoint y: 233, distance: 43.3
click at [857, 233] on div at bounding box center [886, 304] width 214 height 475
click at [852, 176] on div at bounding box center [886, 304] width 214 height 475
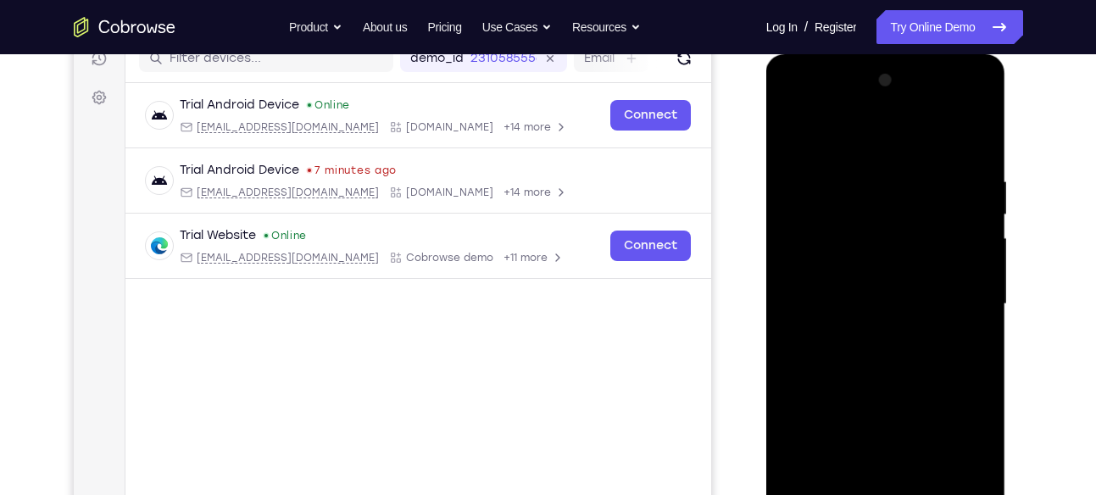
scroll to position [261, 0]
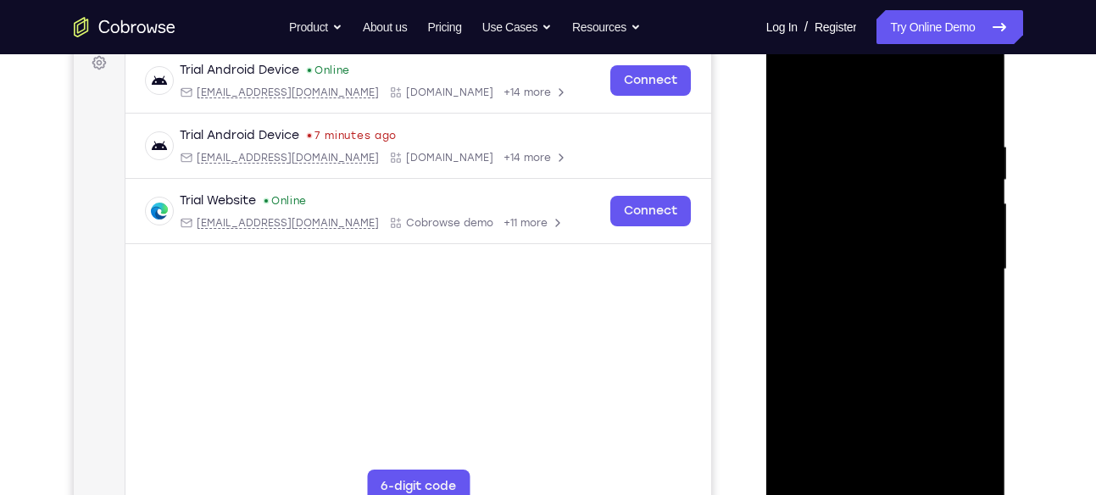
click at [957, 465] on div at bounding box center [886, 269] width 214 height 475
click at [968, 358] on div at bounding box center [886, 269] width 214 height 475
click at [956, 460] on div at bounding box center [886, 269] width 214 height 475
click at [971, 326] on div at bounding box center [886, 269] width 214 height 475
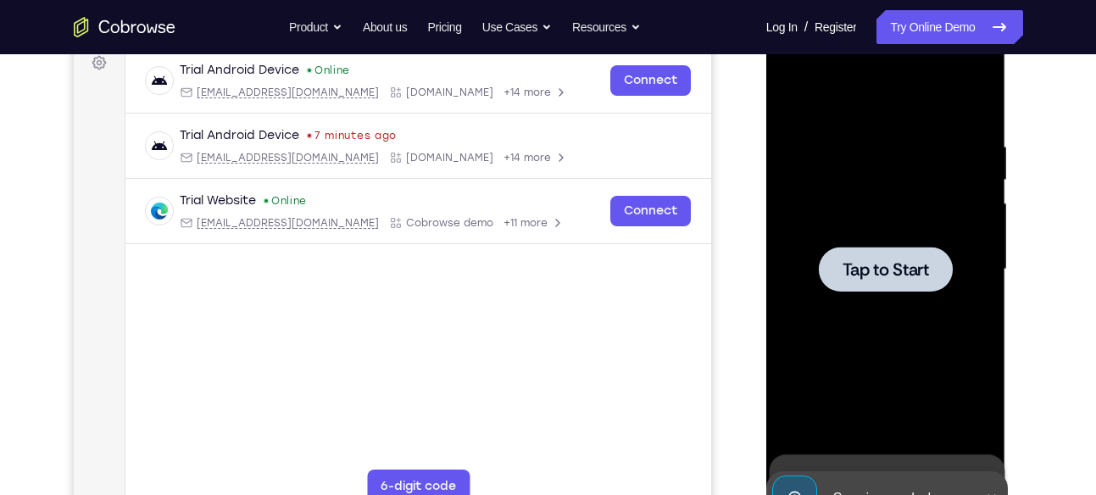
click at [924, 272] on span "Tap to Start" at bounding box center [886, 269] width 86 height 17
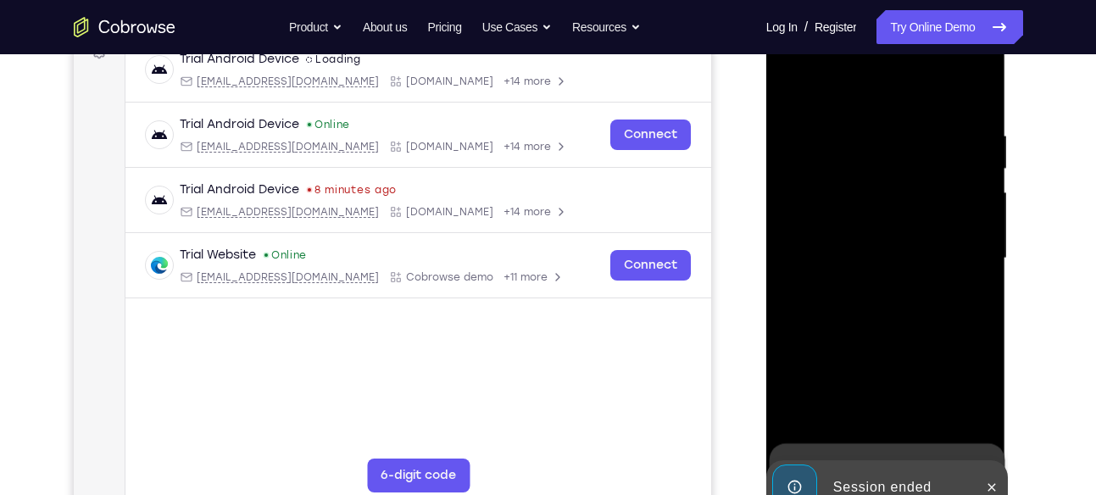
scroll to position [273, 0]
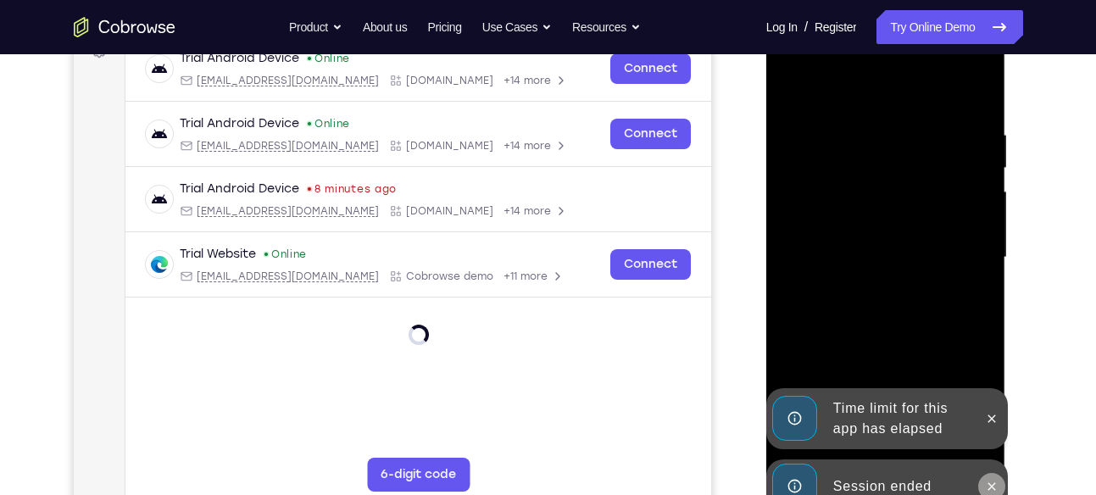
click at [987, 488] on icon at bounding box center [992, 487] width 14 height 14
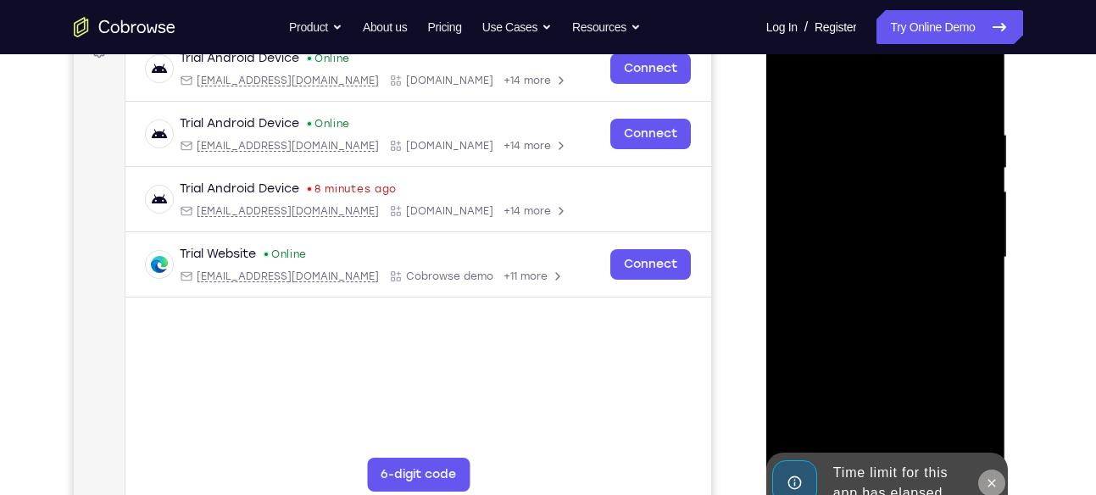
click at [990, 483] on icon at bounding box center [992, 484] width 14 height 14
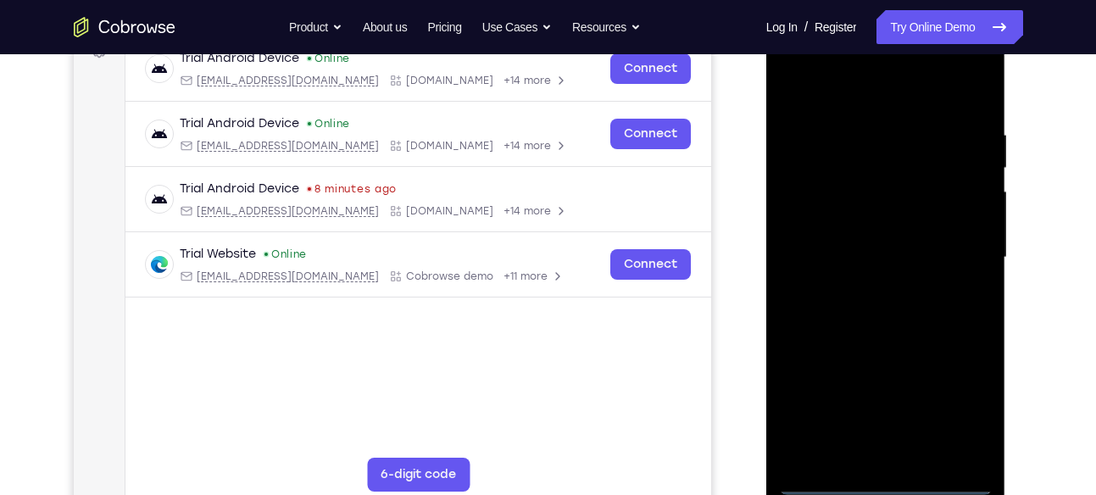
click at [892, 485] on div at bounding box center [886, 257] width 214 height 475
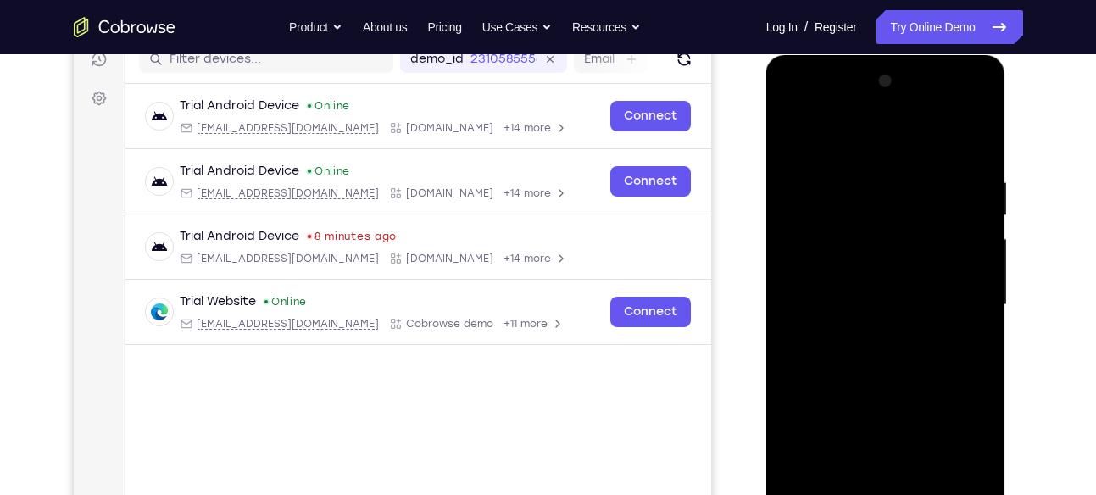
click at [958, 464] on div at bounding box center [886, 305] width 214 height 475
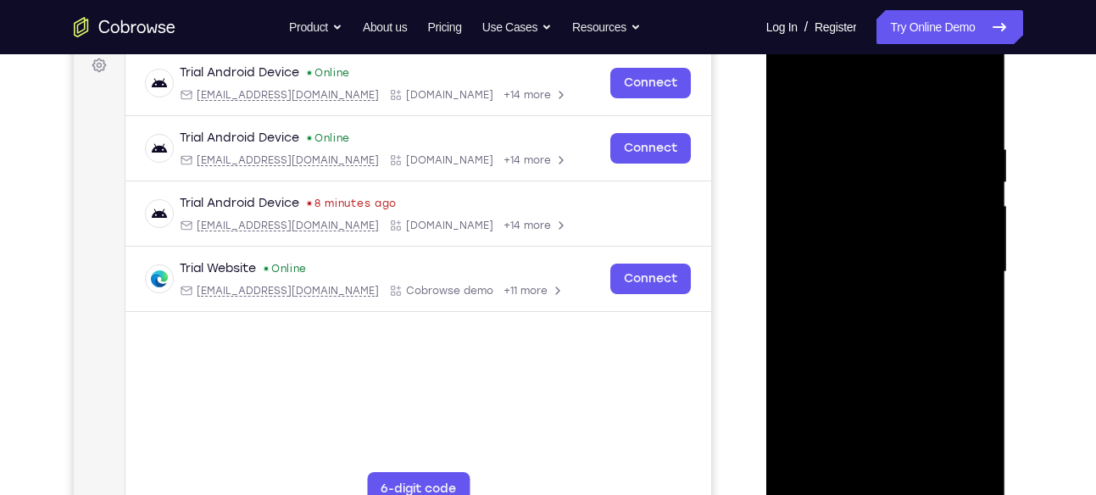
scroll to position [270, 0]
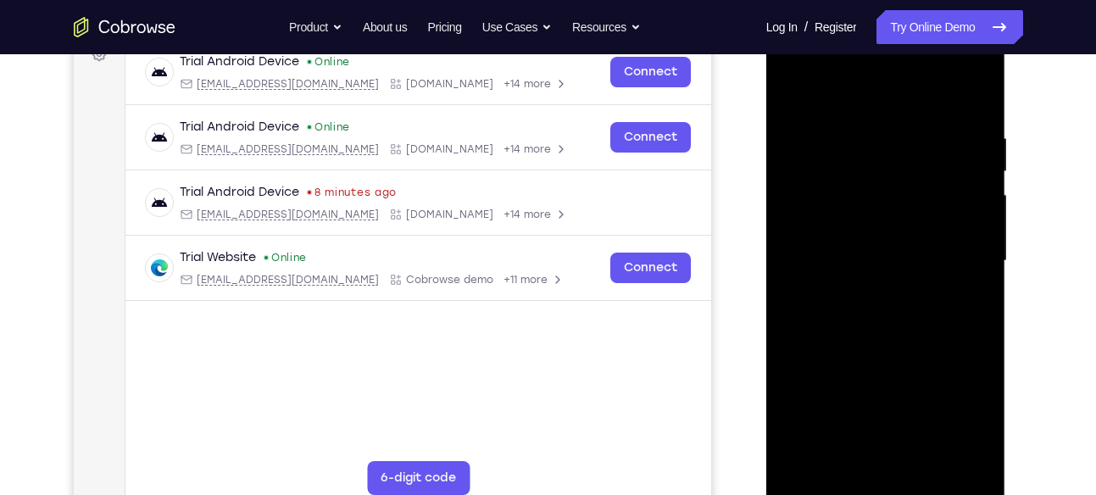
click at [823, 68] on div at bounding box center [886, 261] width 214 height 475
click at [953, 246] on div at bounding box center [886, 261] width 214 height 475
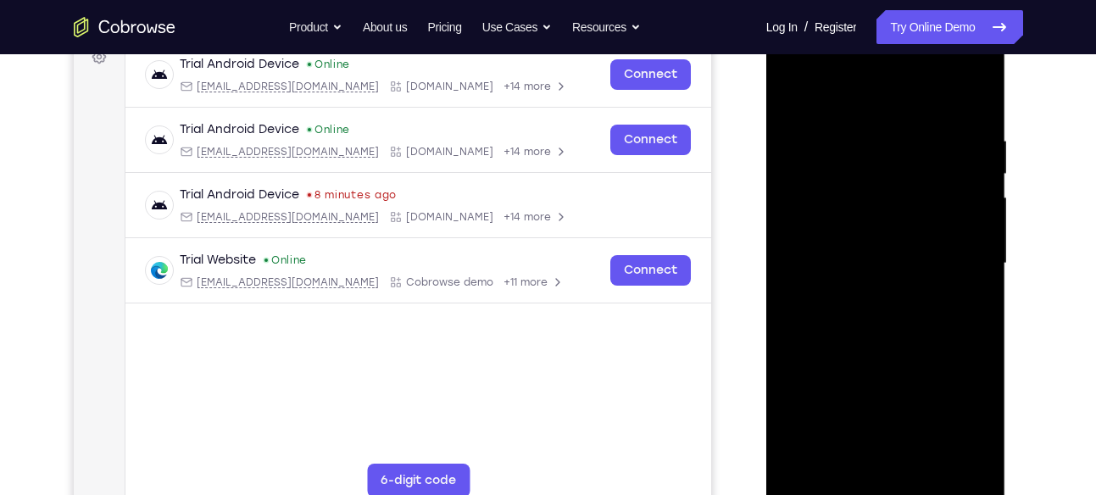
click at [864, 294] on div at bounding box center [886, 263] width 214 height 475
click at [854, 241] on div at bounding box center [886, 263] width 214 height 475
click at [852, 225] on div at bounding box center [886, 263] width 214 height 475
click at [842, 254] on div at bounding box center [886, 263] width 214 height 475
click at [885, 326] on div at bounding box center [886, 263] width 214 height 475
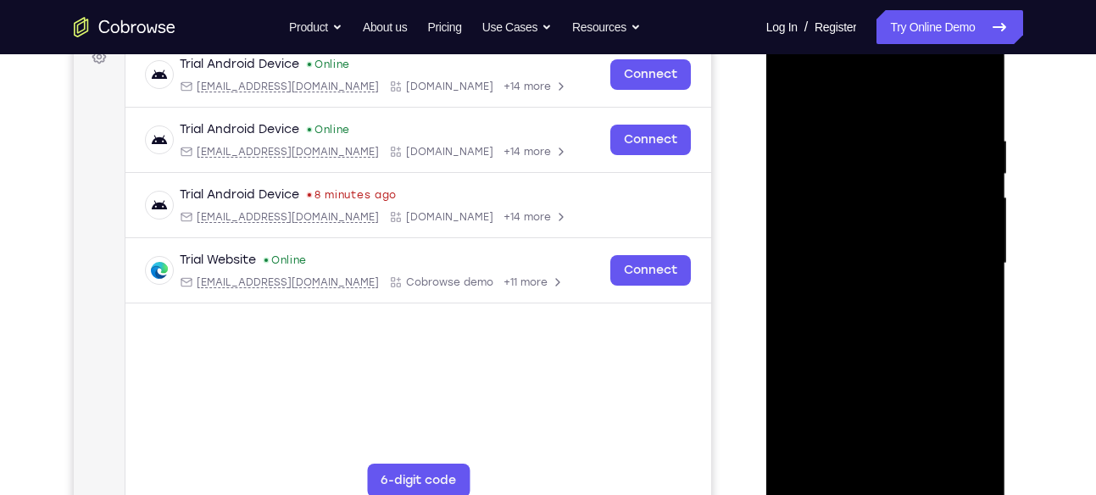
click at [885, 311] on div at bounding box center [886, 263] width 214 height 475
click at [891, 332] on div at bounding box center [886, 263] width 214 height 475
click at [922, 456] on div at bounding box center [886, 263] width 214 height 475
click at [894, 338] on div at bounding box center [886, 263] width 214 height 475
click at [890, 345] on div at bounding box center [886, 263] width 214 height 475
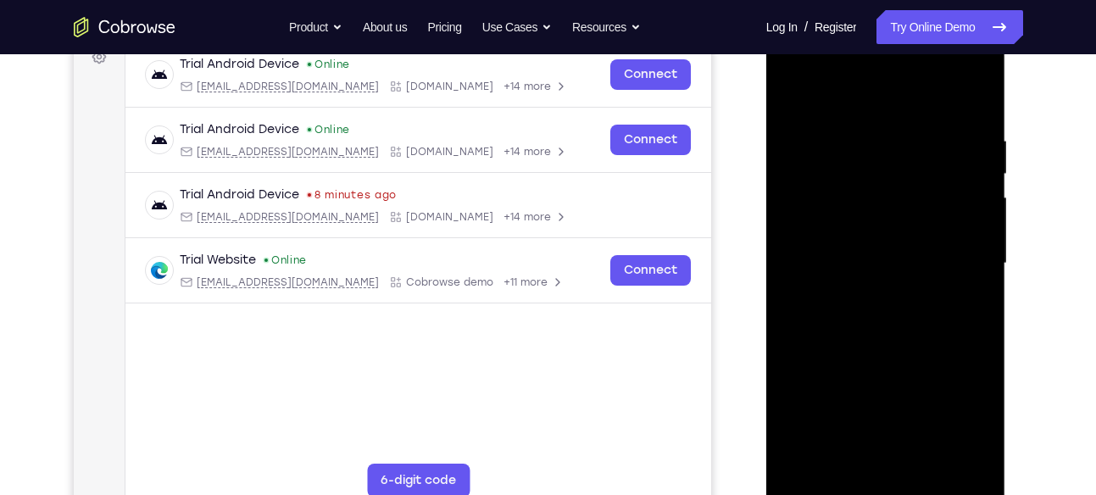
click at [794, 94] on div at bounding box center [886, 263] width 214 height 475
click at [886, 103] on div at bounding box center [886, 263] width 214 height 475
click at [883, 303] on div at bounding box center [886, 263] width 214 height 475
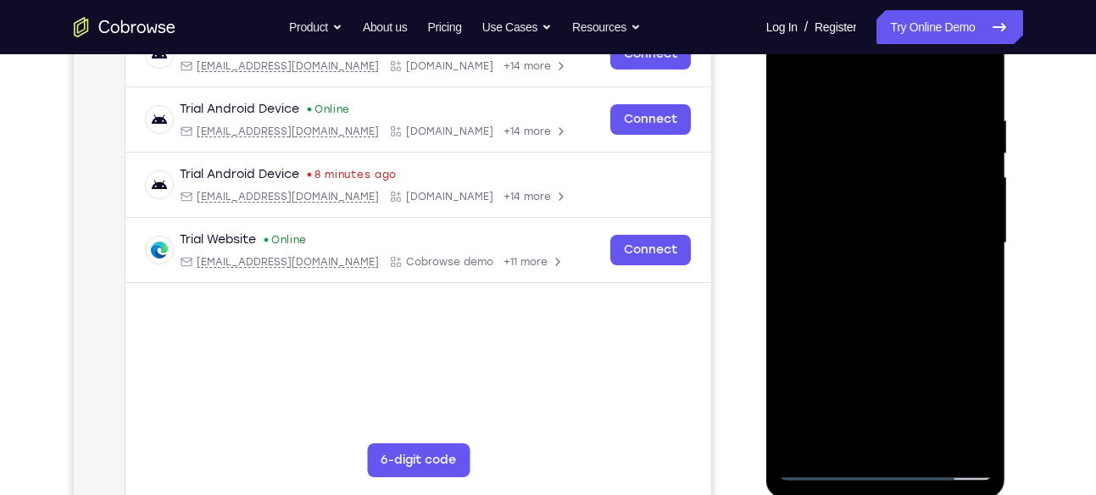
click at [789, 77] on div at bounding box center [886, 243] width 214 height 475
click at [885, 247] on div at bounding box center [886, 243] width 214 height 475
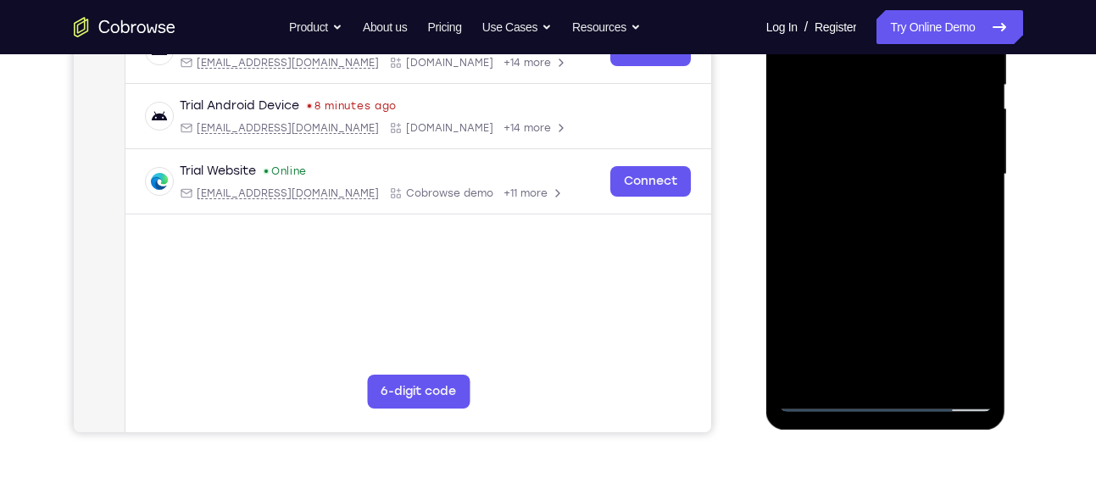
scroll to position [363, 0]
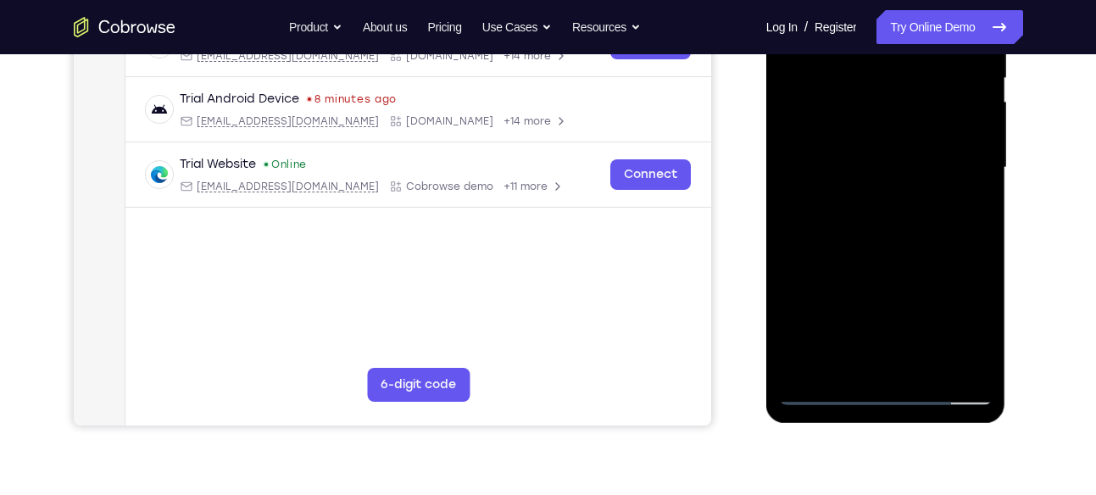
click at [853, 351] on div at bounding box center [886, 167] width 214 height 475
click at [958, 213] on div at bounding box center [886, 167] width 214 height 475
click at [969, 204] on div at bounding box center [886, 167] width 214 height 475
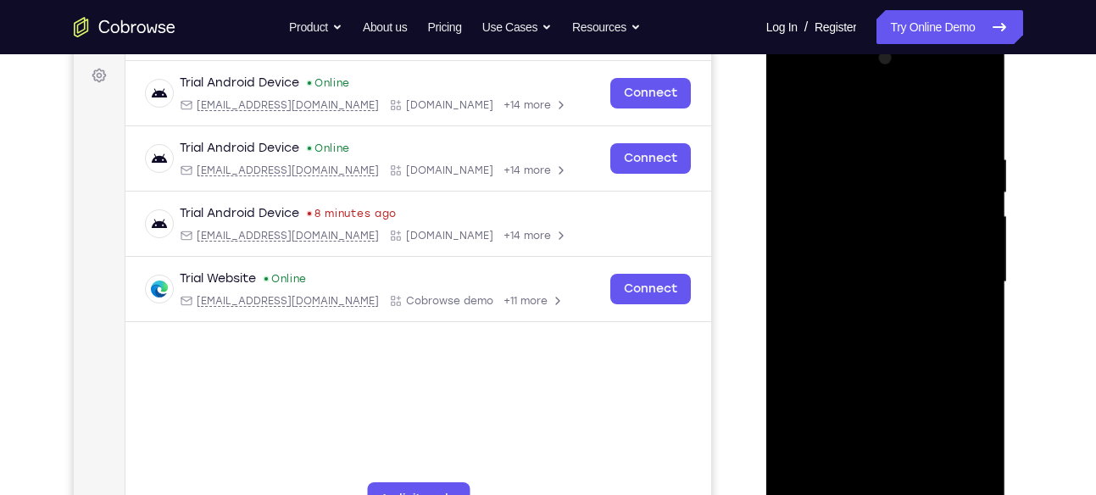
scroll to position [242, 0]
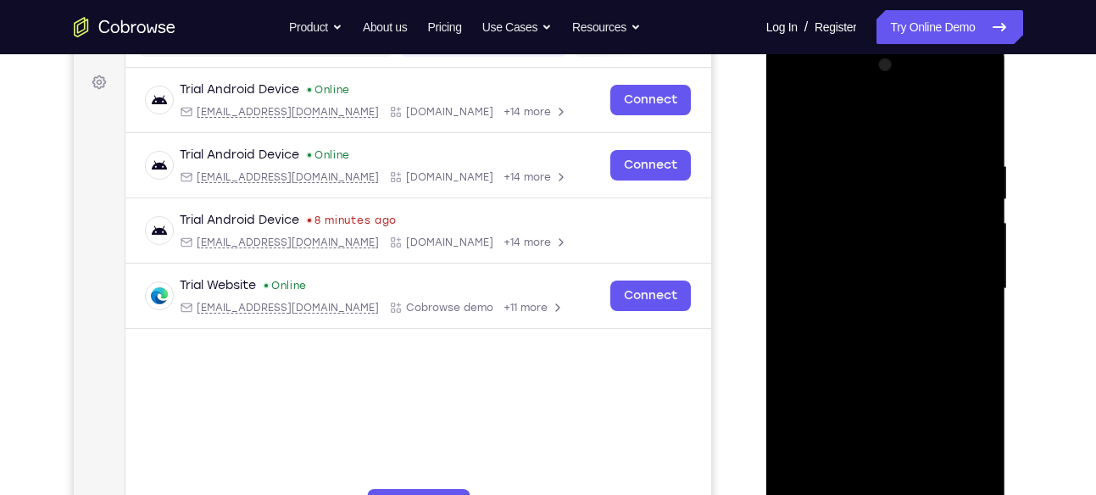
click at [775, 91] on div at bounding box center [887, 291] width 240 height 505
click at [790, 117] on div at bounding box center [886, 289] width 214 height 475
click at [870, 294] on div at bounding box center [886, 289] width 214 height 475
click at [964, 327] on div at bounding box center [886, 289] width 214 height 475
click at [795, 125] on div at bounding box center [886, 289] width 214 height 475
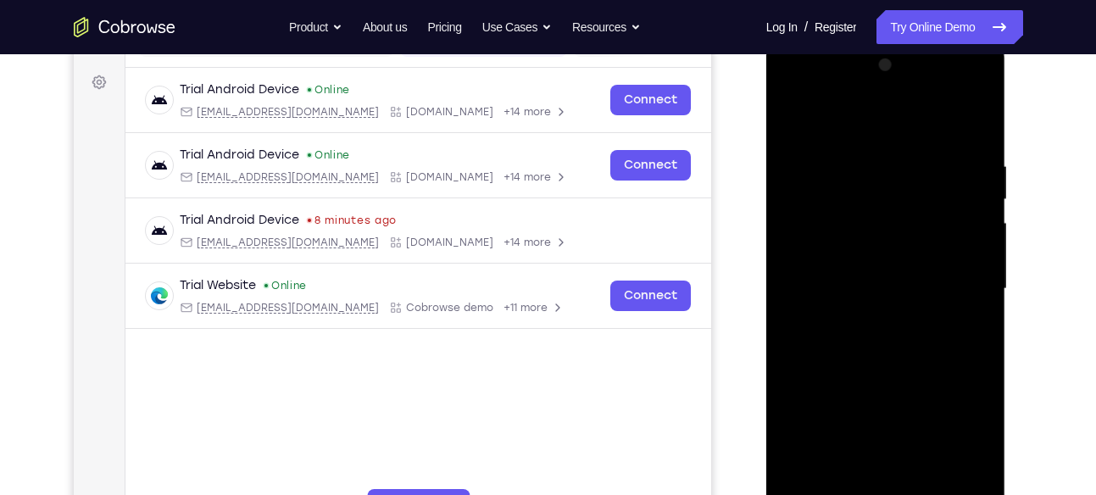
click at [795, 113] on div at bounding box center [886, 289] width 214 height 475
click at [856, 148] on div at bounding box center [886, 289] width 214 height 475
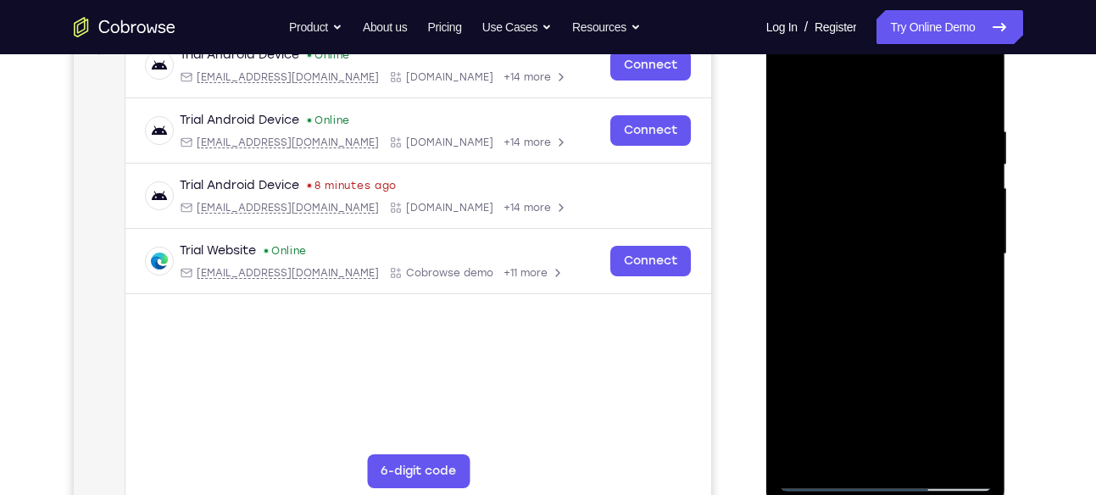
scroll to position [280, 0]
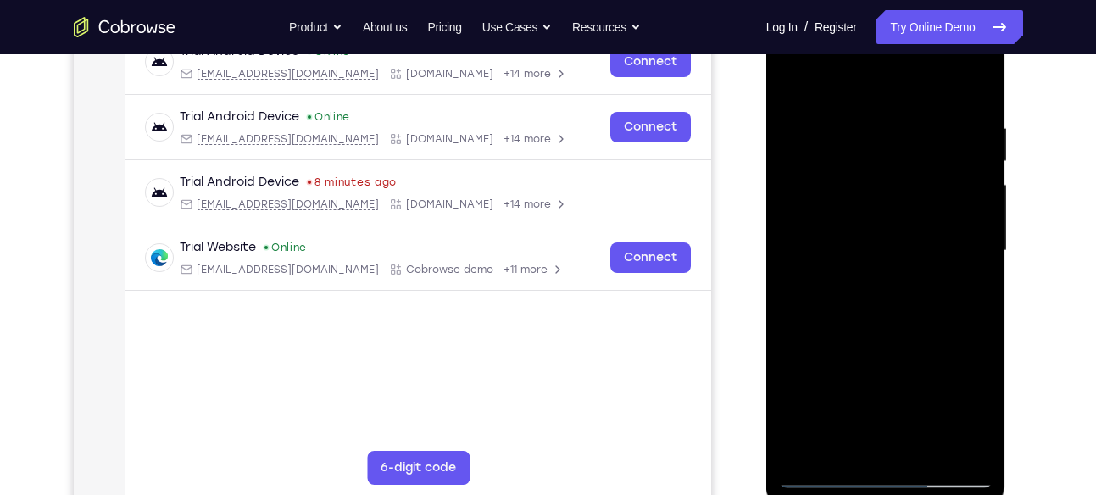
drag, startPoint x: 907, startPoint y: 178, endPoint x: 912, endPoint y: 354, distance: 176.5
click at [912, 354] on div at bounding box center [886, 251] width 214 height 475
click at [968, 91] on div at bounding box center [886, 251] width 214 height 475
drag, startPoint x: 957, startPoint y: 112, endPoint x: 845, endPoint y: 119, distance: 113.0
click at [845, 119] on div at bounding box center [886, 251] width 214 height 475
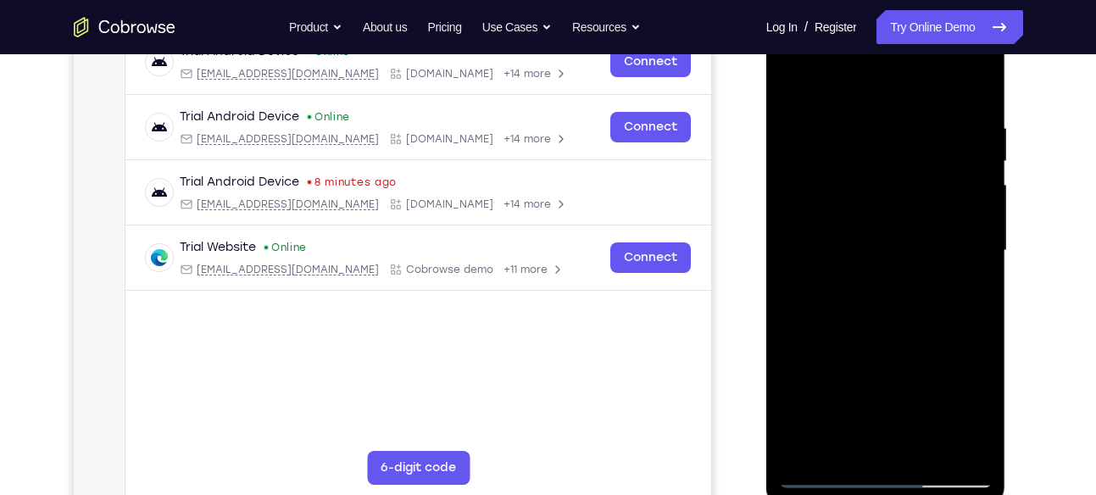
drag, startPoint x: 918, startPoint y: 108, endPoint x: 818, endPoint y: 104, distance: 99.3
click at [818, 104] on div at bounding box center [886, 251] width 214 height 475
drag, startPoint x: 924, startPoint y: 117, endPoint x: 833, endPoint y: 123, distance: 91.8
click at [833, 123] on div at bounding box center [886, 251] width 214 height 475
click at [807, 460] on div at bounding box center [886, 251] width 214 height 475
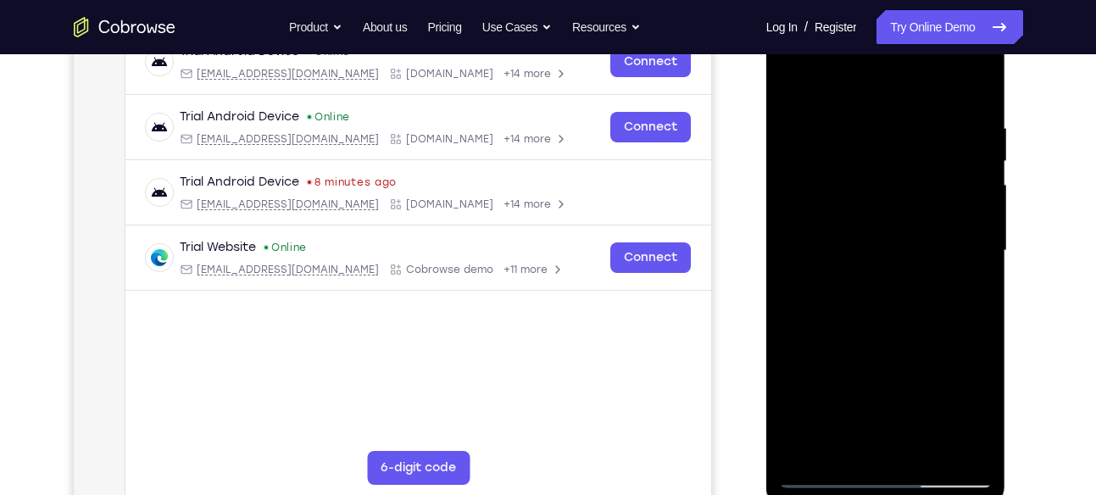
click at [807, 459] on div at bounding box center [886, 251] width 214 height 475
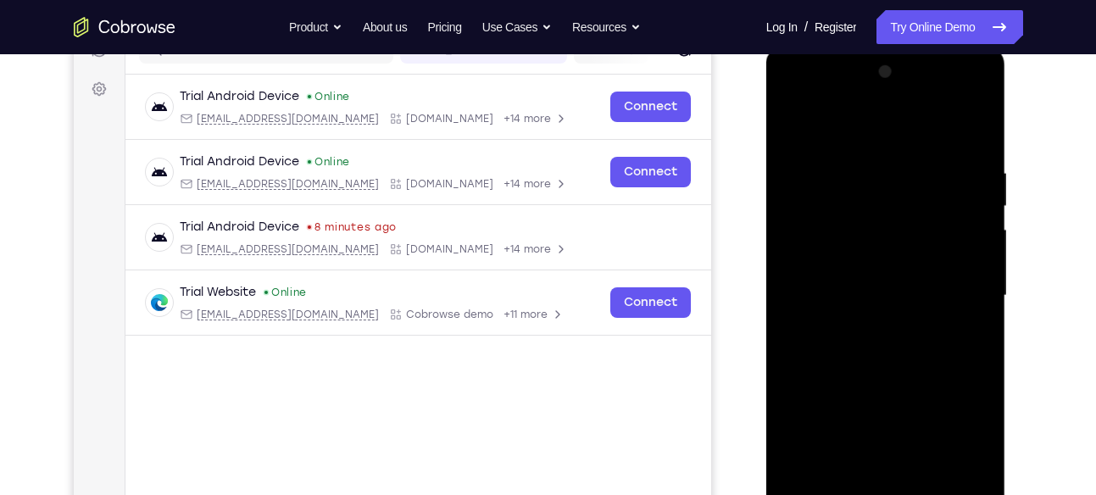
scroll to position [234, 0]
click at [976, 118] on div at bounding box center [886, 296] width 214 height 475
click at [799, 120] on div at bounding box center [886, 296] width 214 height 475
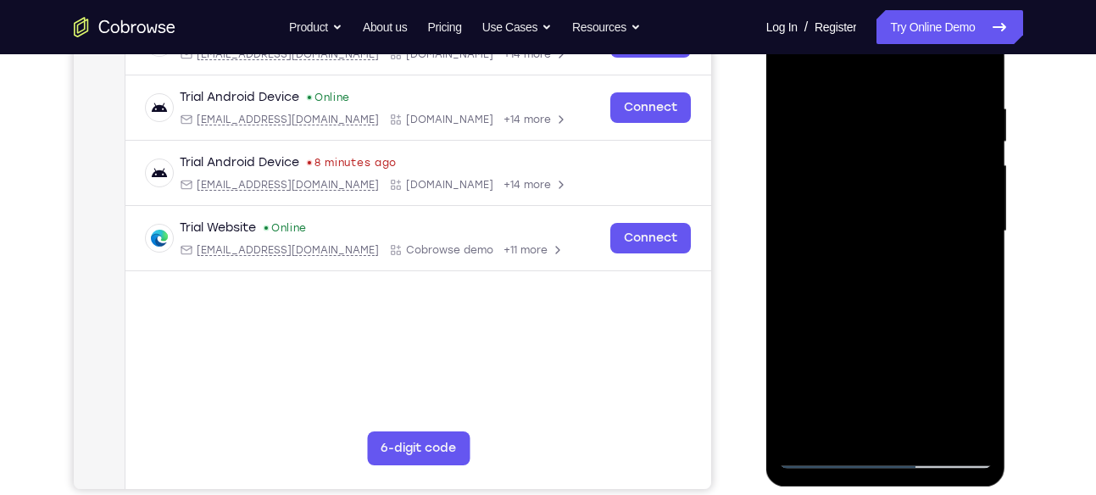
scroll to position [300, 0]
click at [844, 432] on div at bounding box center [886, 230] width 214 height 475
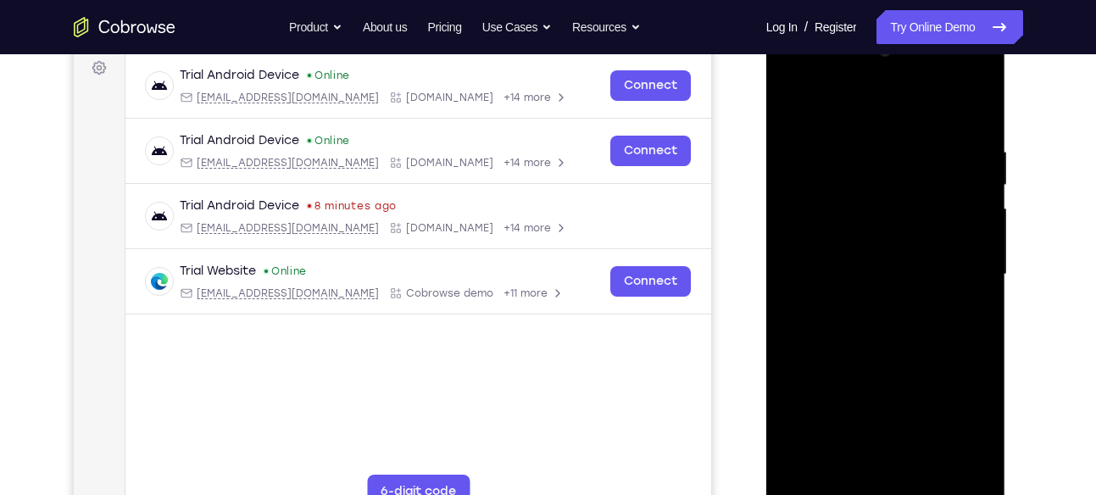
scroll to position [252, 0]
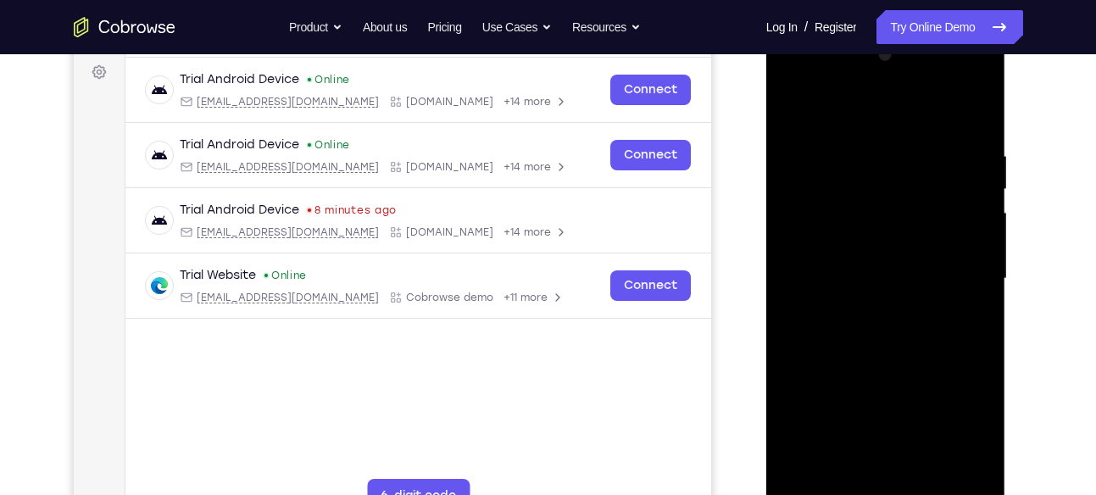
click at [823, 102] on div at bounding box center [886, 279] width 214 height 475
click at [851, 164] on div at bounding box center [886, 279] width 214 height 475
click at [812, 146] on div at bounding box center [886, 279] width 214 height 475
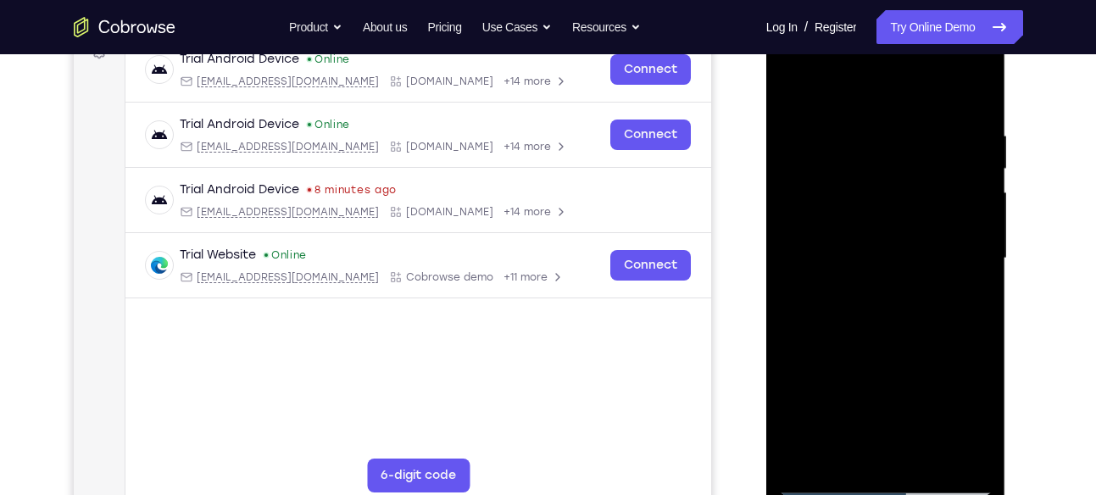
scroll to position [277, 0]
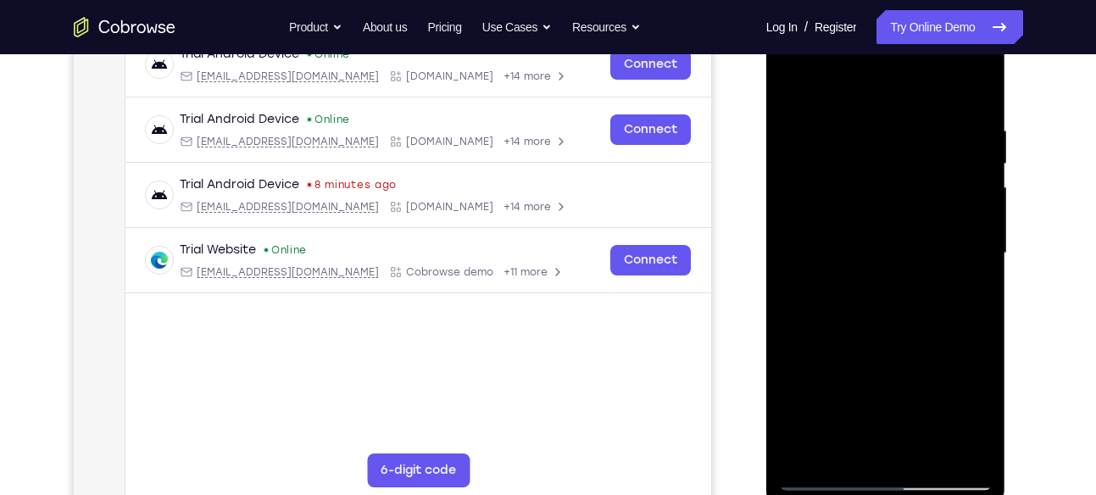
click at [978, 87] on div at bounding box center [886, 253] width 214 height 475
click at [808, 446] on div at bounding box center [886, 253] width 214 height 475
click at [920, 453] on div at bounding box center [886, 253] width 214 height 475
click at [885, 107] on div at bounding box center [886, 253] width 214 height 475
click at [886, 286] on div at bounding box center [886, 253] width 214 height 475
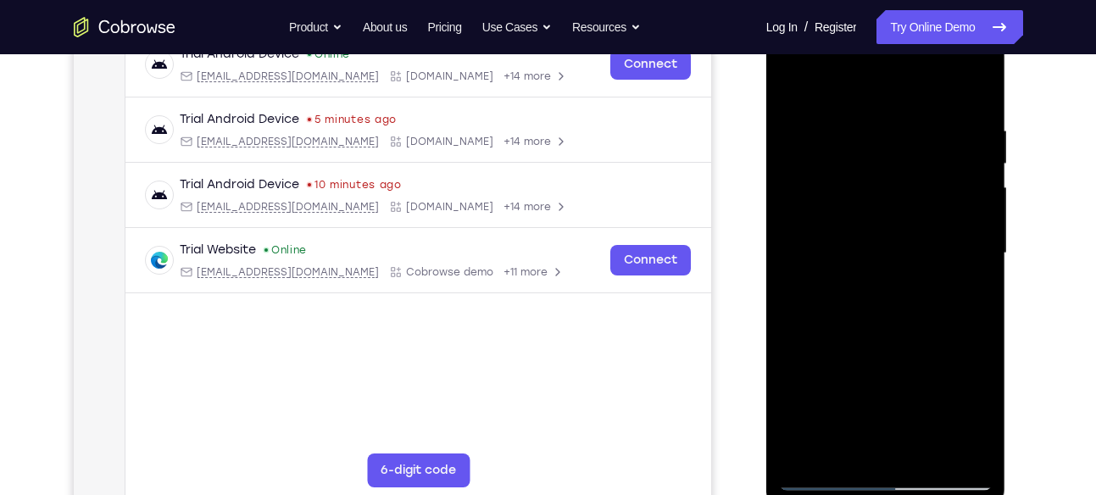
click at [796, 82] on div at bounding box center [886, 253] width 214 height 475
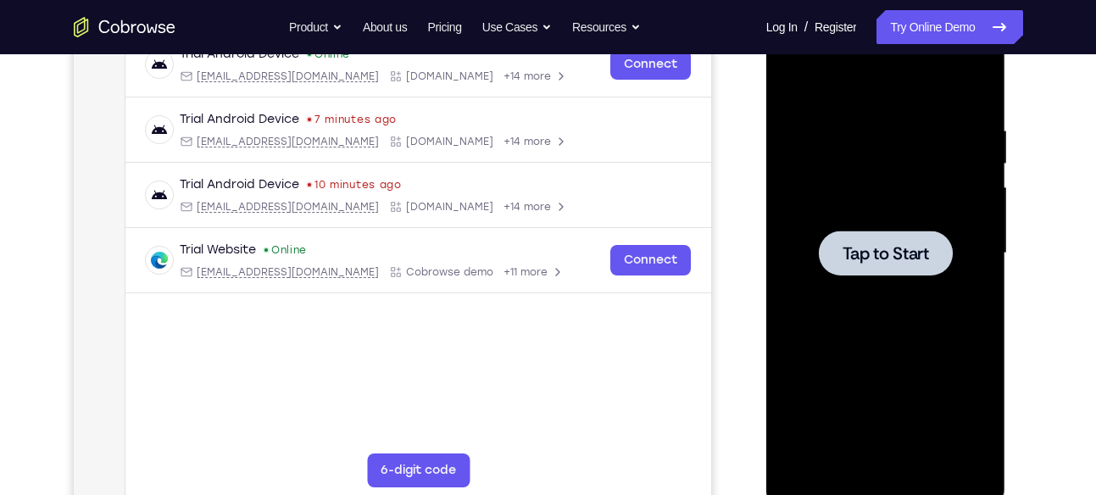
click at [858, 233] on div at bounding box center [886, 253] width 134 height 45
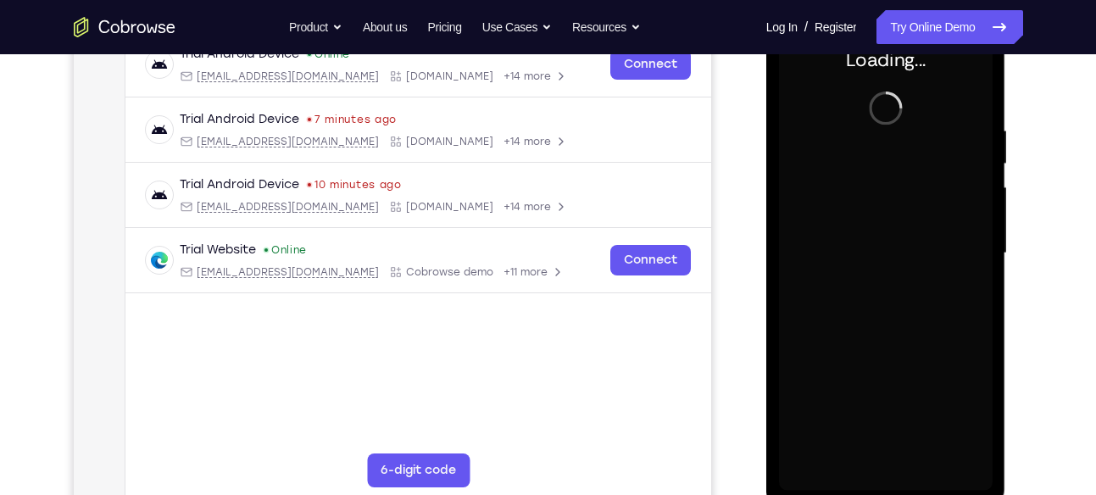
scroll to position [254, 0]
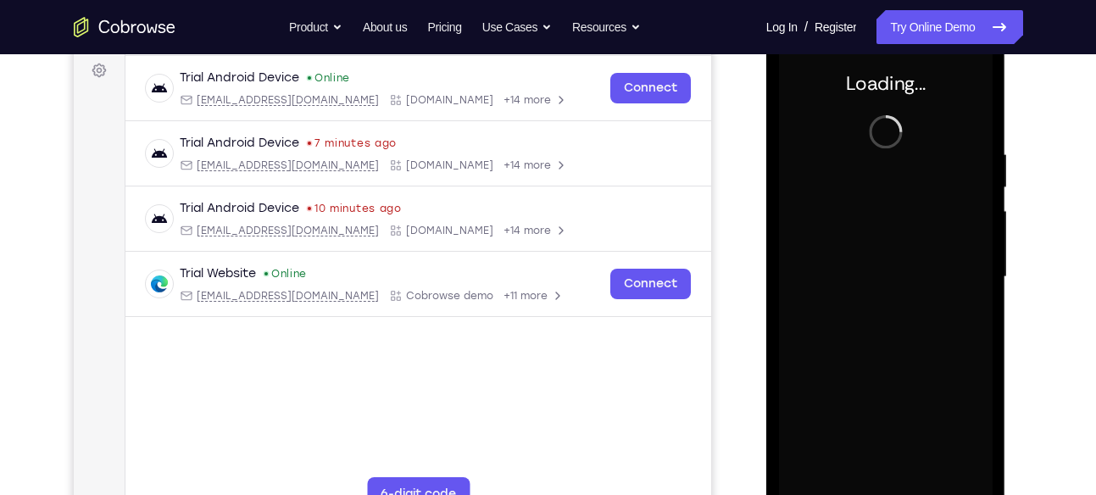
click at [858, 233] on div at bounding box center [886, 277] width 214 height 475
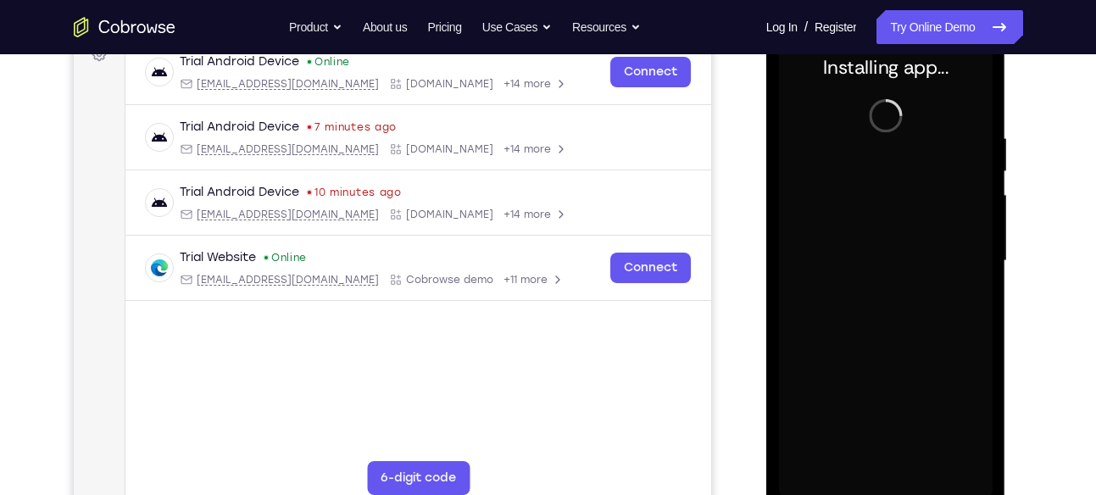
scroll to position [284, 0]
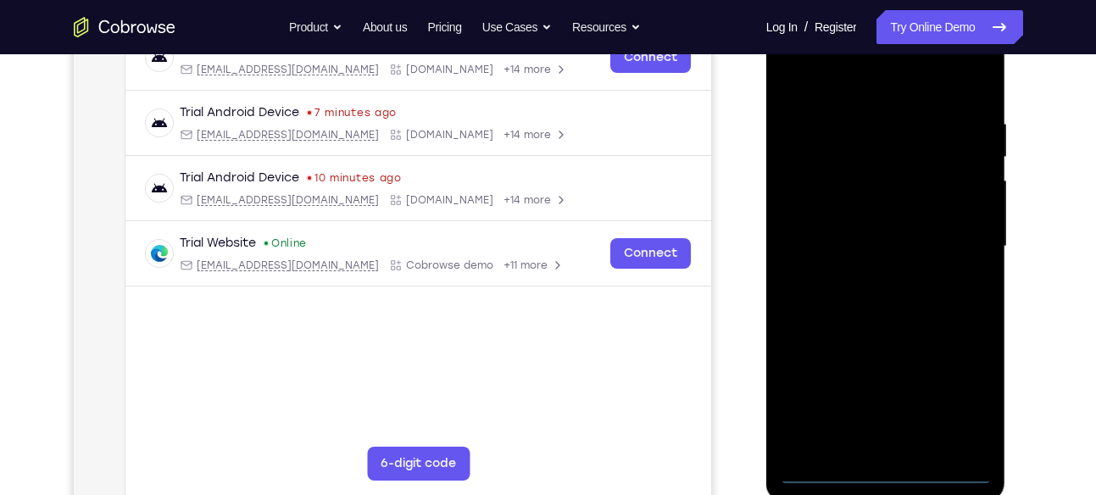
click at [890, 469] on div at bounding box center [886, 246] width 214 height 475
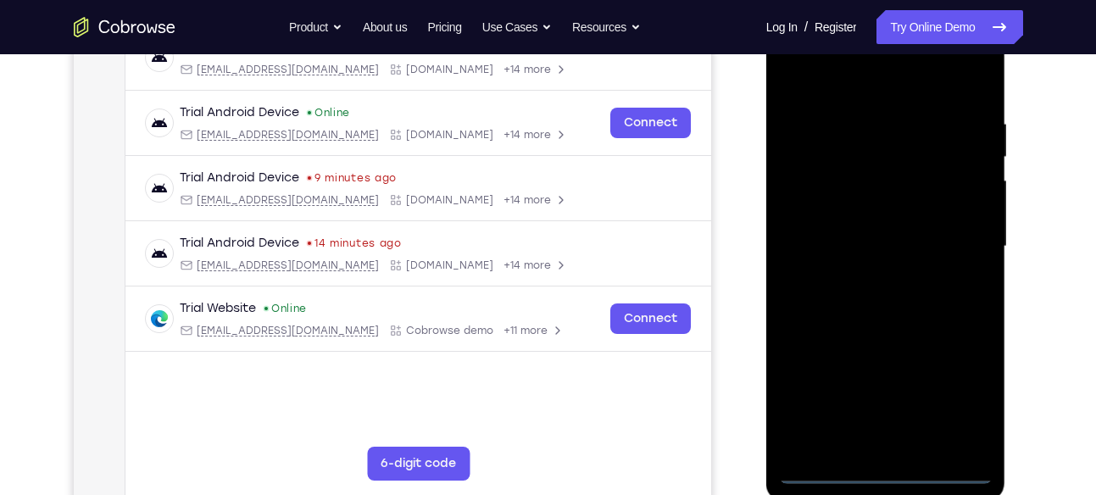
click at [957, 387] on div at bounding box center [886, 246] width 214 height 475
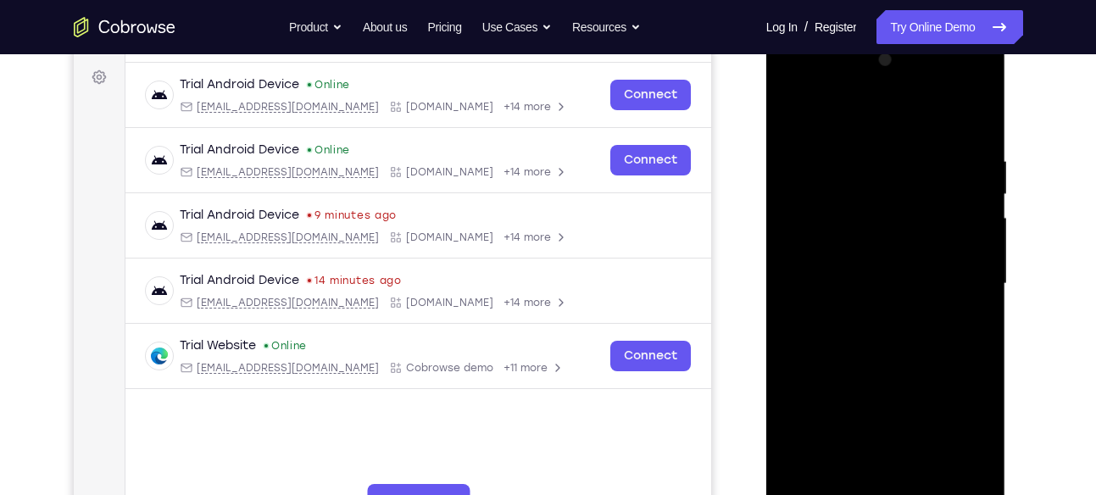
scroll to position [254, 0]
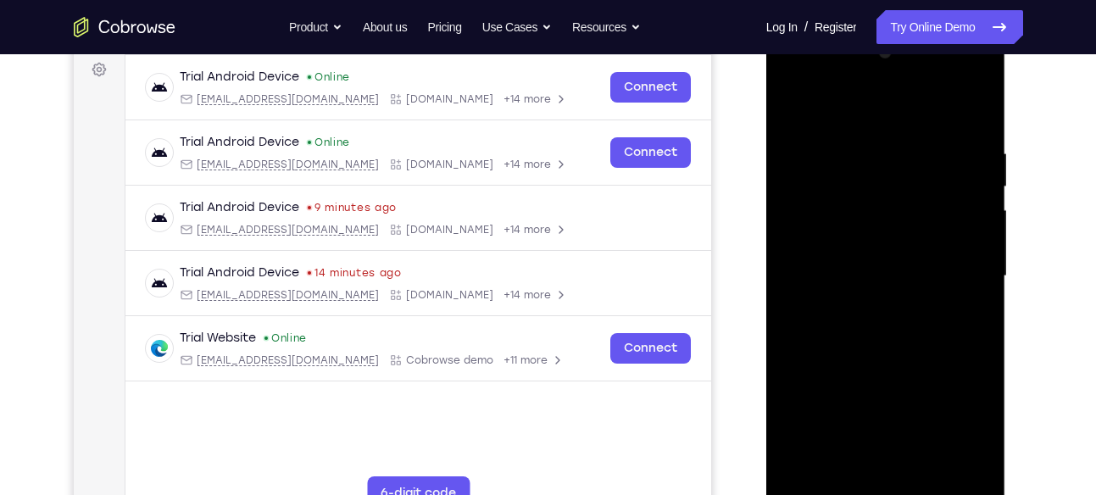
click at [858, 76] on div at bounding box center [886, 276] width 214 height 475
click at [799, 75] on div at bounding box center [886, 276] width 214 height 475
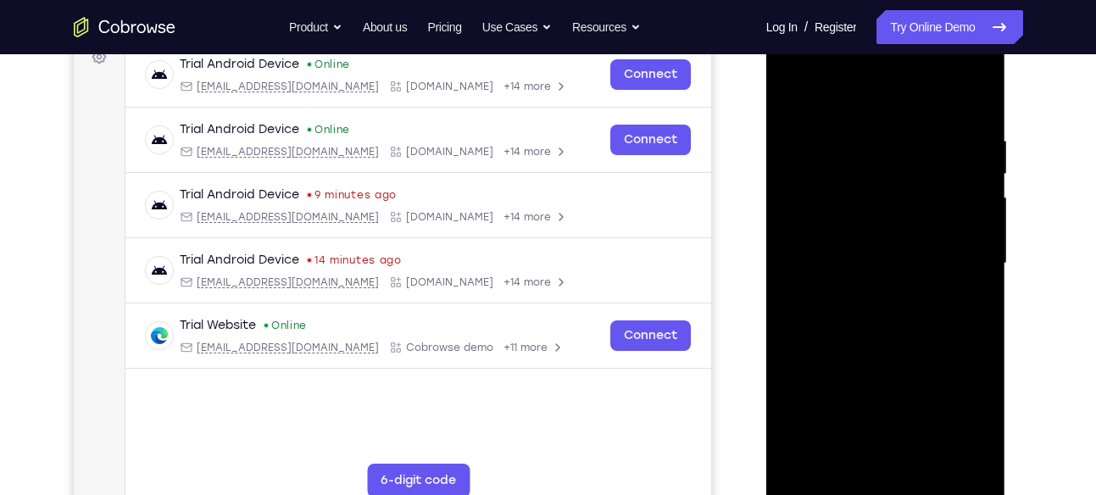
scroll to position [268, 0]
click at [961, 264] on div at bounding box center [886, 262] width 214 height 475
click at [868, 295] on div at bounding box center [886, 262] width 214 height 475
click at [874, 251] on div at bounding box center [886, 262] width 214 height 475
click at [880, 237] on div at bounding box center [886, 262] width 214 height 475
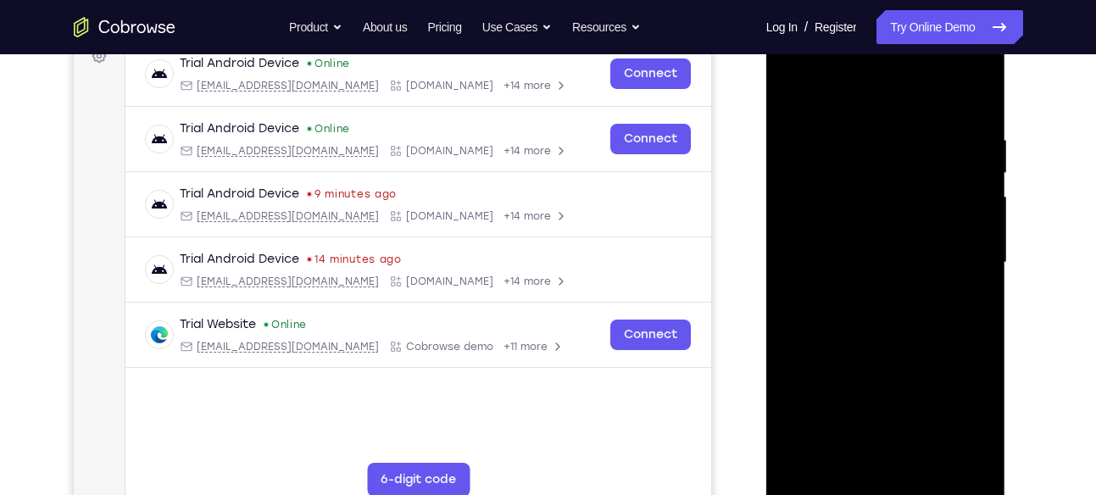
click at [878, 256] on div at bounding box center [886, 262] width 214 height 475
click at [882, 321] on div at bounding box center [886, 262] width 214 height 475
click at [883, 314] on div at bounding box center [886, 262] width 214 height 475
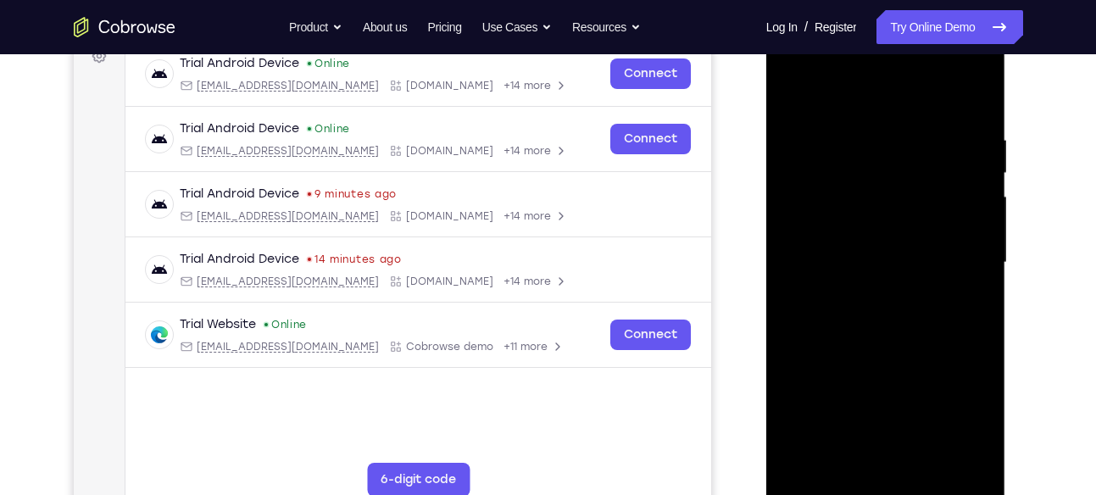
click at [883, 314] on div at bounding box center [886, 262] width 214 height 475
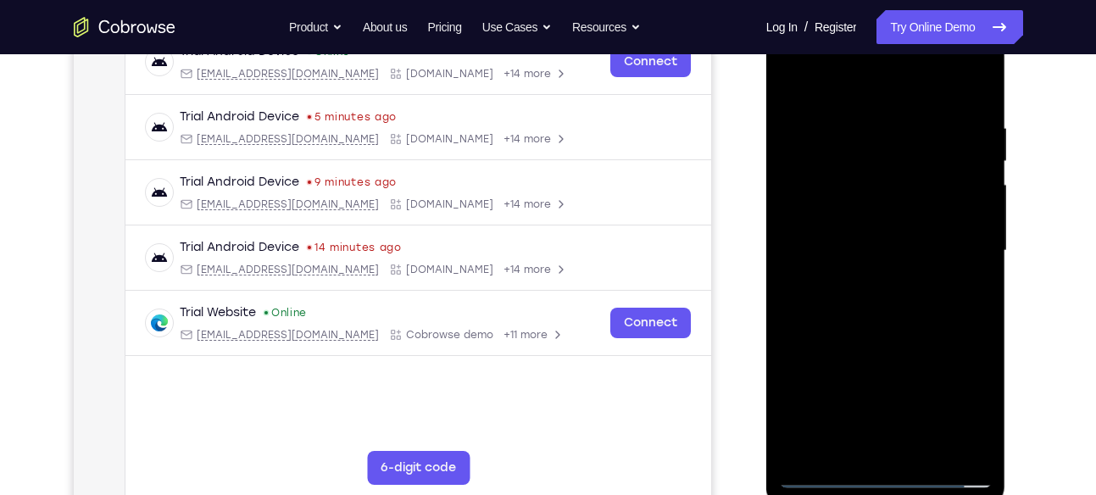
click at [898, 320] on div at bounding box center [886, 251] width 214 height 475
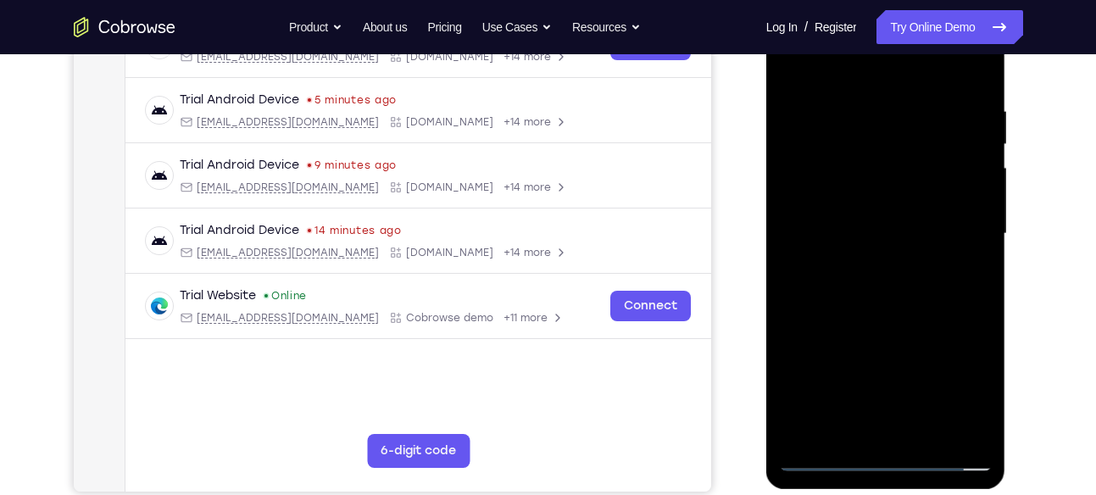
scroll to position [300, 0]
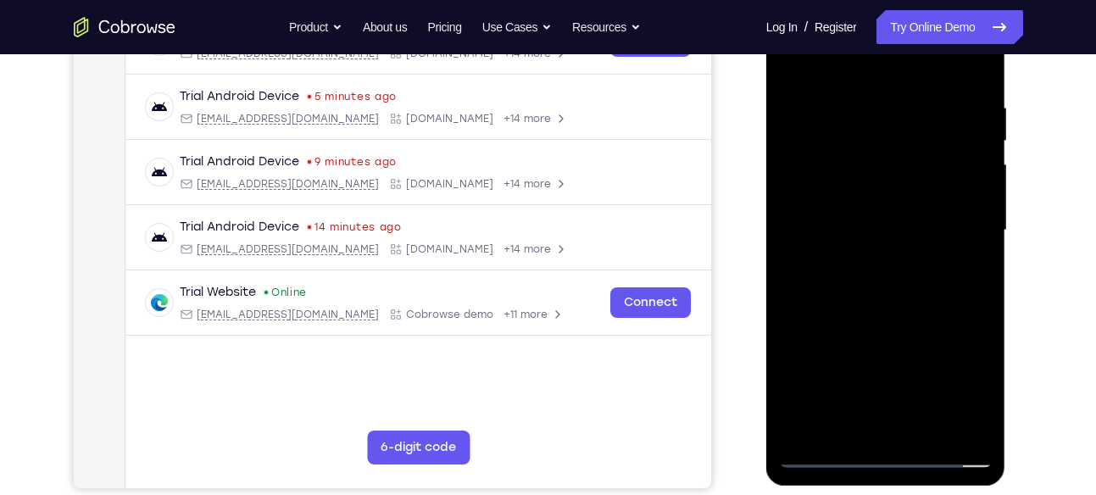
click at [926, 421] on div at bounding box center [886, 230] width 214 height 475
click at [903, 322] on div at bounding box center [886, 230] width 214 height 475
click at [870, 77] on div at bounding box center [886, 230] width 214 height 475
click at [873, 275] on div at bounding box center [886, 230] width 214 height 475
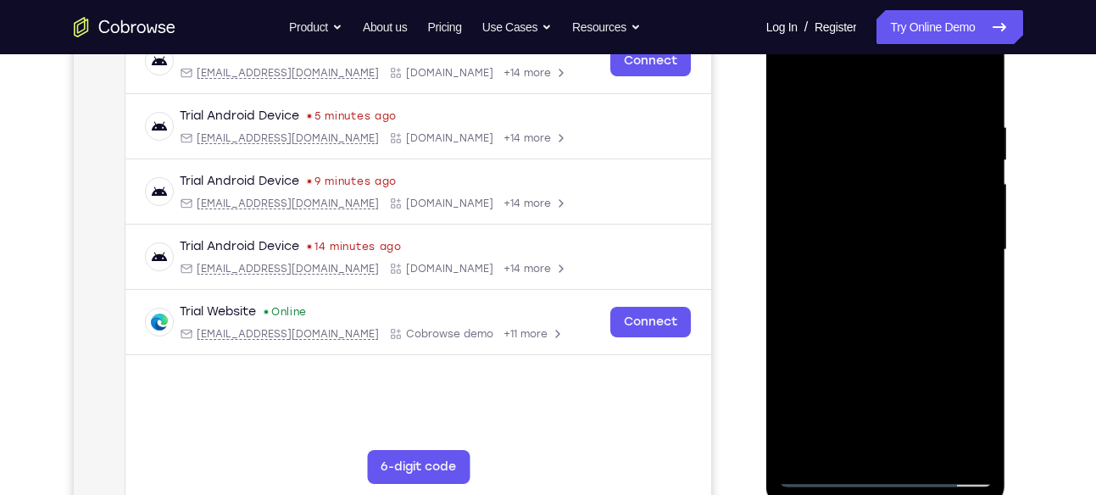
scroll to position [280, 0]
click at [796, 282] on div at bounding box center [886, 251] width 214 height 475
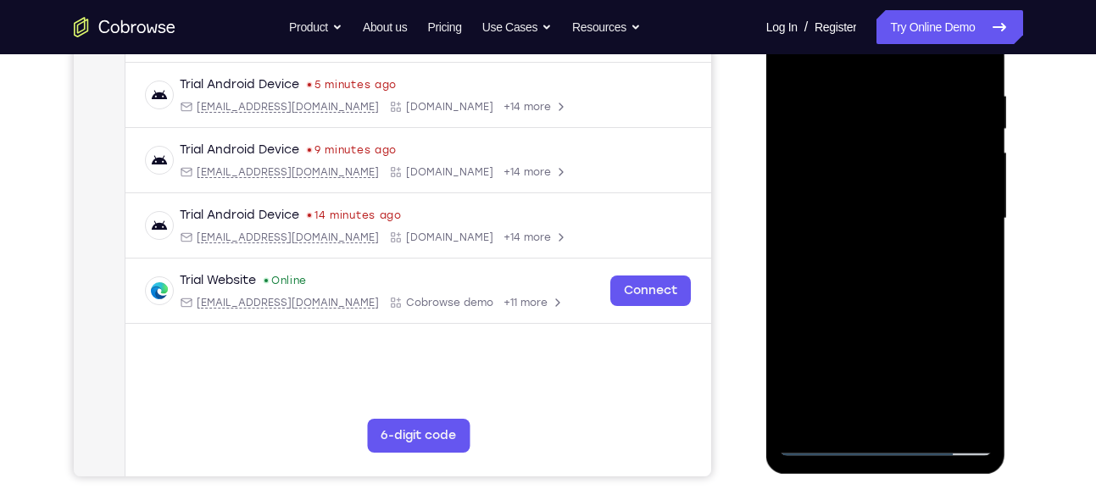
scroll to position [310, 0]
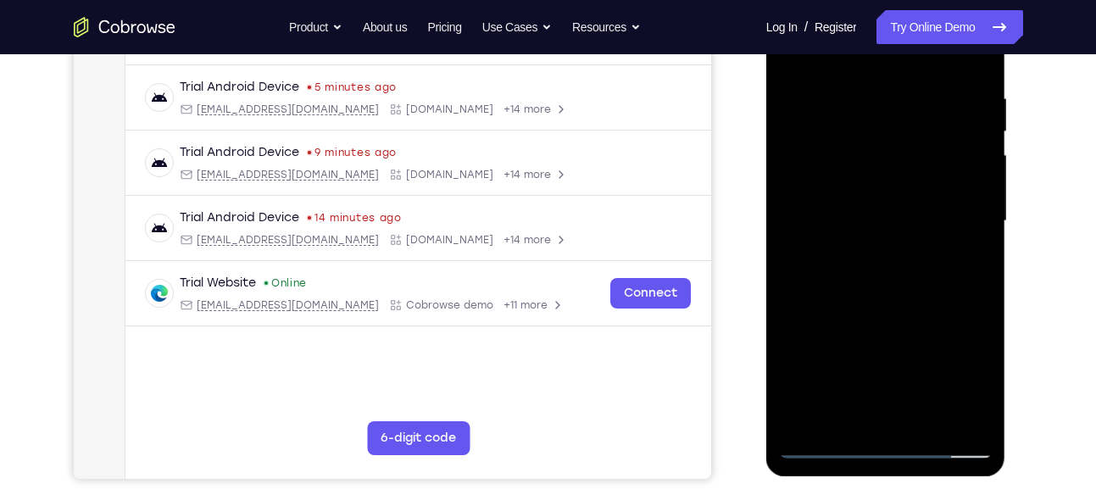
click at [922, 419] on div at bounding box center [886, 221] width 214 height 475
click at [880, 78] on div at bounding box center [886, 221] width 214 height 475
click at [886, 223] on div at bounding box center [886, 221] width 214 height 475
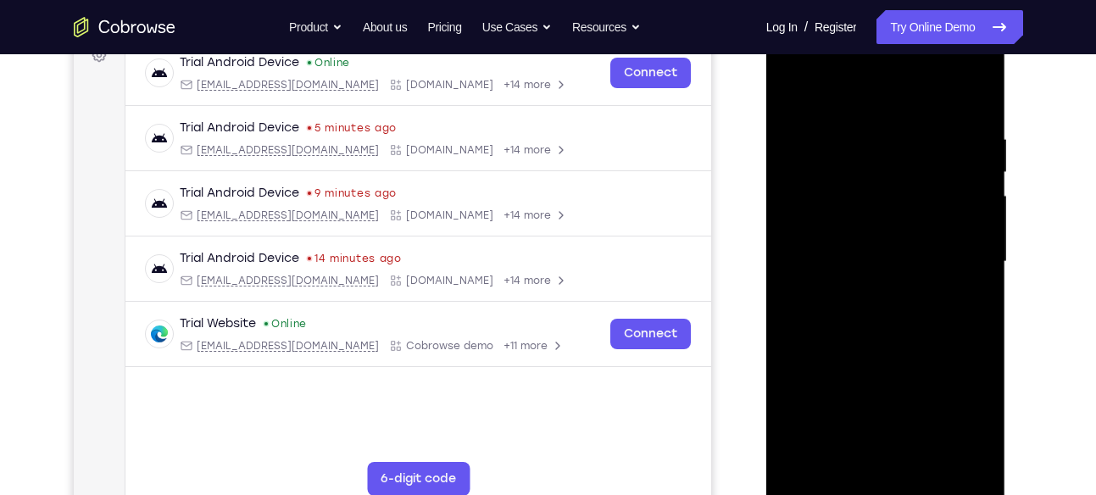
scroll to position [265, 0]
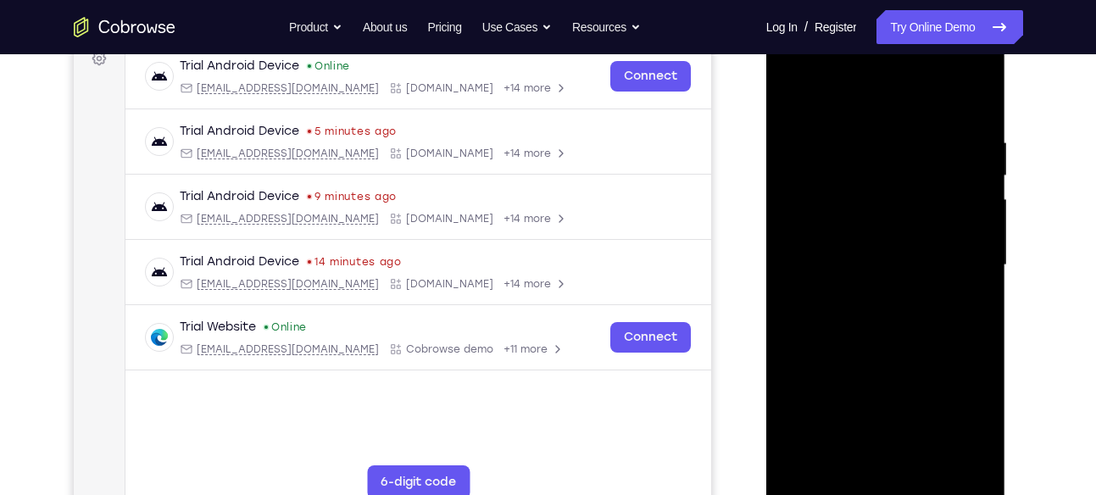
click at [793, 100] on div at bounding box center [886, 265] width 214 height 475
click at [801, 93] on div at bounding box center [886, 265] width 214 height 475
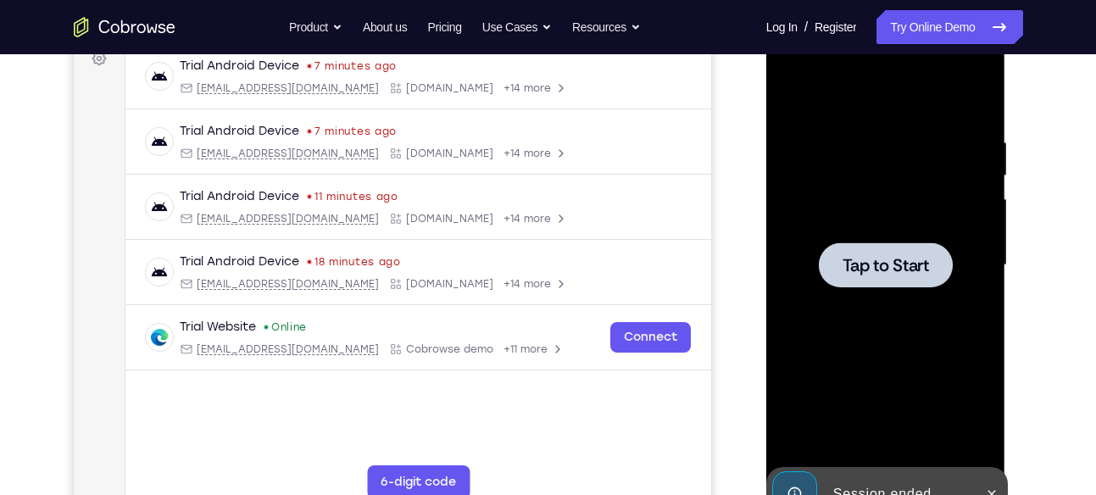
click at [831, 286] on div at bounding box center [886, 265] width 134 height 45
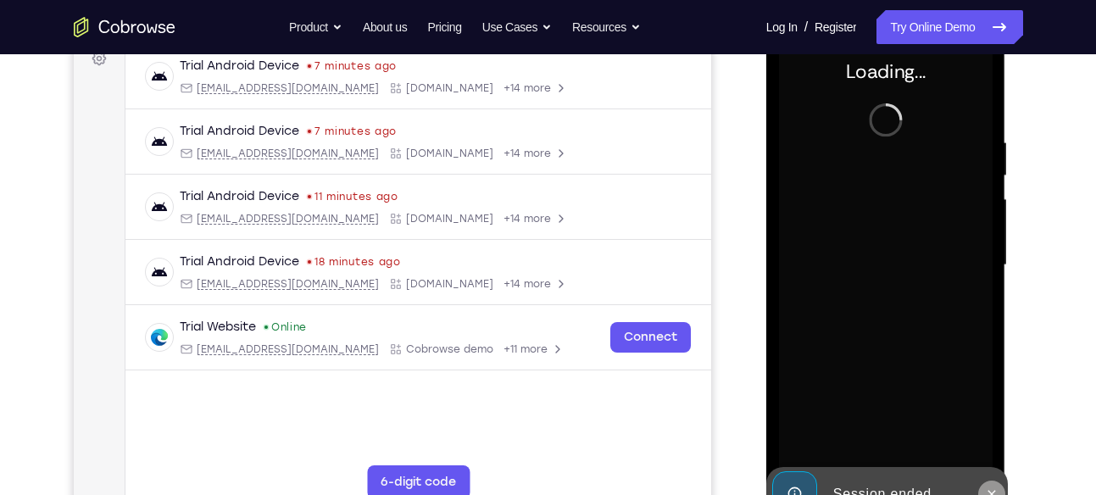
click at [988, 486] on button at bounding box center [992, 494] width 27 height 27
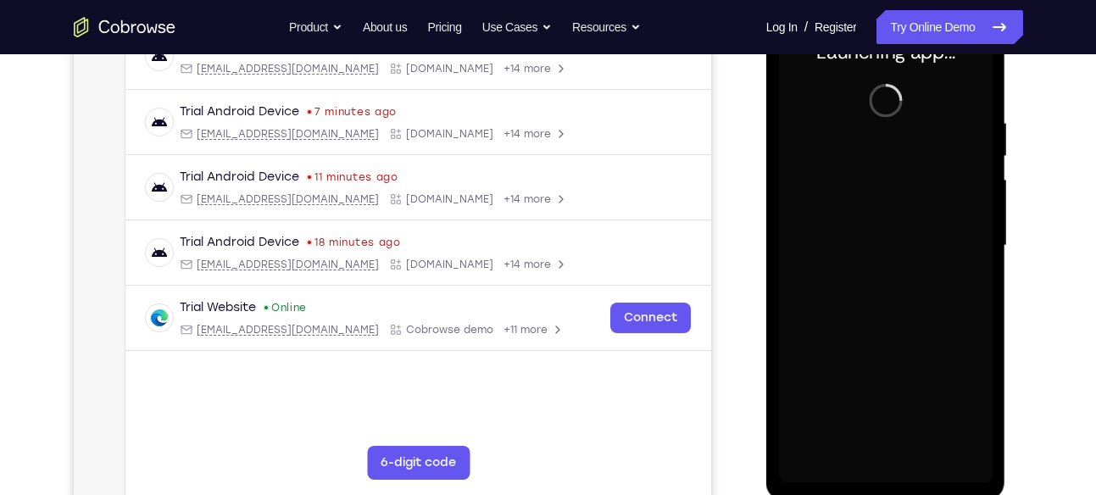
scroll to position [310, 0]
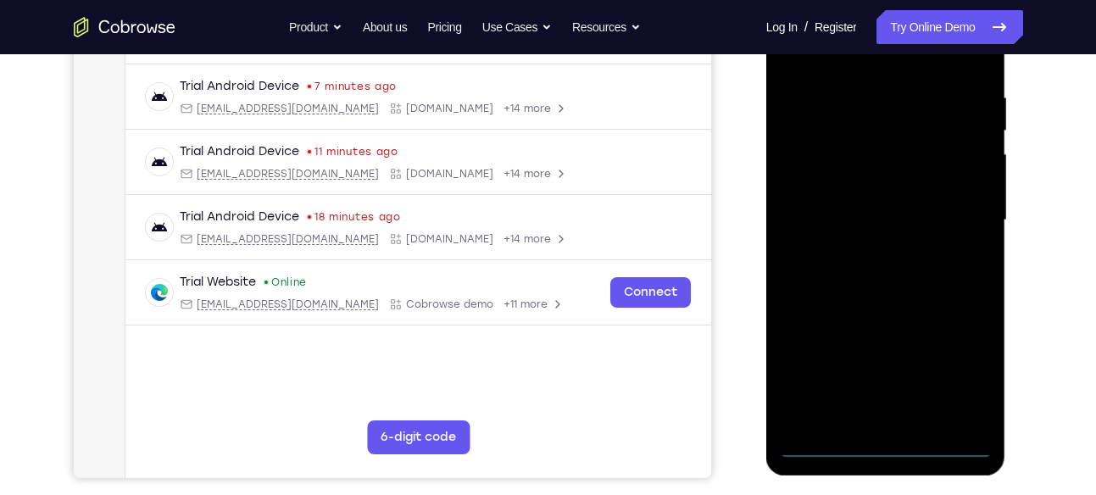
click at [884, 453] on div at bounding box center [886, 220] width 214 height 475
click at [891, 439] on div at bounding box center [886, 220] width 214 height 475
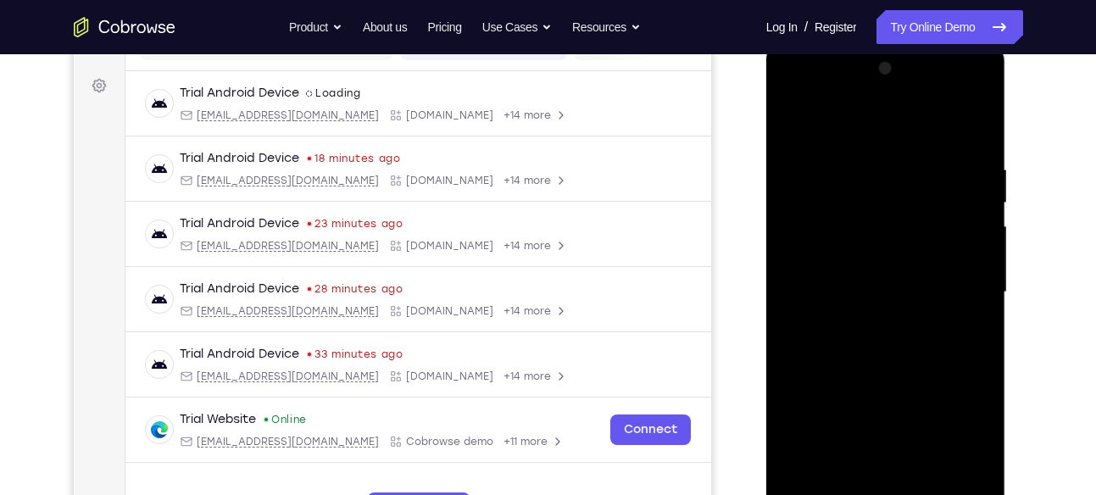
scroll to position [234, 0]
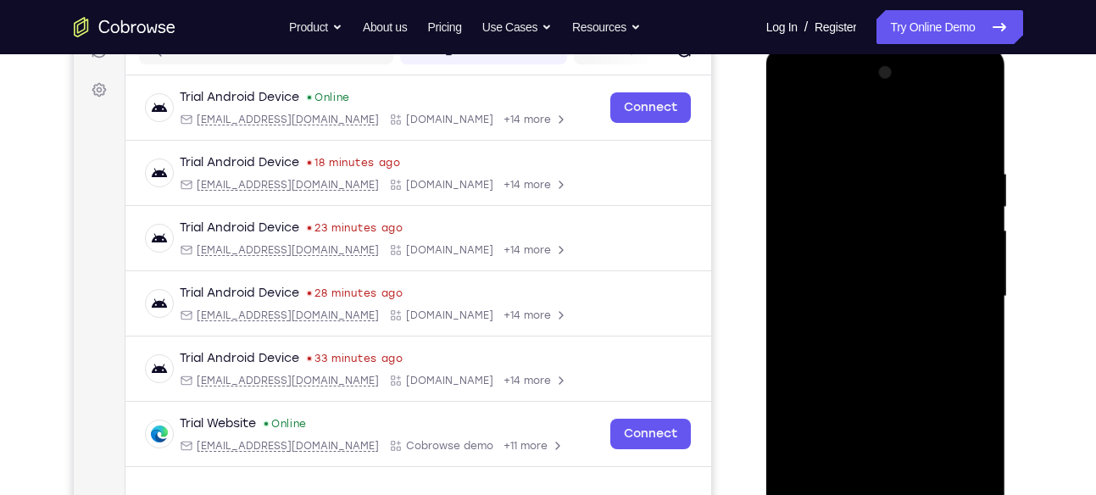
click at [960, 432] on div at bounding box center [886, 296] width 214 height 475
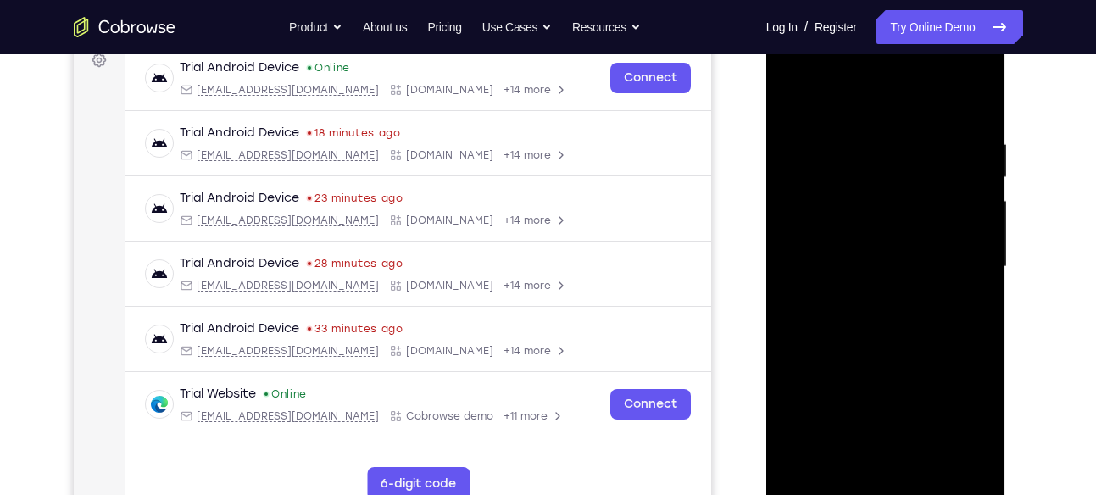
scroll to position [263, 0]
click at [962, 442] on div at bounding box center [886, 268] width 214 height 475
click at [964, 420] on div at bounding box center [886, 268] width 214 height 475
click at [808, 61] on div at bounding box center [886, 268] width 214 height 475
click at [962, 260] on div at bounding box center [886, 268] width 214 height 475
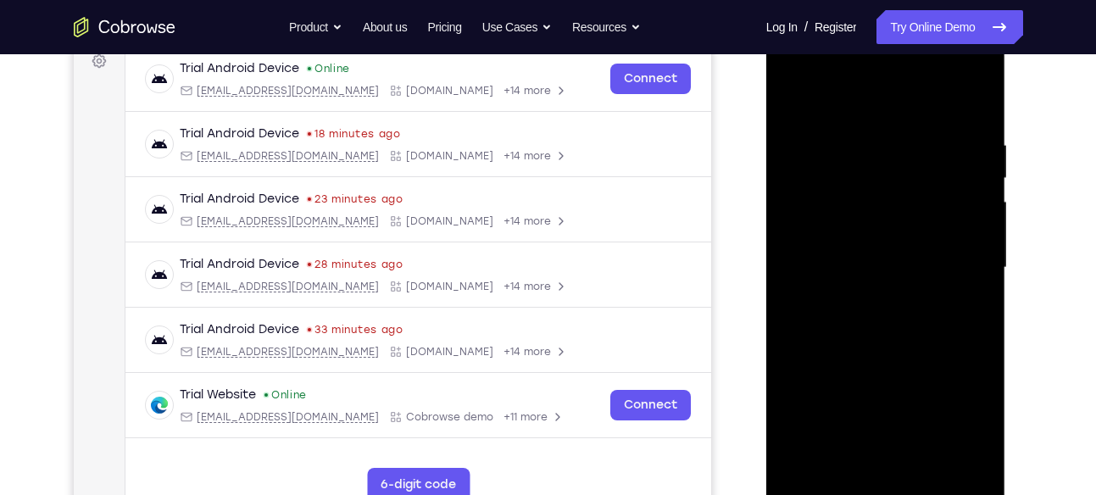
click at [866, 296] on div at bounding box center [886, 268] width 214 height 475
click at [881, 248] on div at bounding box center [886, 268] width 214 height 475
click at [870, 241] on div at bounding box center [886, 268] width 214 height 475
click at [875, 256] on div at bounding box center [886, 268] width 214 height 475
click at [873, 270] on div at bounding box center [886, 268] width 214 height 475
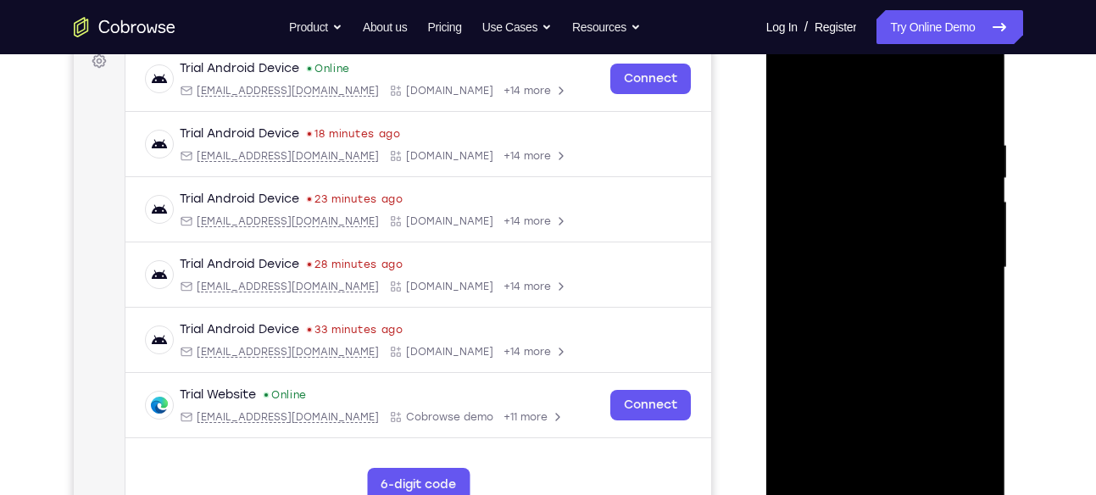
click at [869, 328] on div at bounding box center [886, 268] width 214 height 475
click at [912, 315] on div at bounding box center [886, 268] width 214 height 475
click at [903, 316] on div at bounding box center [886, 268] width 214 height 475
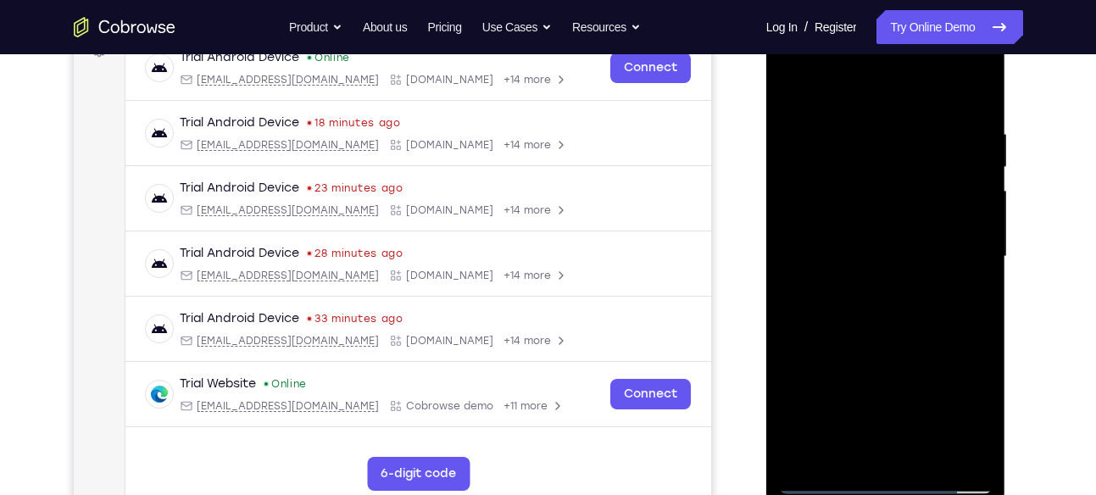
scroll to position [273, 0]
click at [895, 332] on div at bounding box center [886, 257] width 214 height 475
click at [927, 464] on div at bounding box center [886, 257] width 214 height 475
click at [879, 349] on div at bounding box center [886, 257] width 214 height 475
click at [879, 115] on div at bounding box center [886, 257] width 214 height 475
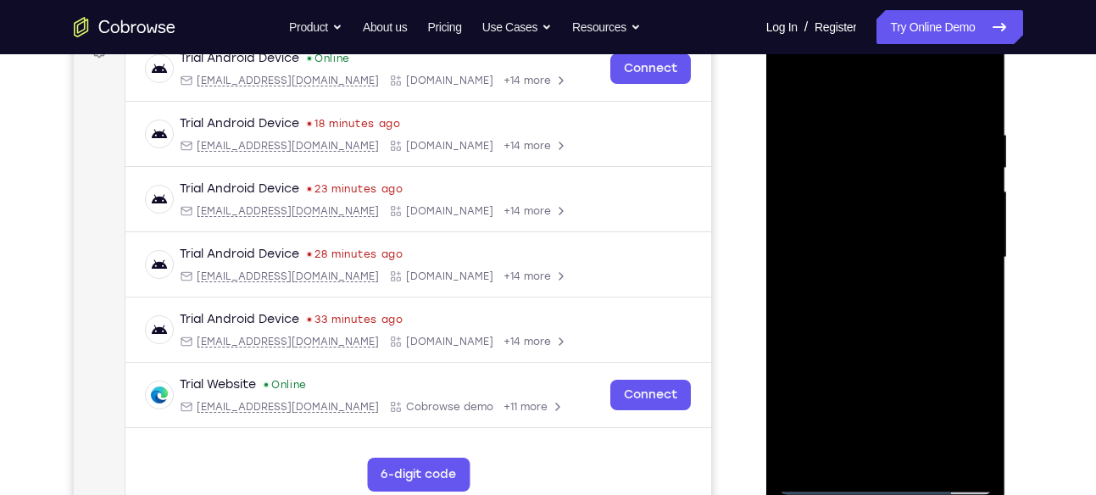
click at [867, 259] on div at bounding box center [886, 257] width 214 height 475
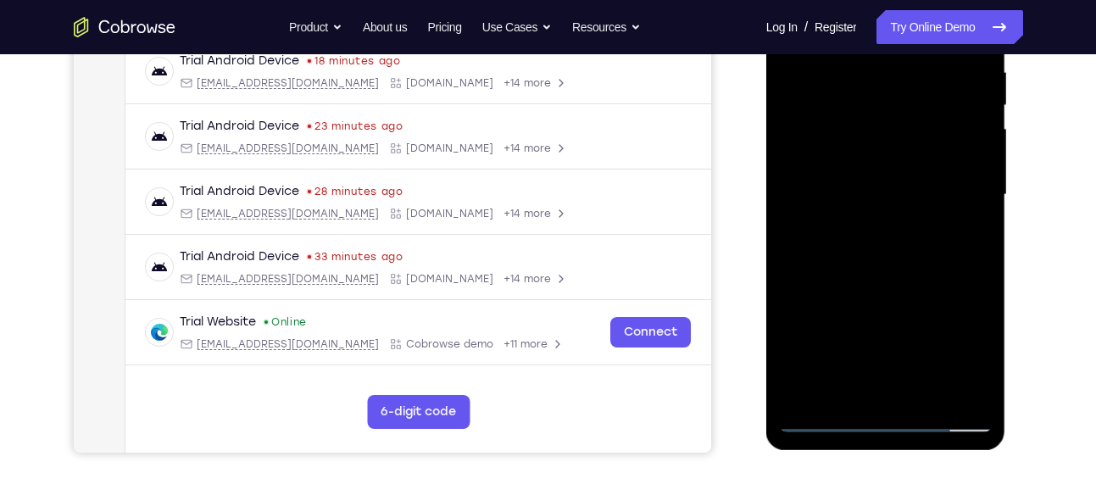
scroll to position [337, 0]
click at [868, 259] on div at bounding box center [886, 194] width 214 height 475
click at [894, 266] on div at bounding box center [886, 194] width 214 height 475
click at [842, 245] on div at bounding box center [886, 194] width 214 height 475
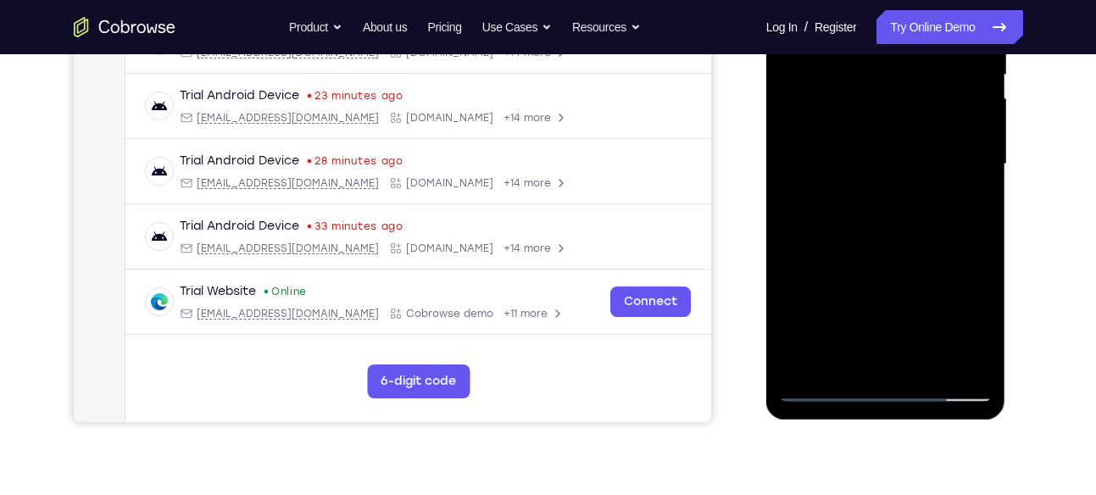
click at [861, 297] on div at bounding box center [886, 164] width 214 height 475
click at [884, 297] on div at bounding box center [886, 164] width 214 height 475
click at [841, 271] on div at bounding box center [886, 164] width 214 height 475
click at [847, 354] on div at bounding box center [886, 164] width 214 height 475
click at [982, 322] on div at bounding box center [886, 164] width 214 height 475
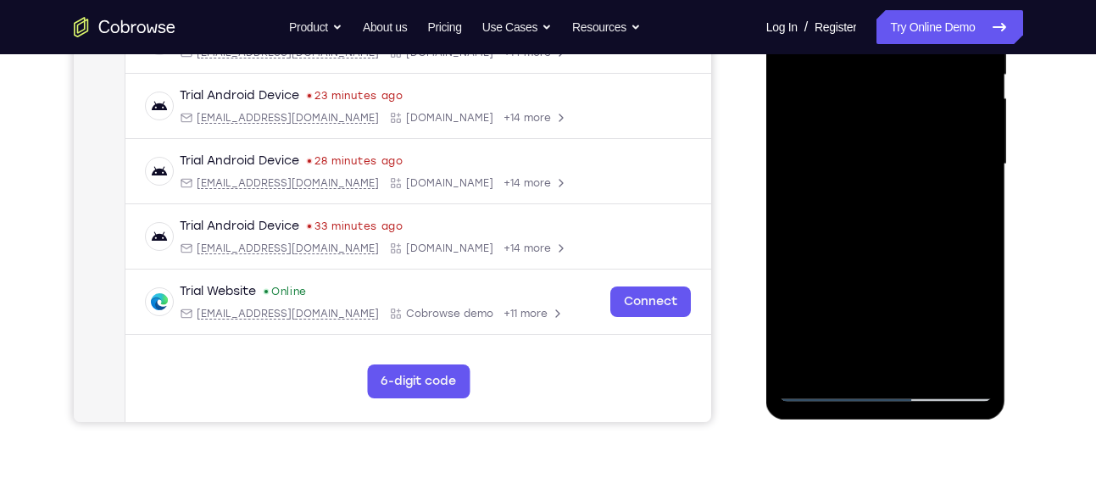
click at [966, 204] on div at bounding box center [886, 164] width 214 height 475
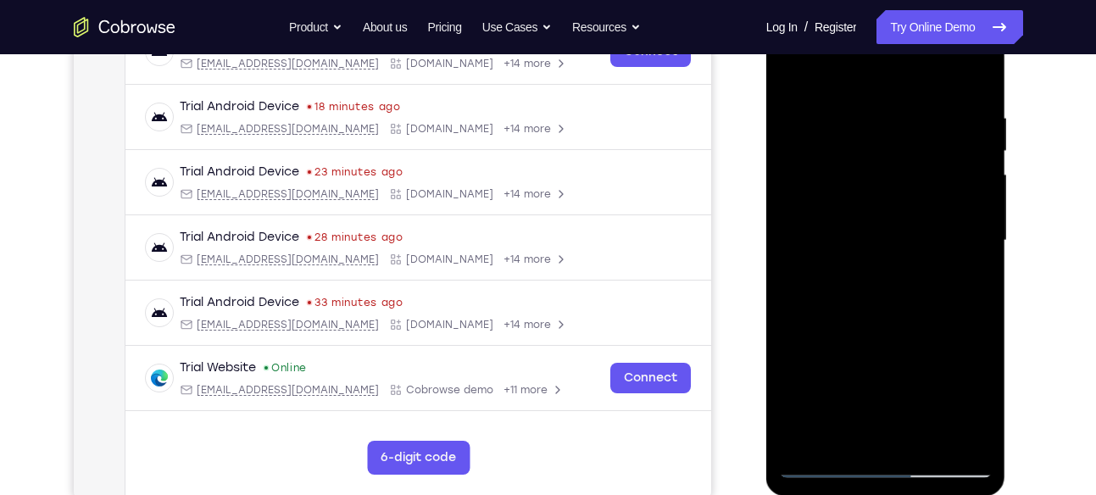
scroll to position [236, 0]
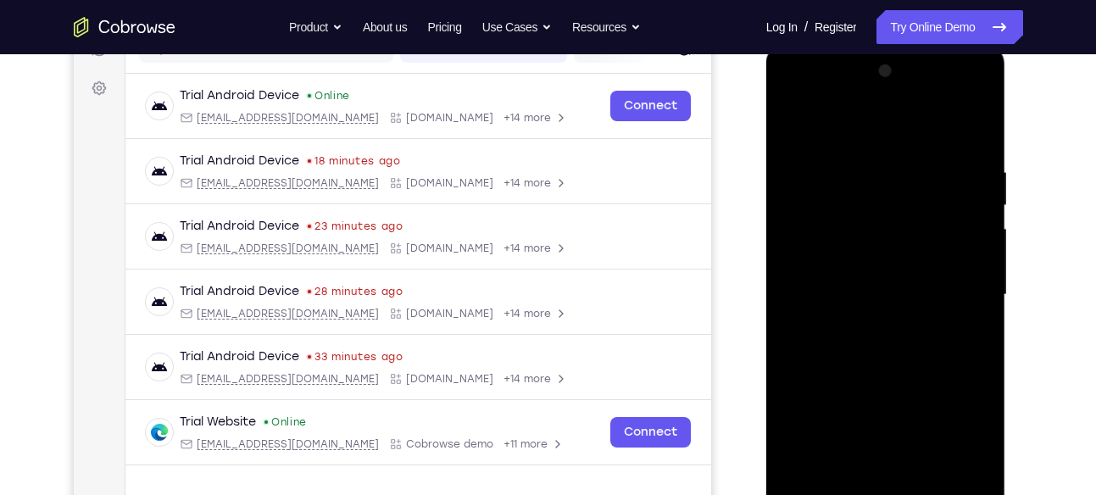
click at [789, 121] on div at bounding box center [886, 295] width 214 height 475
click at [829, 145] on div at bounding box center [886, 295] width 214 height 475
click at [796, 118] on div at bounding box center [886, 295] width 214 height 475
drag, startPoint x: 921, startPoint y: 216, endPoint x: 919, endPoint y: 295, distance: 78.9
click at [919, 295] on div at bounding box center [886, 295] width 214 height 475
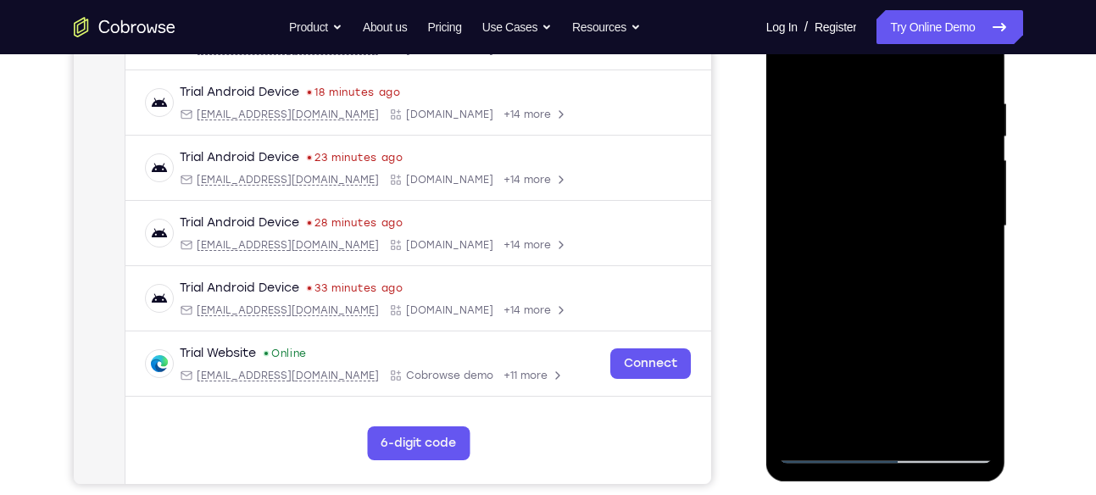
scroll to position [308, 0]
